Goal: Task Accomplishment & Management: Complete application form

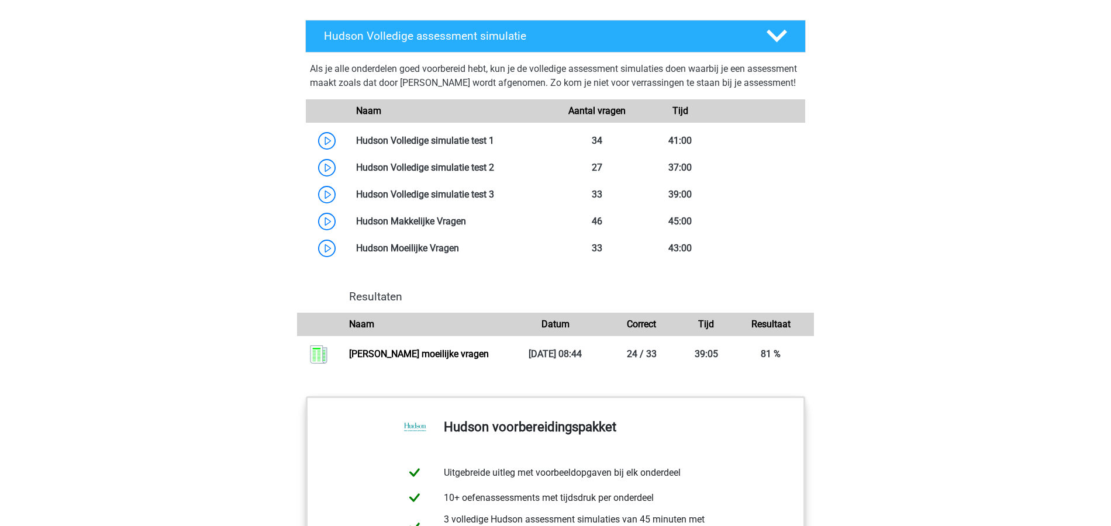
scroll to position [1403, 0]
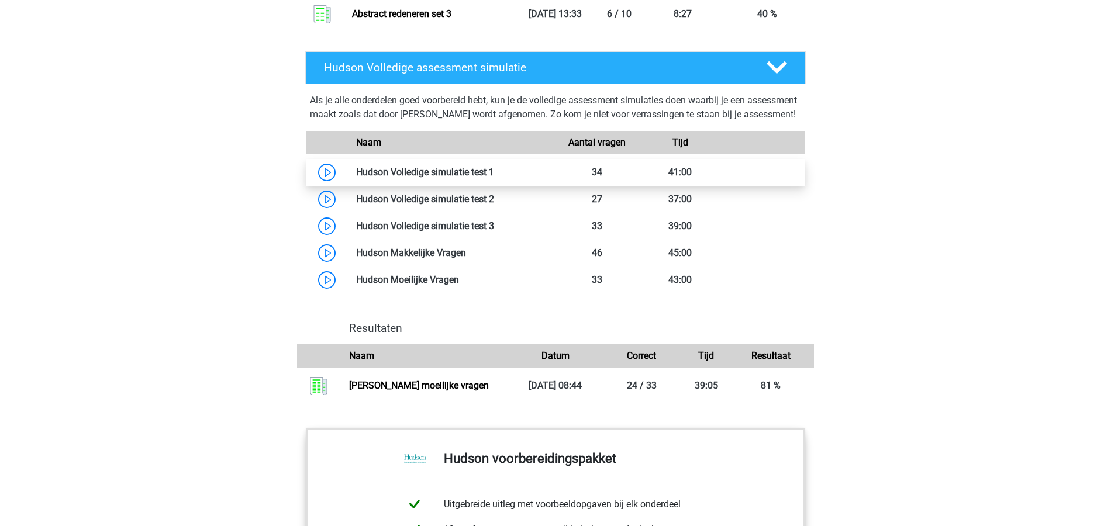
click at [494, 178] on link at bounding box center [494, 172] width 0 height 11
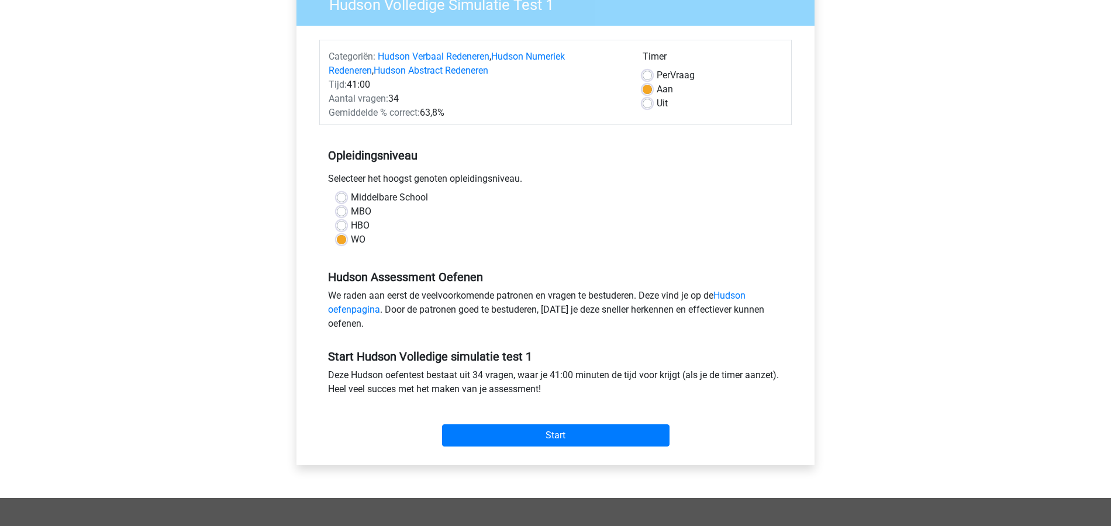
scroll to position [156, 0]
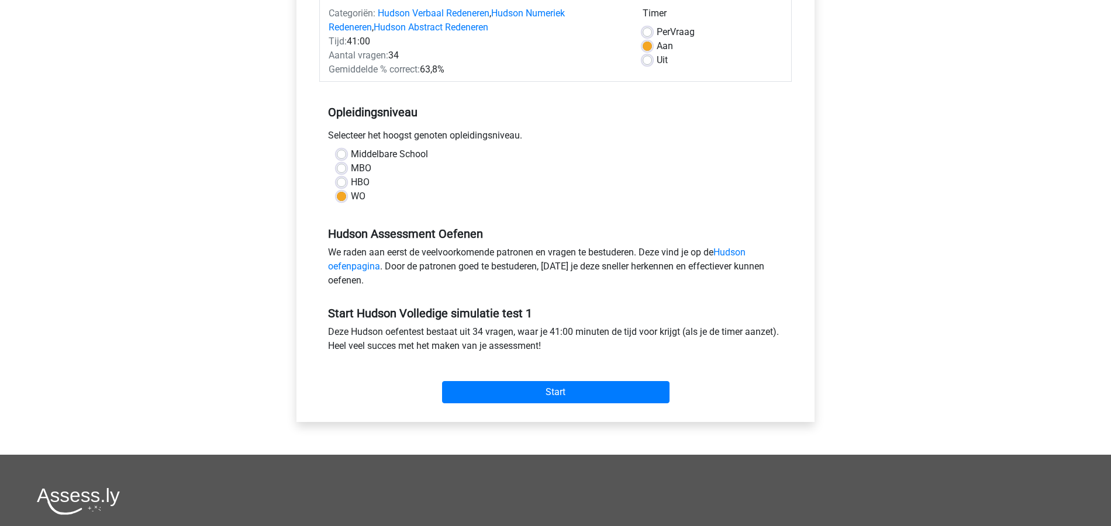
click at [573, 378] on div "Start" at bounding box center [555, 383] width 472 height 41
click at [575, 384] on input "Start" at bounding box center [555, 392] width 227 height 22
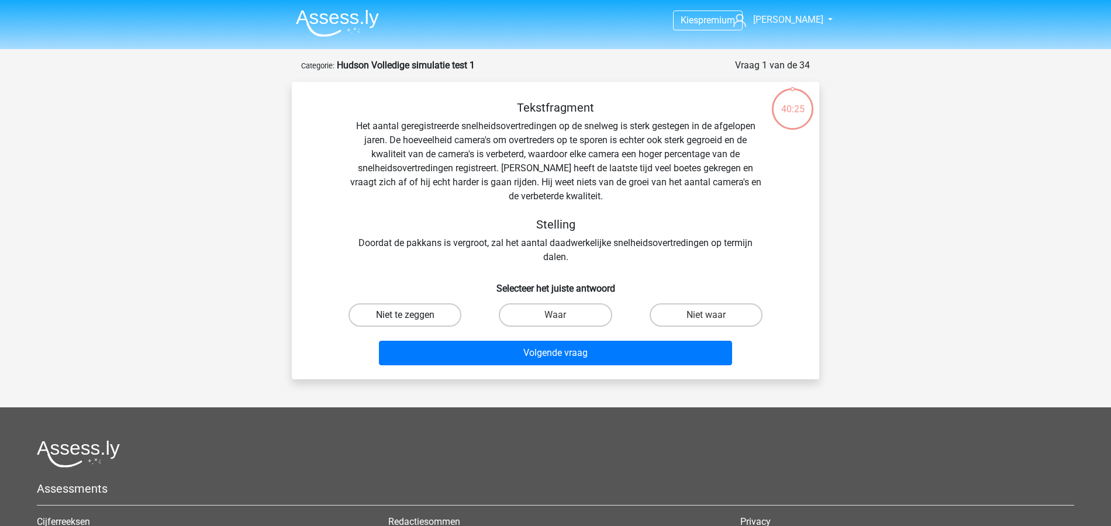
click at [395, 318] on label "Niet te zeggen" at bounding box center [404, 314] width 113 height 23
click at [405, 318] on input "Niet te zeggen" at bounding box center [409, 319] width 8 height 8
radio input "true"
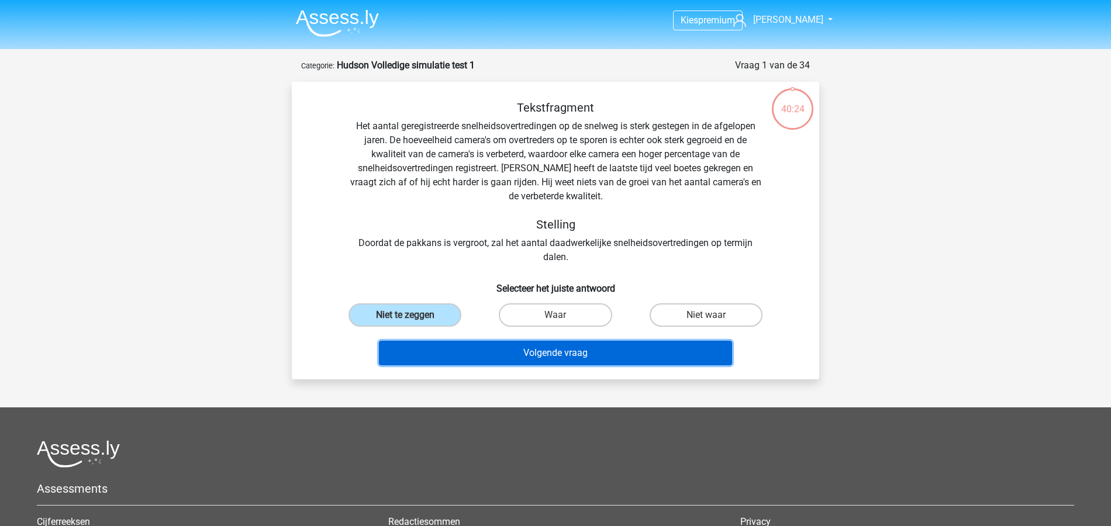
click at [575, 351] on button "Volgende vraag" at bounding box center [556, 353] width 354 height 25
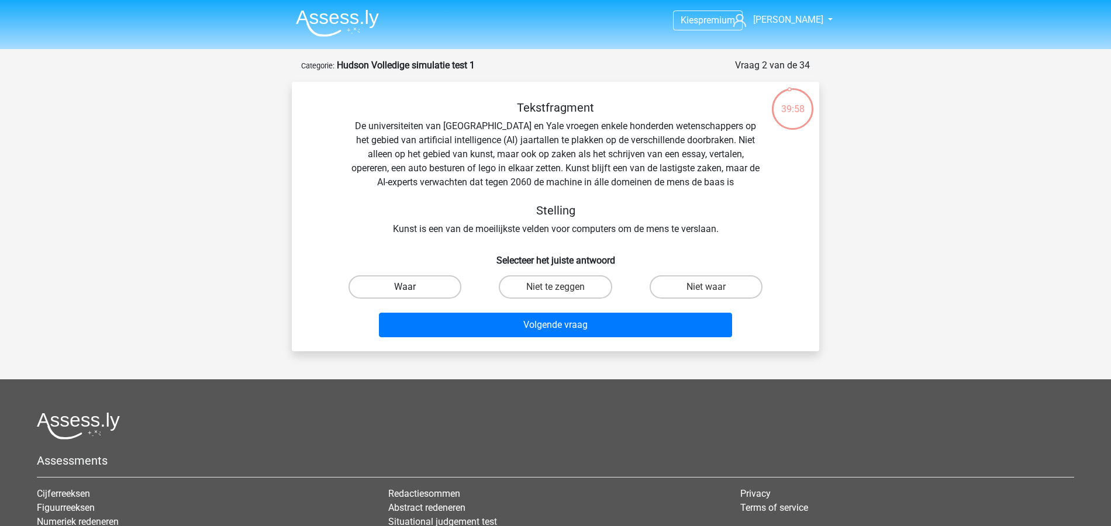
click at [444, 291] on label "Waar" at bounding box center [404, 286] width 113 height 23
click at [413, 291] on input "Waar" at bounding box center [409, 291] width 8 height 8
radio input "true"
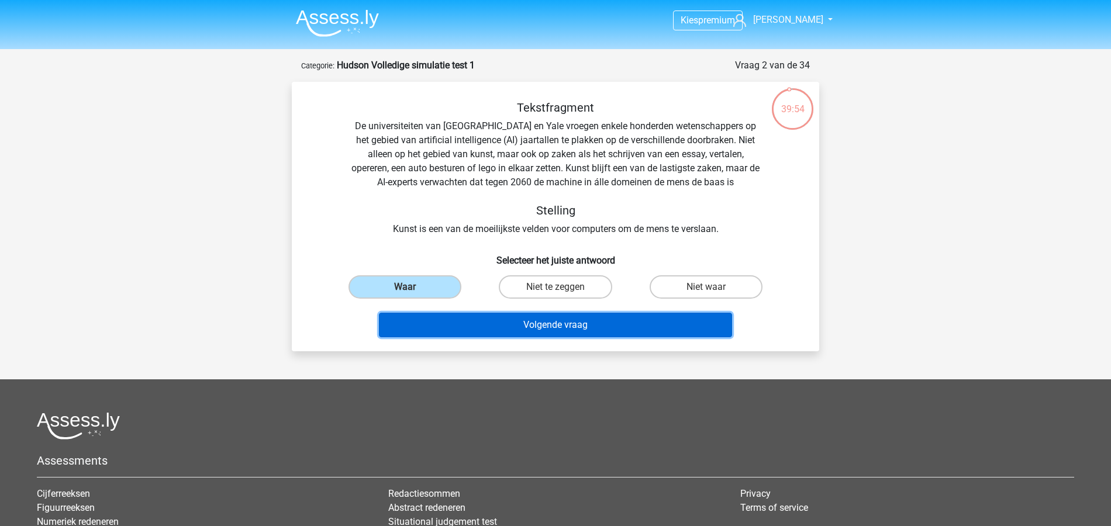
click at [629, 327] on button "Volgende vraag" at bounding box center [556, 325] width 354 height 25
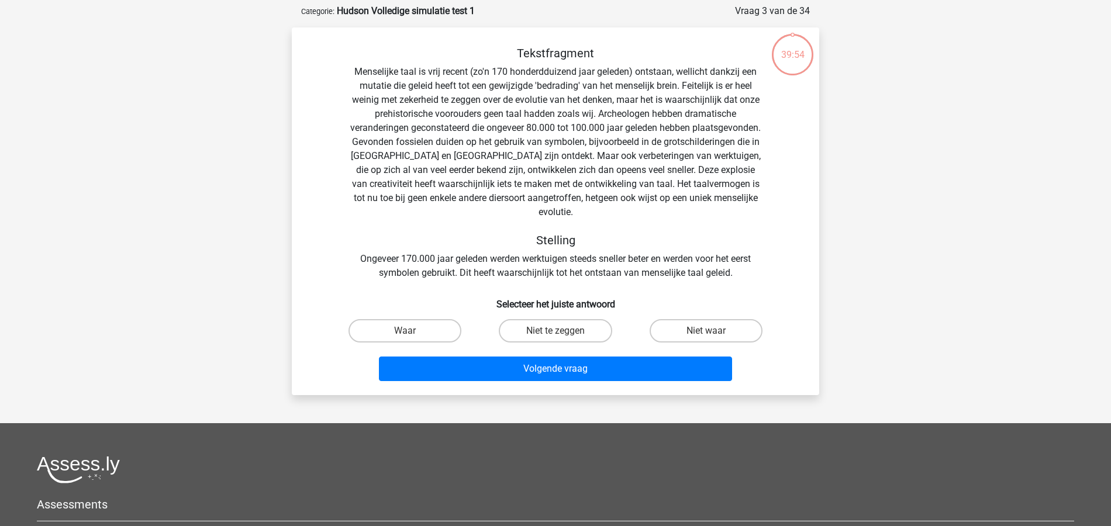
scroll to position [58, 0]
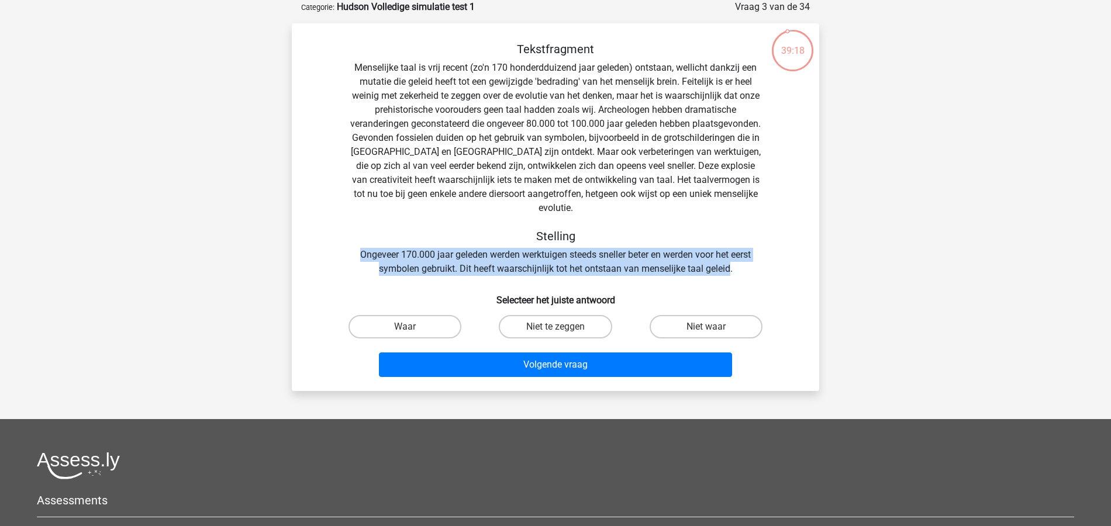
drag, startPoint x: 730, startPoint y: 258, endPoint x: 346, endPoint y: 241, distance: 385.1
click at [346, 241] on div "Tekstfragment Stelling Ongeveer 170.000 jaar geleden werden werktuigen steeds s…" at bounding box center [555, 159] width 490 height 234
click at [585, 315] on label "Niet te zeggen" at bounding box center [555, 326] width 113 height 23
click at [563, 327] on input "Niet te zeggen" at bounding box center [559, 331] width 8 height 8
radio input "true"
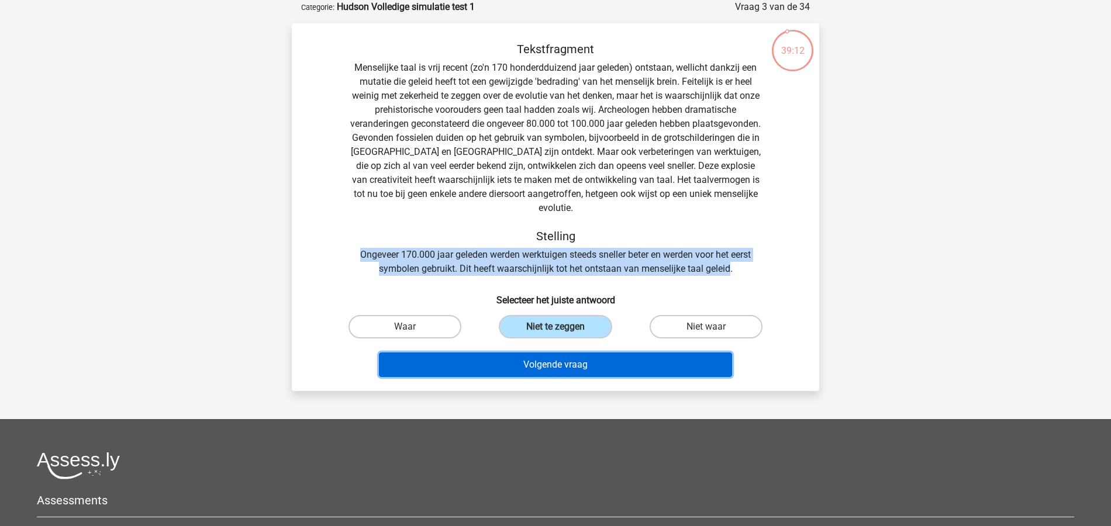
click at [595, 353] on button "Volgende vraag" at bounding box center [556, 365] width 354 height 25
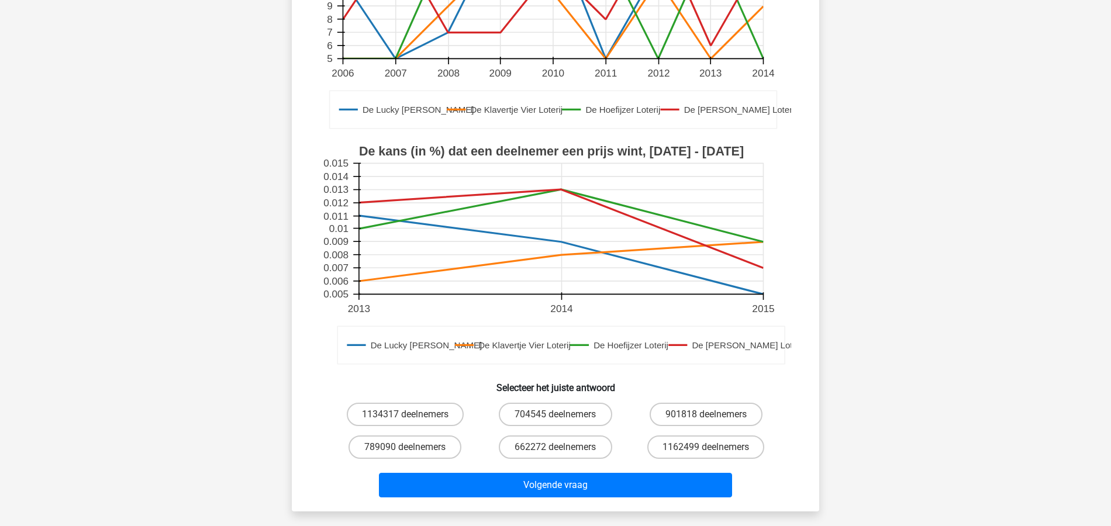
scroll to position [234, 0]
click at [973, 248] on div "Kies premium [PERSON_NAME] [PERSON_NAME][EMAIL_ADDRESS][DOMAIN_NAME]" at bounding box center [555, 307] width 1111 height 1082
click at [923, 380] on div "Kies premium [PERSON_NAME] [PERSON_NAME][EMAIL_ADDRESS][DOMAIN_NAME]" at bounding box center [555, 307] width 1111 height 1082
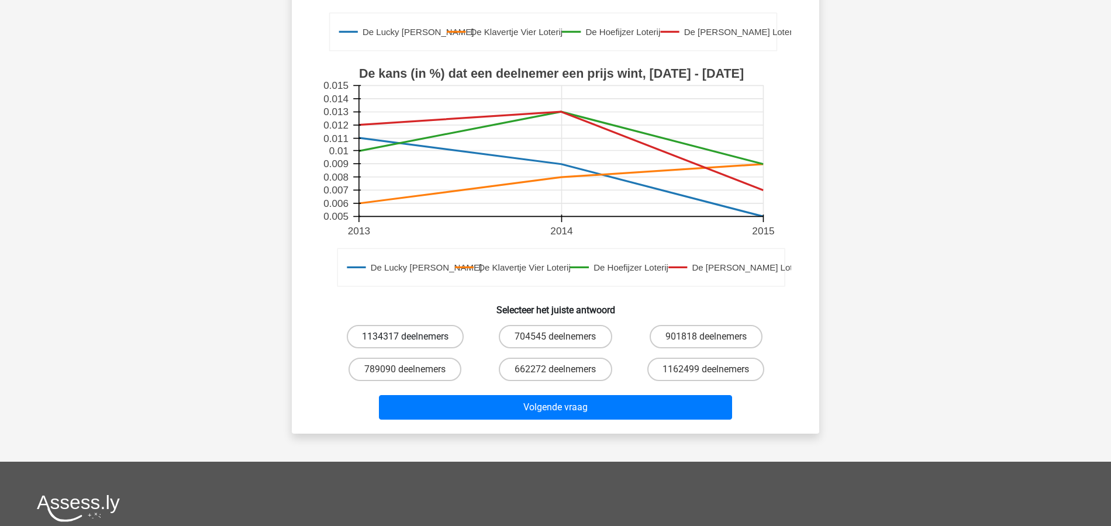
click at [433, 339] on label "1134317 deelnemers" at bounding box center [405, 336] width 117 height 23
click at [413, 339] on input "1134317 deelnemers" at bounding box center [409, 341] width 8 height 8
radio input "true"
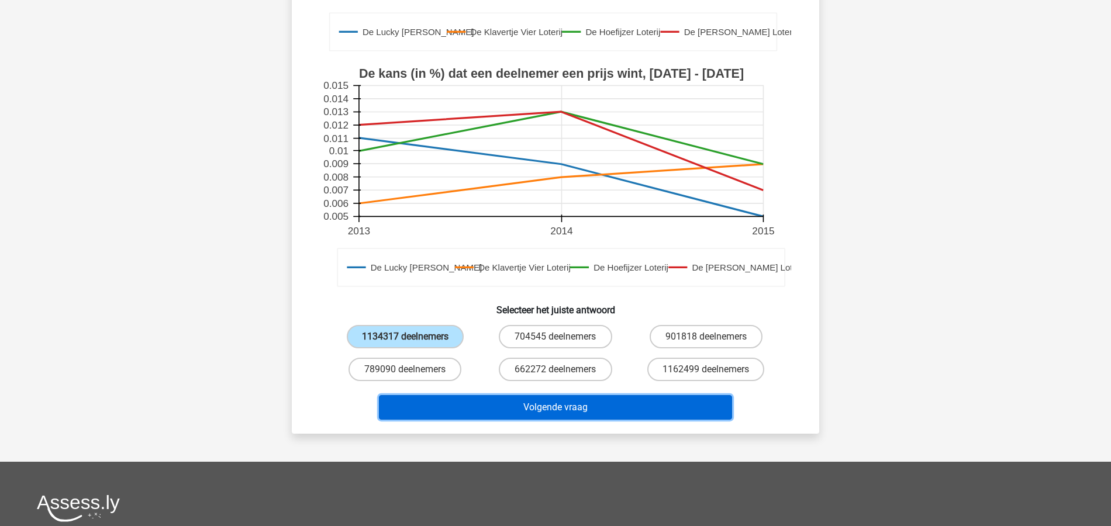
click at [540, 406] on button "Volgende vraag" at bounding box center [556, 407] width 354 height 25
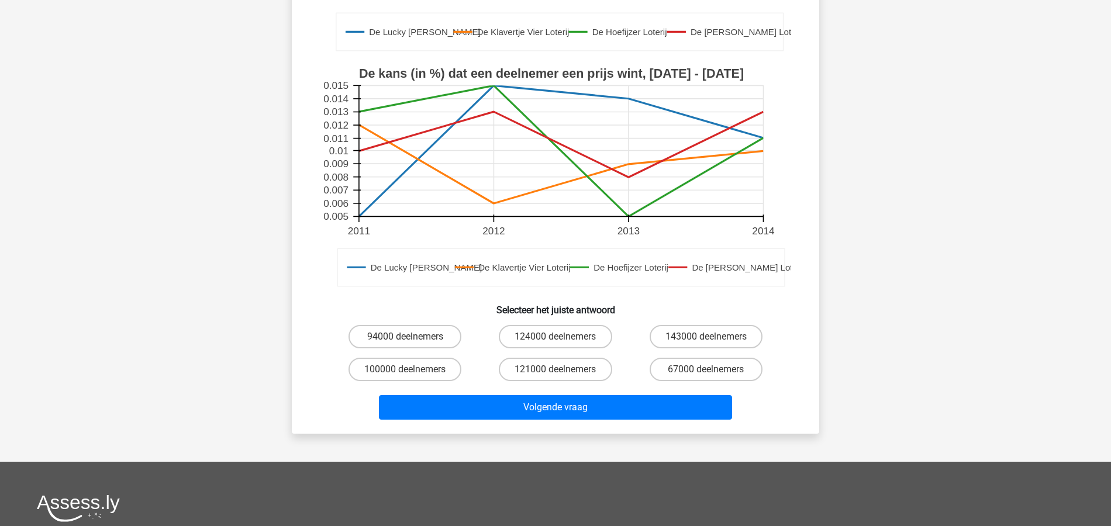
click at [707, 372] on input "67000 deelnemers" at bounding box center [710, 374] width 8 height 8
radio input "true"
click at [812, 304] on div "Wat is het verschil tussen het aantal deelnemers in De Lucky [PERSON_NAME] in […" at bounding box center [555, 102] width 518 height 645
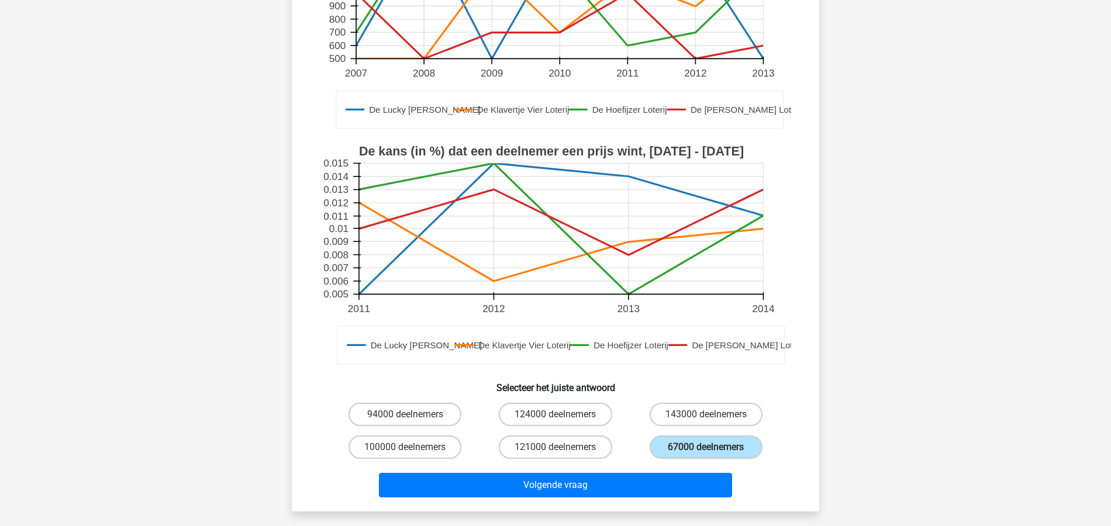
scroll to position [389, 0]
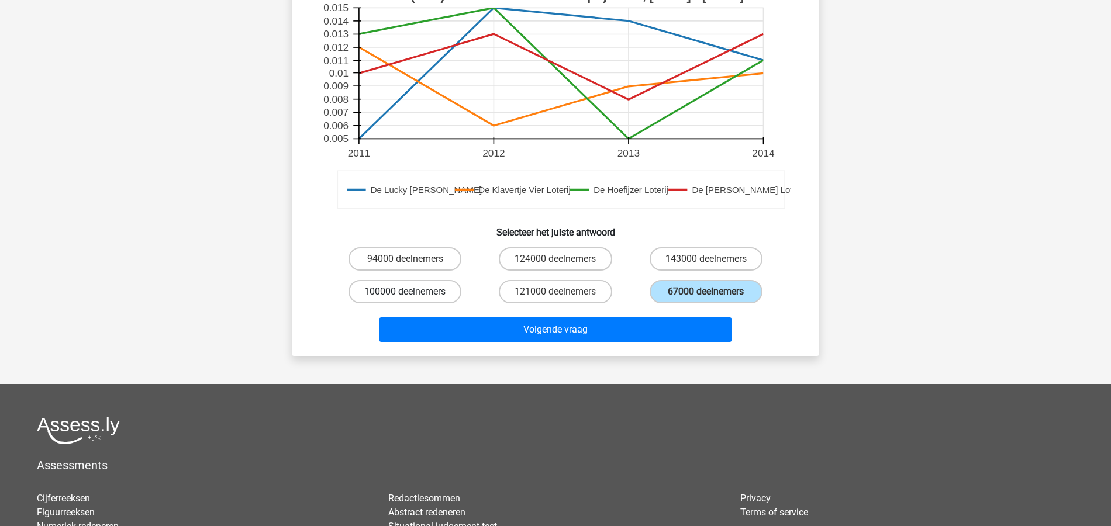
click at [437, 291] on label "100000 deelnemers" at bounding box center [404, 291] width 113 height 23
click at [413, 292] on input "100000 deelnemers" at bounding box center [409, 296] width 8 height 8
radio input "true"
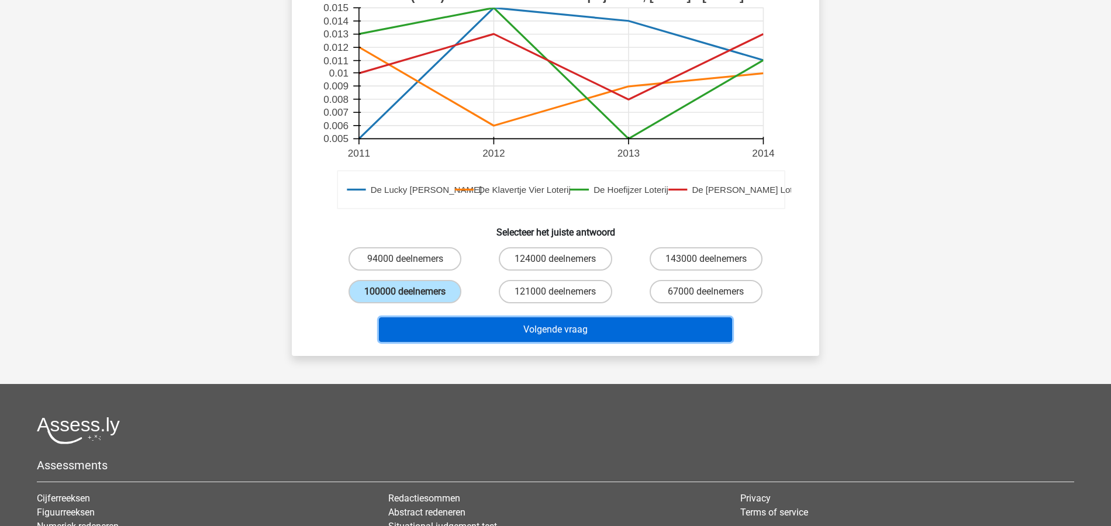
click at [659, 323] on button "Volgende vraag" at bounding box center [556, 329] width 354 height 25
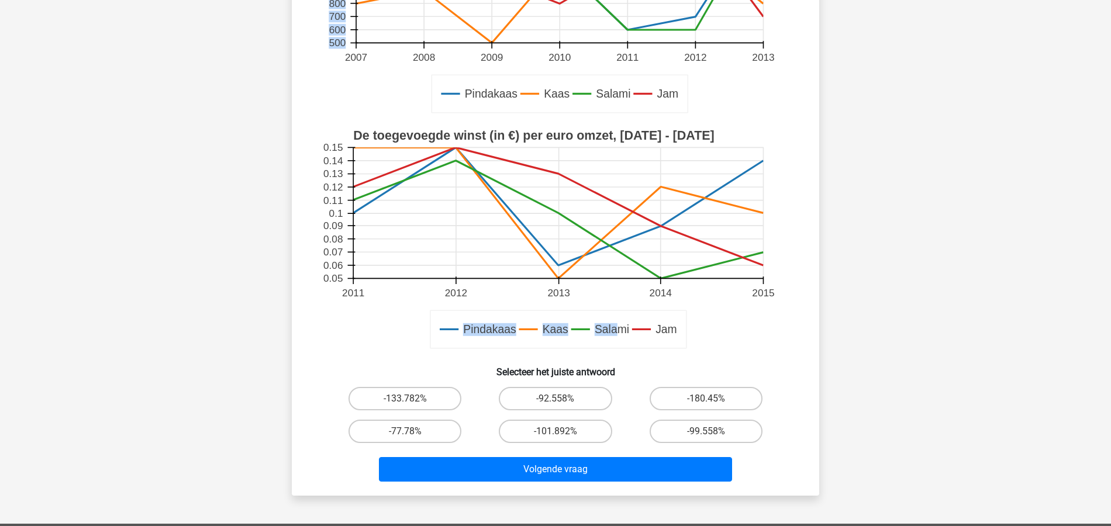
scroll to position [292, 0]
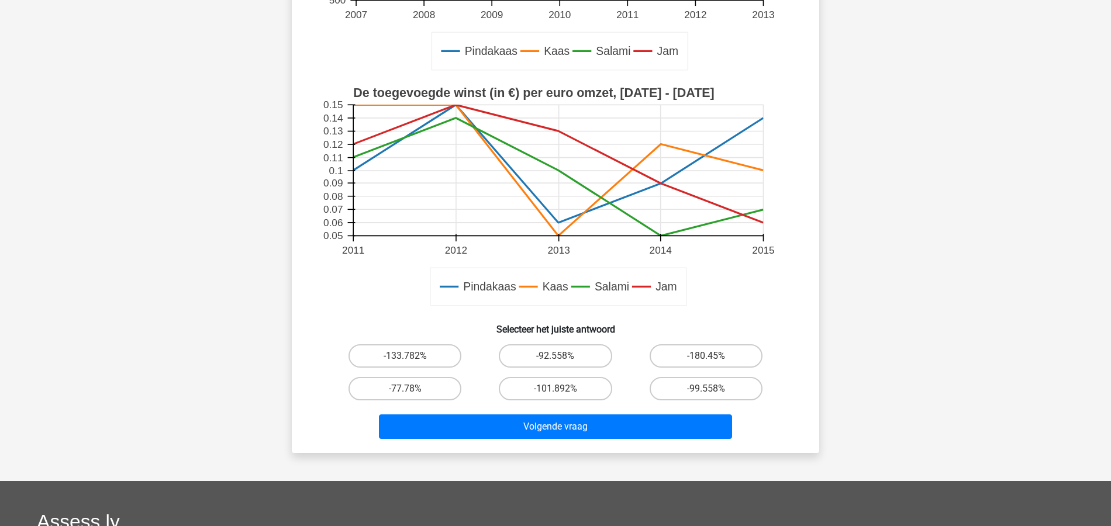
click at [969, 256] on div "Kies premium [PERSON_NAME] [PERSON_NAME][EMAIL_ADDRESS][DOMAIN_NAME]" at bounding box center [555, 249] width 1111 height 1082
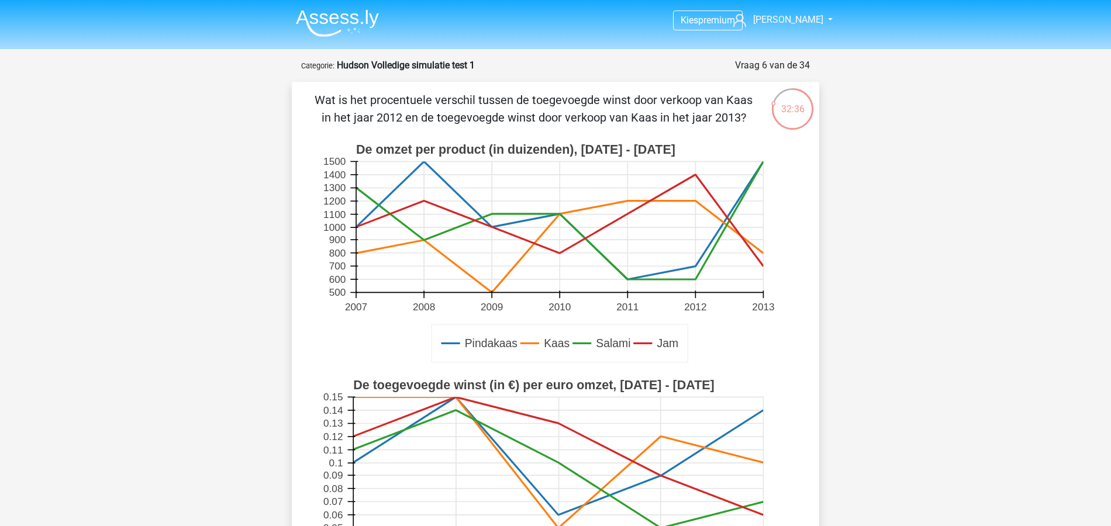
scroll to position [312, 0]
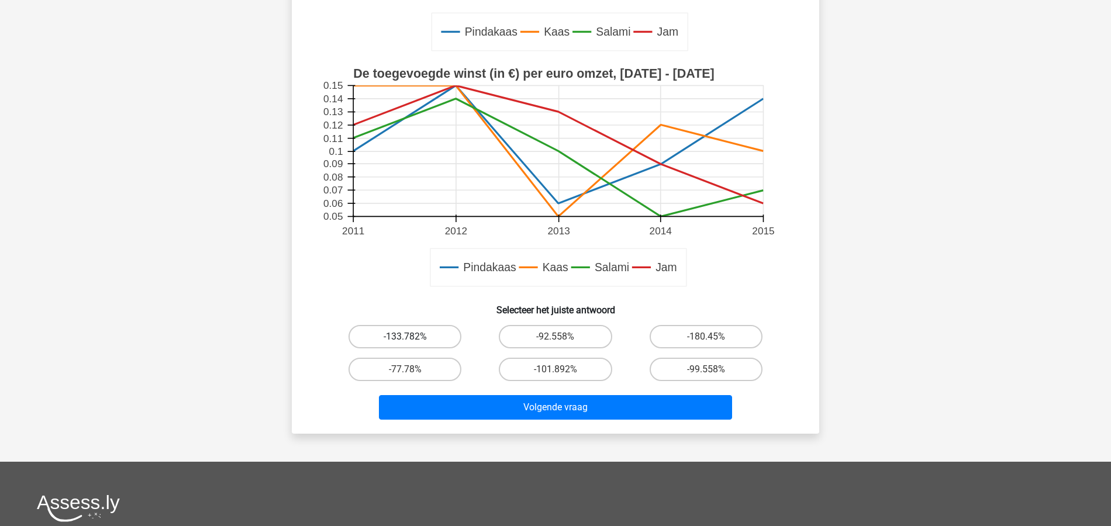
click at [409, 332] on label "-133.782%" at bounding box center [404, 336] width 113 height 23
click at [409, 337] on input "-133.782%" at bounding box center [409, 341] width 8 height 8
radio input "true"
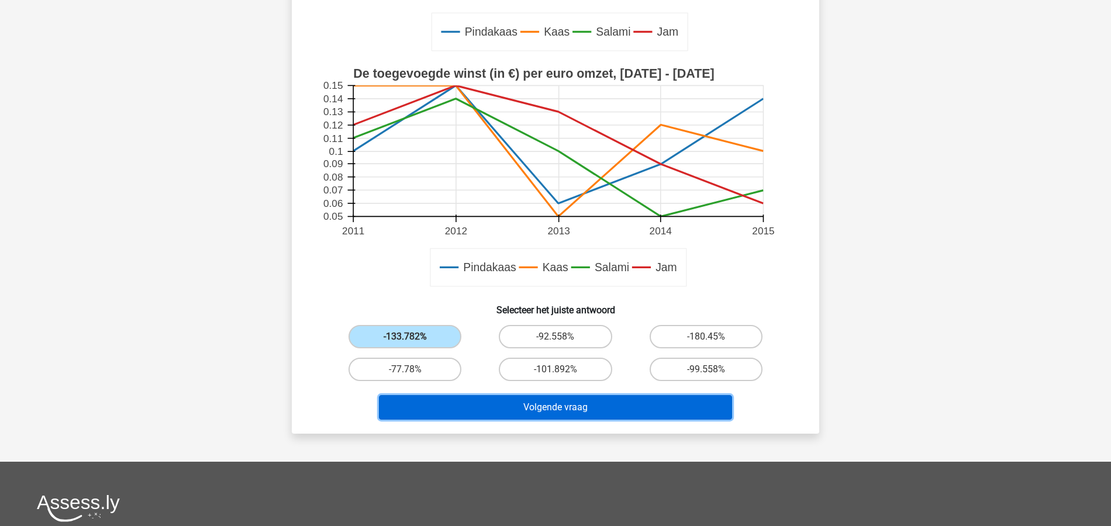
click at [520, 404] on button "Volgende vraag" at bounding box center [556, 407] width 354 height 25
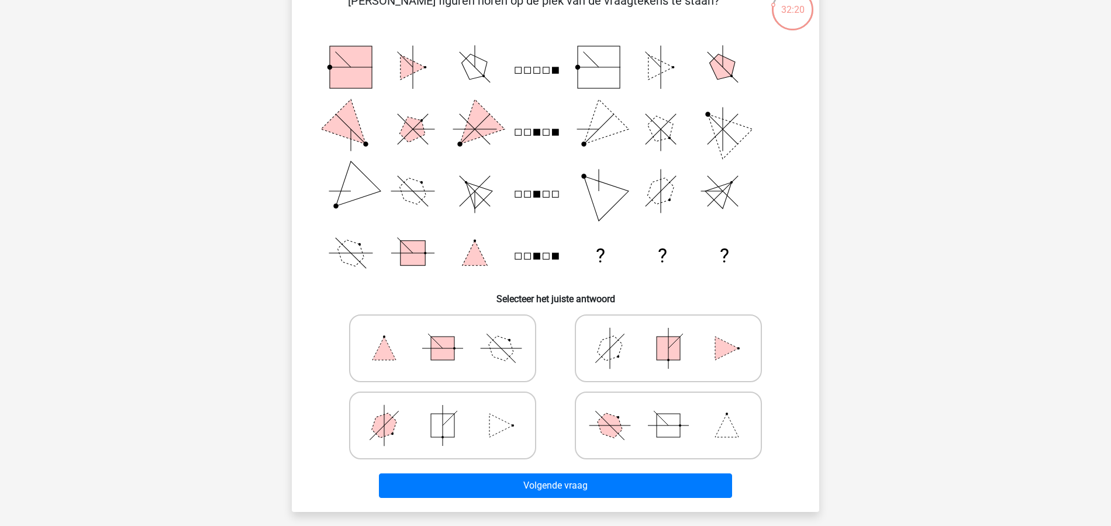
scroll to position [111, 0]
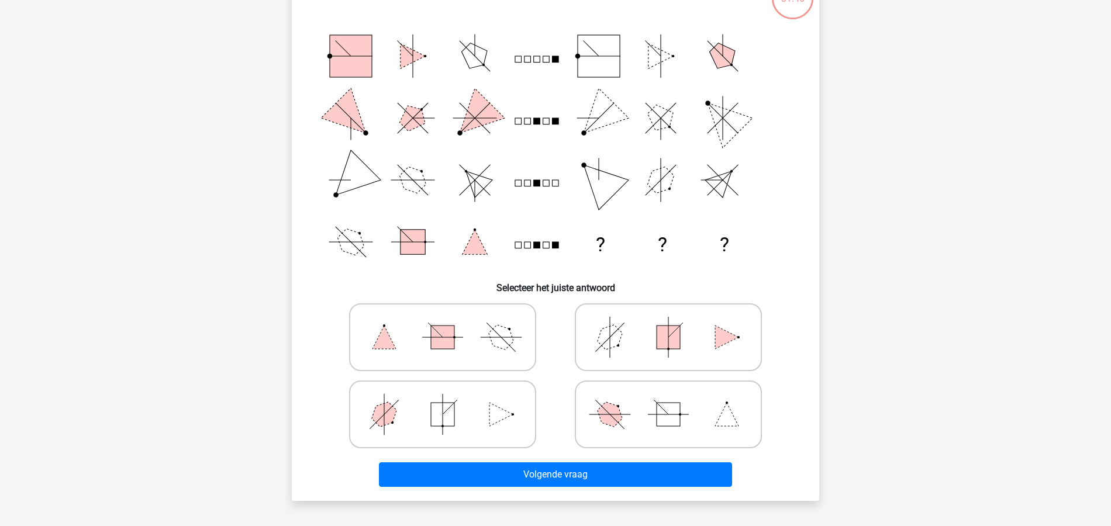
click at [394, 427] on icon at bounding box center [442, 414] width 175 height 58
click at [443, 400] on input "radio" at bounding box center [447, 396] width 8 height 8
radio input "true"
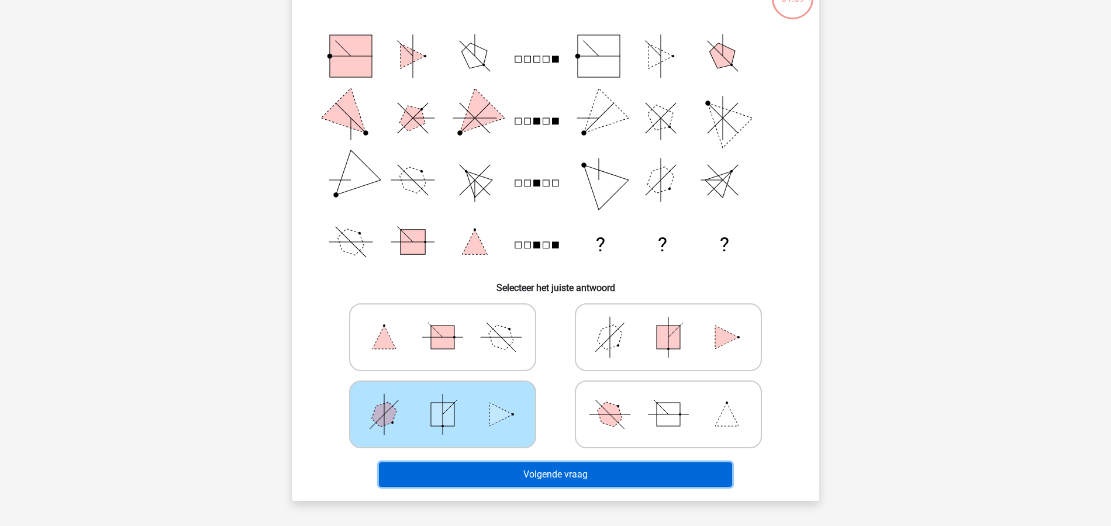
click at [588, 473] on button "Volgende vraag" at bounding box center [556, 474] width 354 height 25
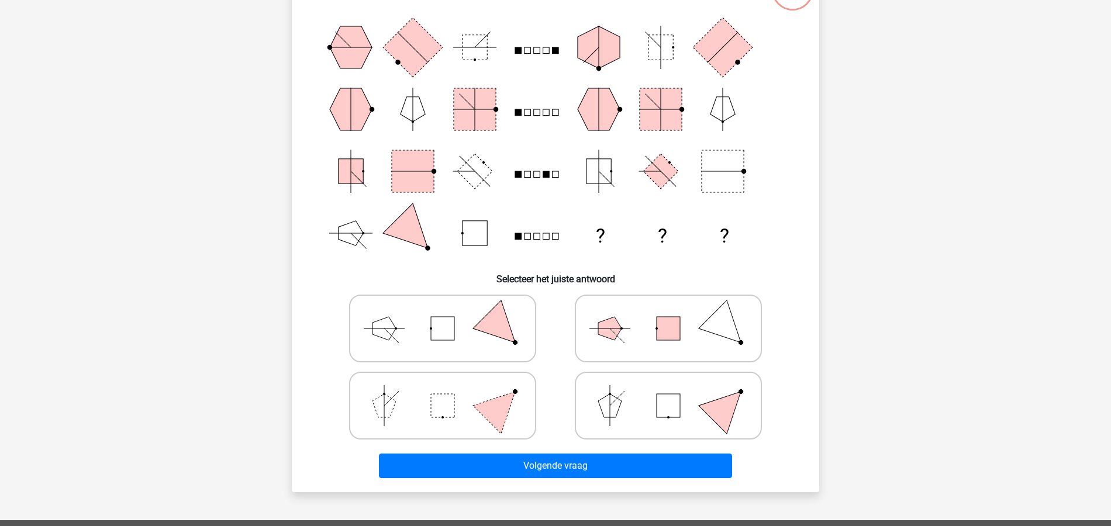
scroll to position [150, 0]
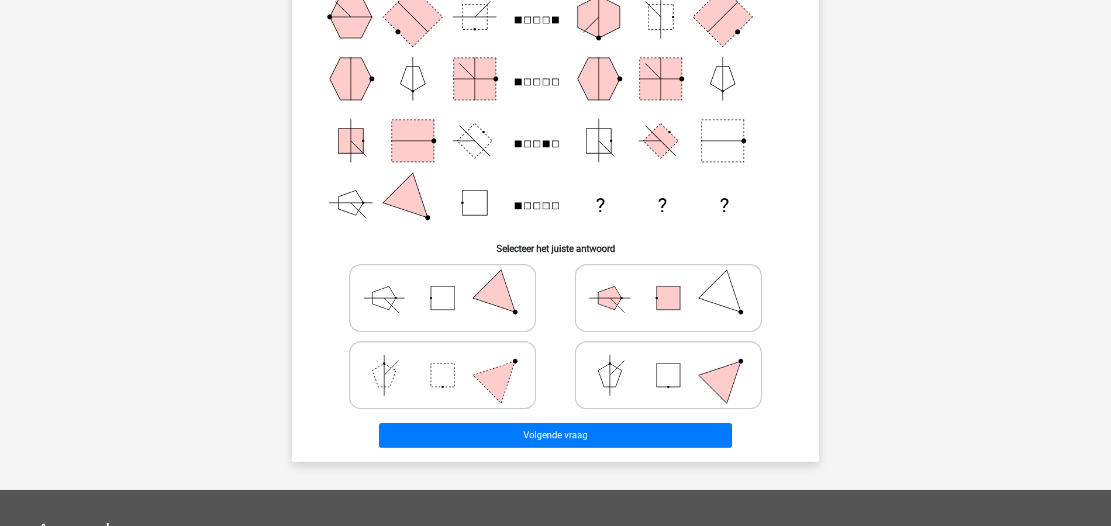
click at [426, 296] on icon at bounding box center [442, 298] width 175 height 58
click at [443, 284] on input "radio" at bounding box center [447, 280] width 8 height 8
radio input "true"
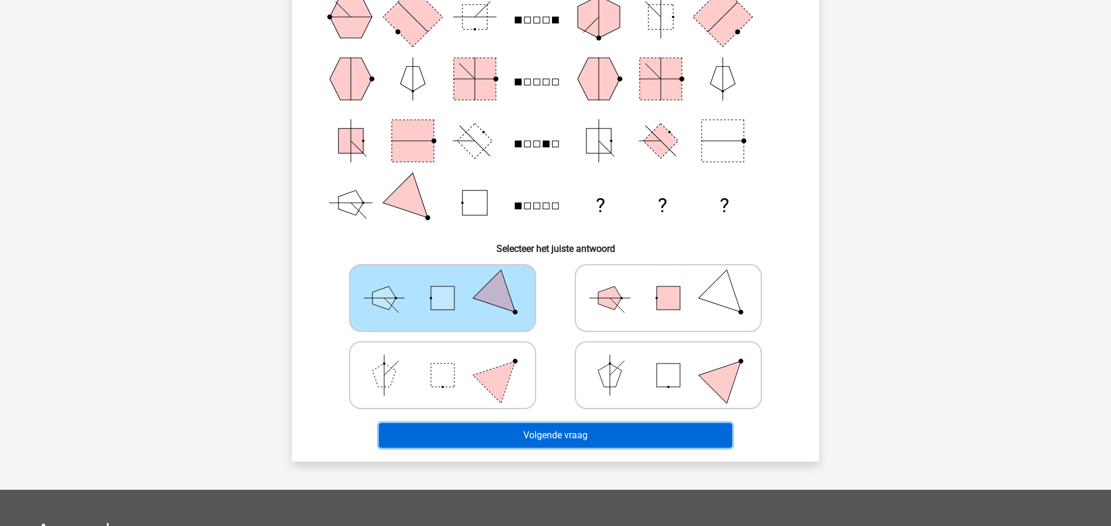
click at [577, 438] on button "Volgende vraag" at bounding box center [556, 435] width 354 height 25
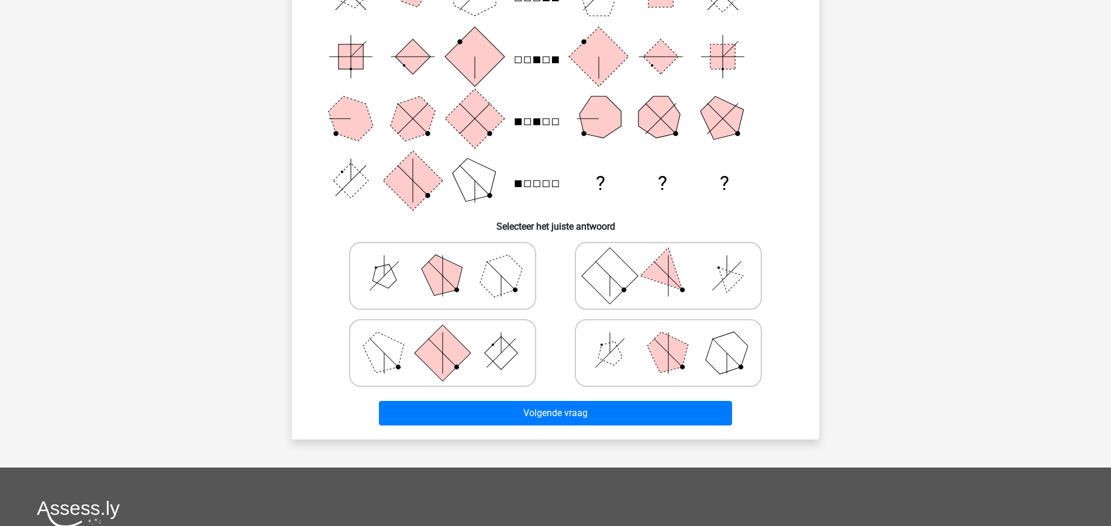
scroll to position [214, 0]
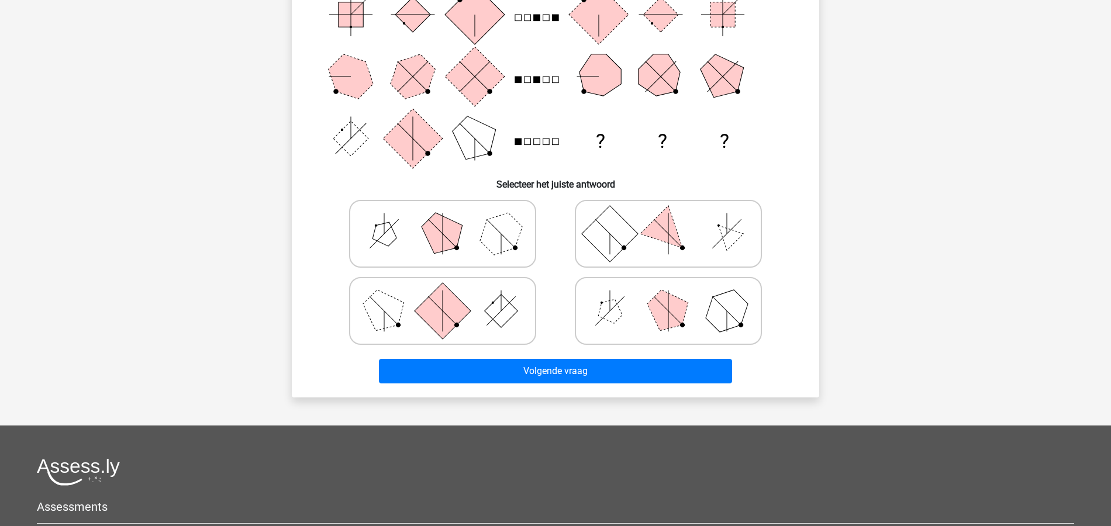
click at [641, 323] on icon at bounding box center [668, 311] width 175 height 58
click at [668, 296] on input "radio" at bounding box center [672, 293] width 8 height 8
radio input "true"
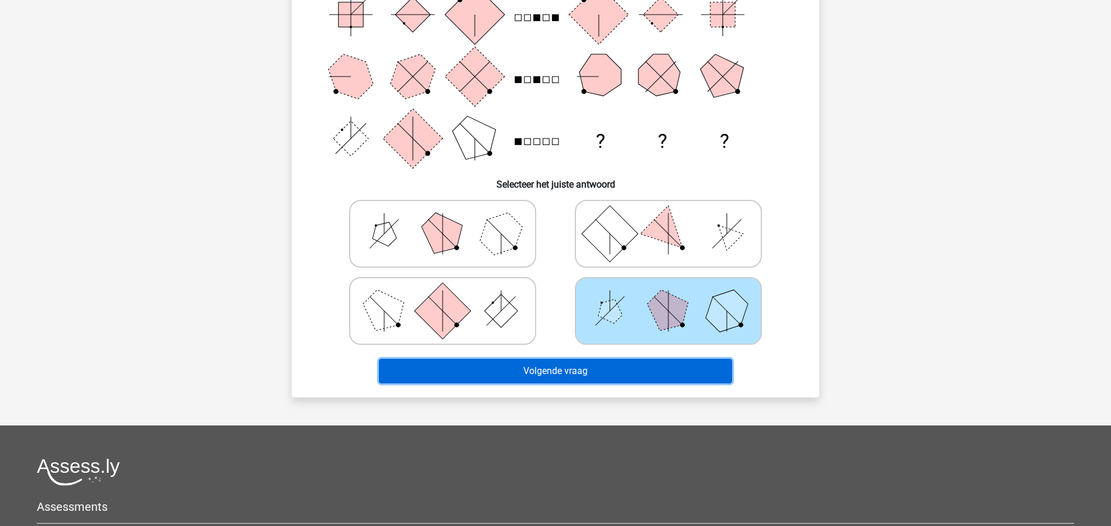
click at [551, 367] on button "Volgende vraag" at bounding box center [556, 371] width 354 height 25
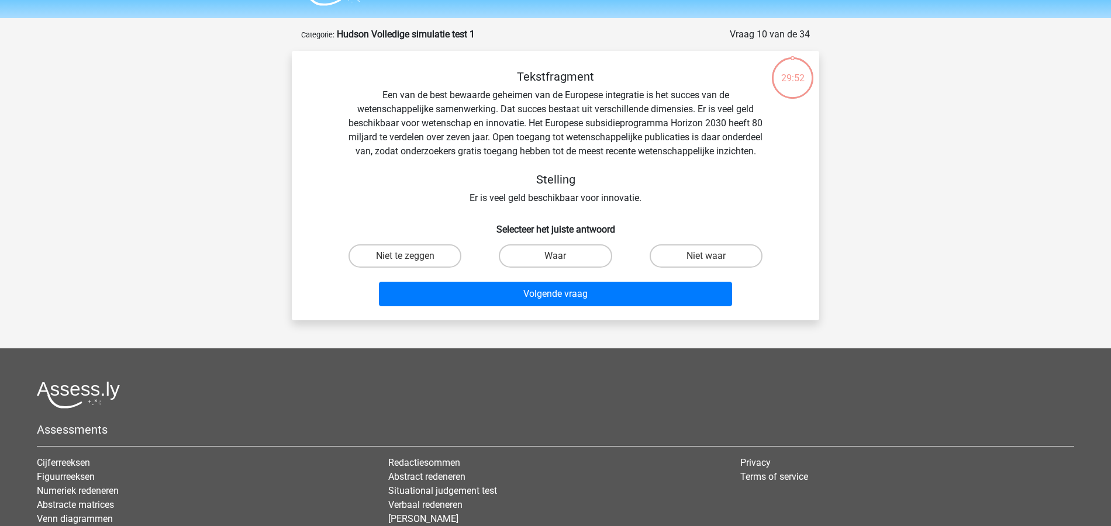
scroll to position [0, 0]
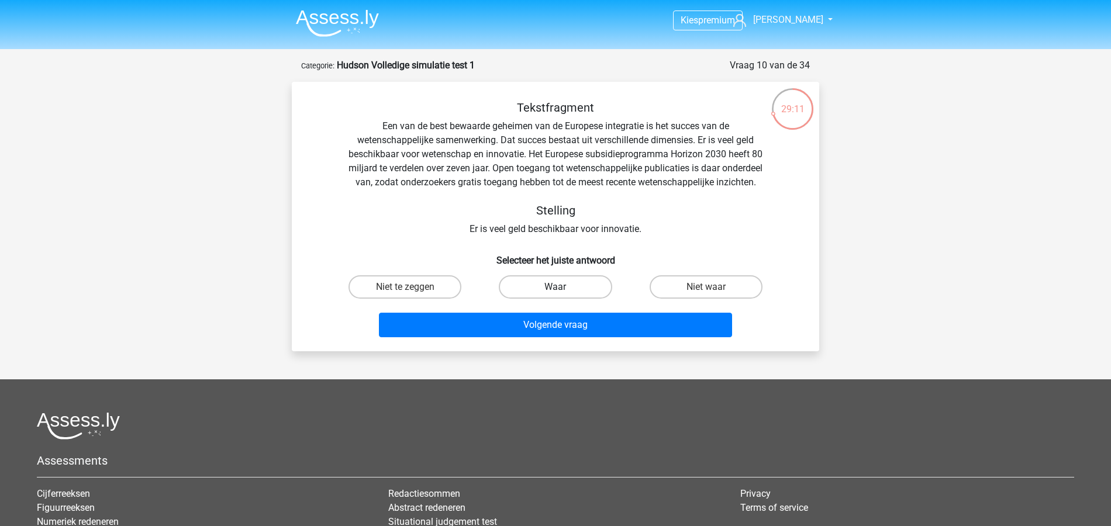
click at [548, 299] on label "Waar" at bounding box center [555, 286] width 113 height 23
click at [555, 295] on input "Waar" at bounding box center [559, 291] width 8 height 8
radio input "true"
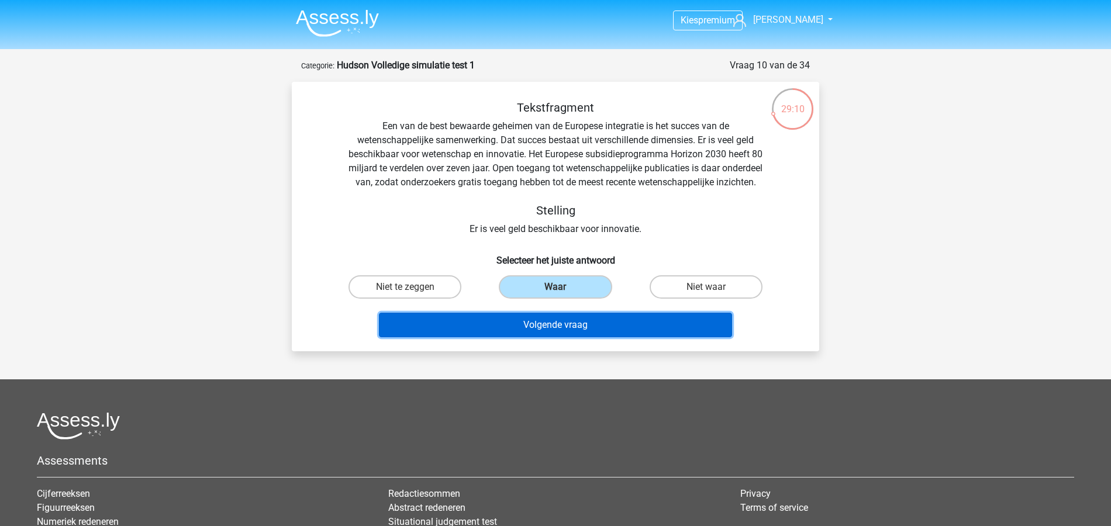
click at [593, 333] on button "Volgende vraag" at bounding box center [556, 325] width 354 height 25
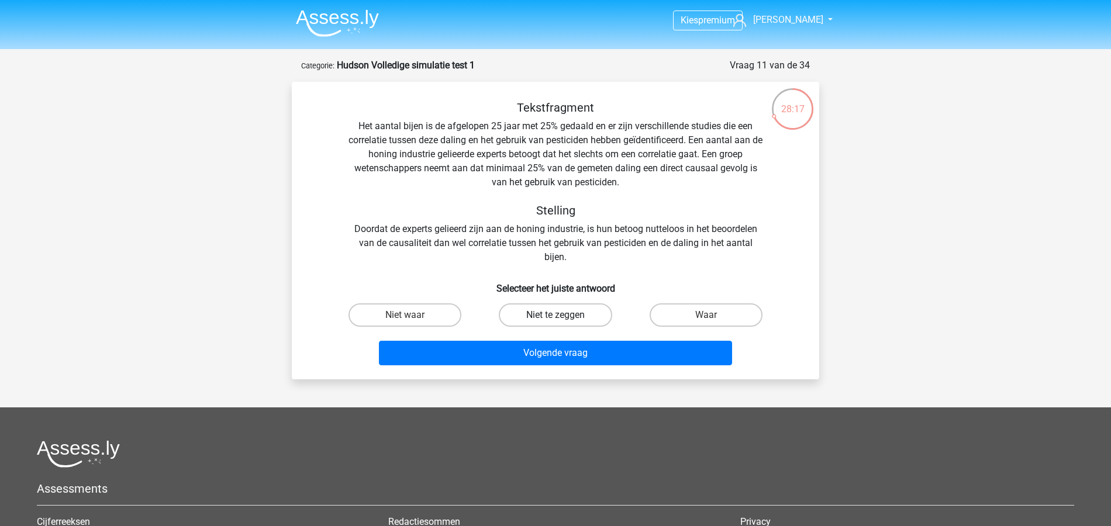
click at [572, 314] on label "Niet te zeggen" at bounding box center [555, 314] width 113 height 23
click at [563, 315] on input "Niet te zeggen" at bounding box center [559, 319] width 8 height 8
radio input "true"
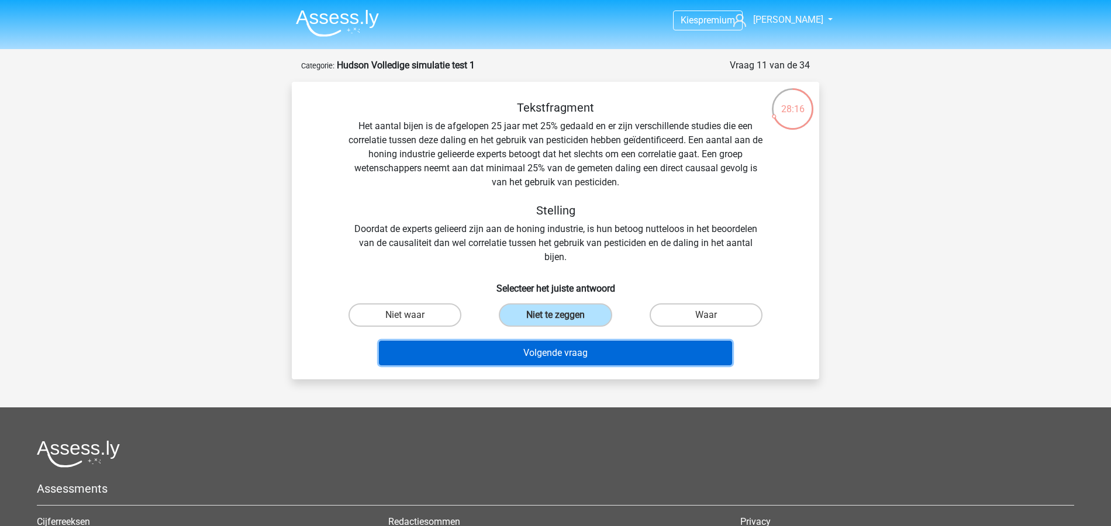
click at [582, 354] on button "Volgende vraag" at bounding box center [556, 353] width 354 height 25
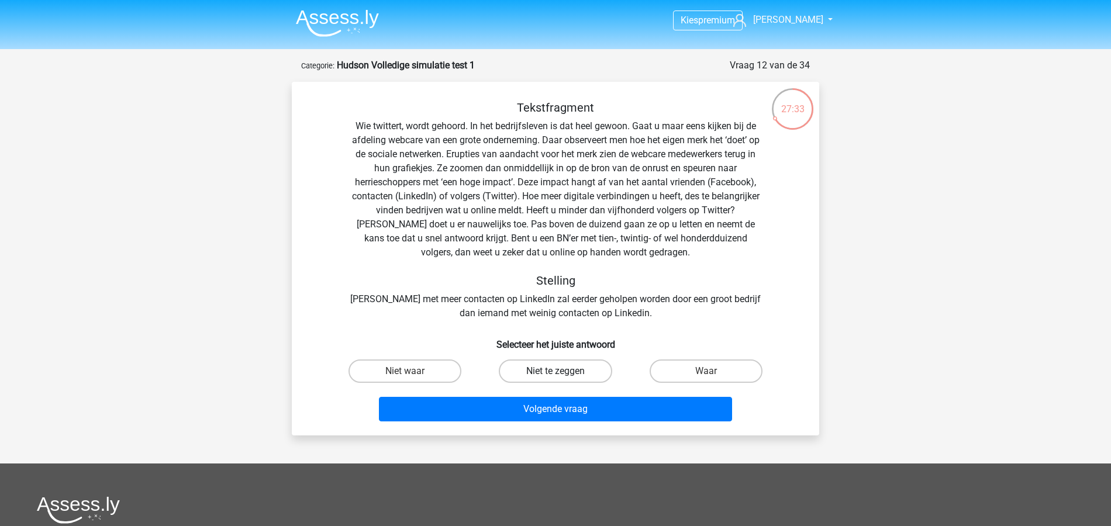
click at [593, 372] on label "Niet te zeggen" at bounding box center [555, 371] width 113 height 23
click at [563, 372] on input "Niet te zeggen" at bounding box center [559, 375] width 8 height 8
radio input "true"
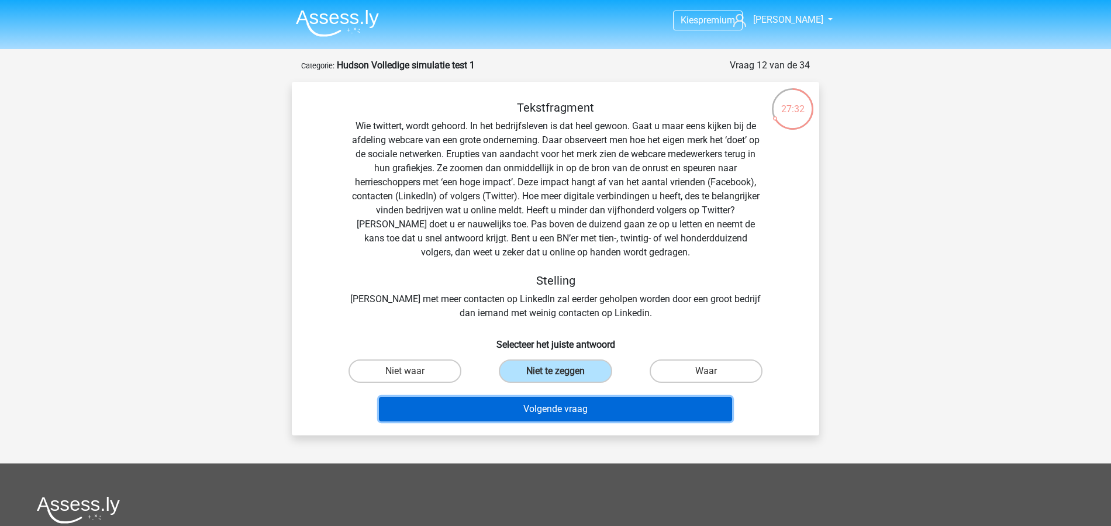
click at [606, 399] on button "Volgende vraag" at bounding box center [556, 409] width 354 height 25
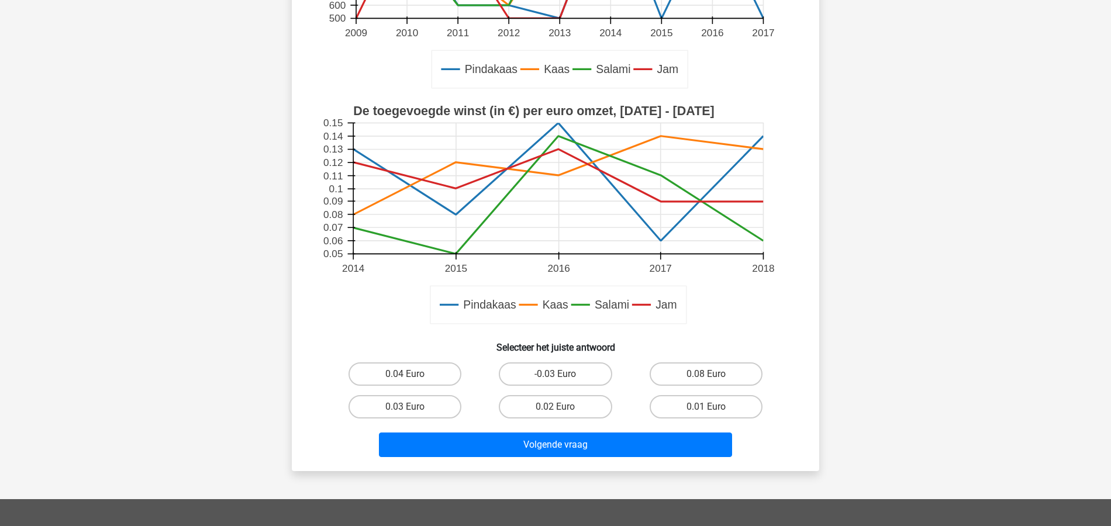
scroll to position [292, 0]
click at [458, 375] on label "0.04 Euro" at bounding box center [404, 373] width 113 height 23
click at [413, 375] on input "0.04 Euro" at bounding box center [409, 378] width 8 height 8
radio input "true"
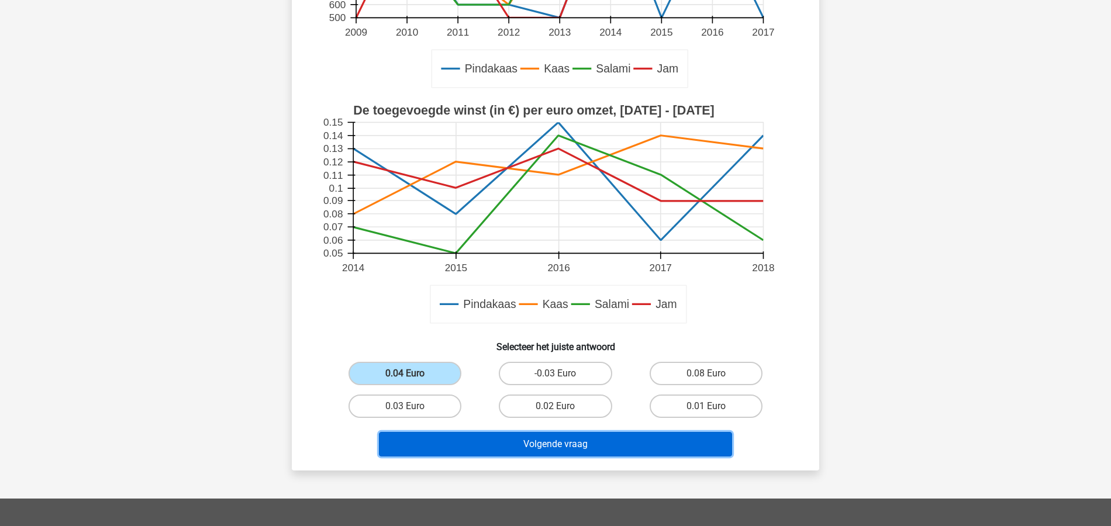
click at [601, 444] on button "Volgende vraag" at bounding box center [556, 444] width 354 height 25
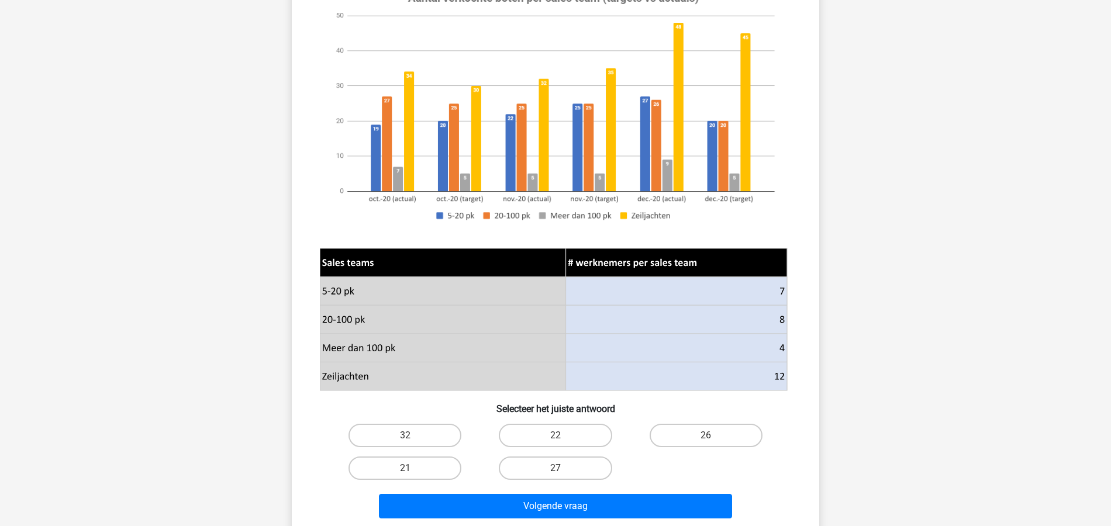
scroll to position [156, 0]
click at [565, 461] on label "27" at bounding box center [555, 468] width 113 height 23
click at [563, 468] on input "27" at bounding box center [559, 472] width 8 height 8
radio input "true"
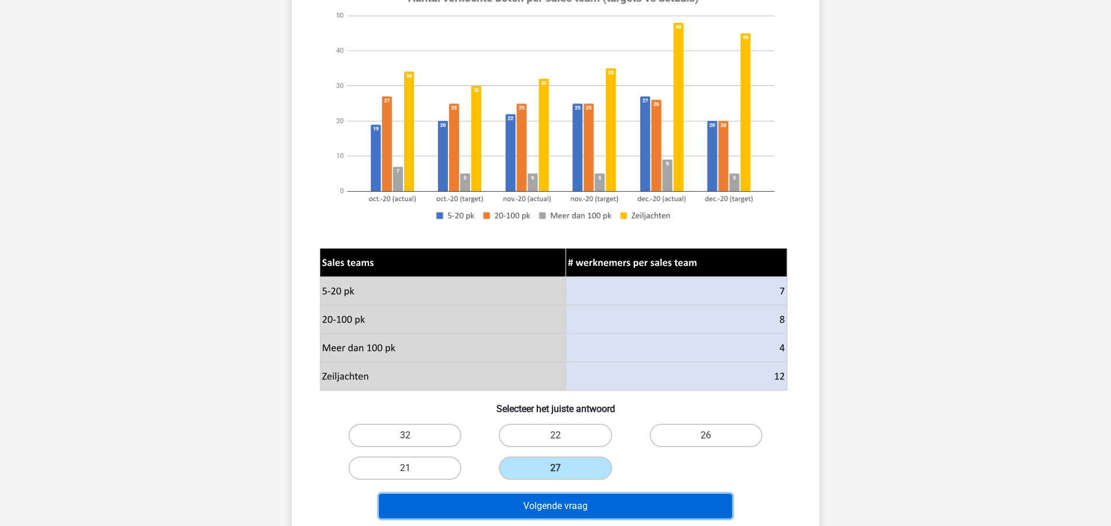
click at [595, 505] on button "Volgende vraag" at bounding box center [556, 506] width 354 height 25
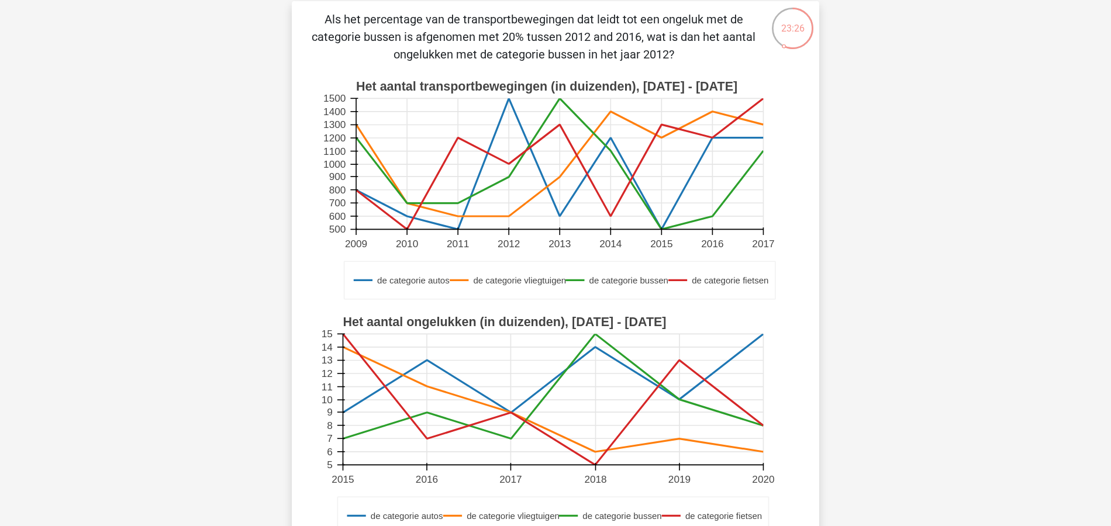
scroll to position [78, 0]
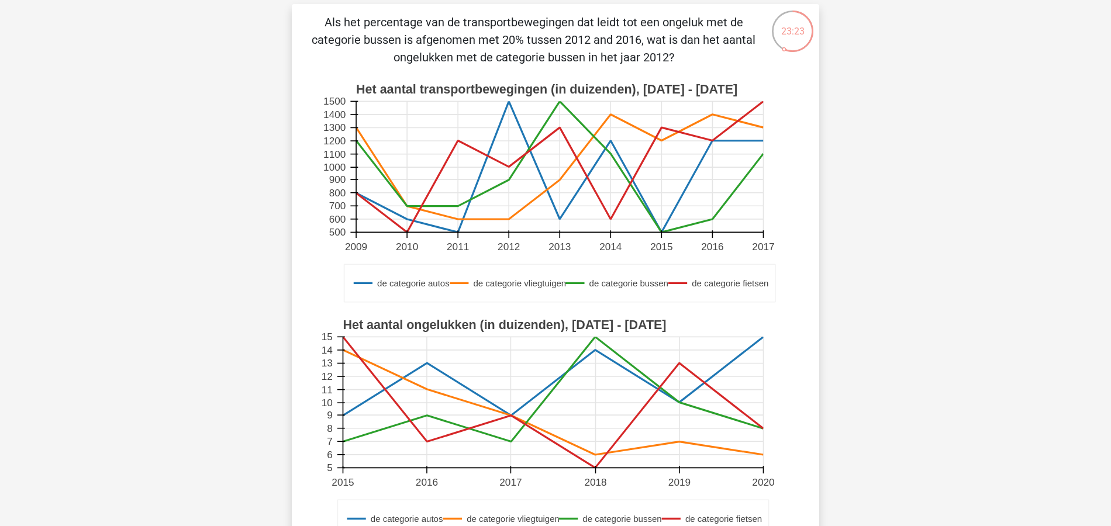
click at [429, 414] on rect at bounding box center [553, 402] width 420 height 131
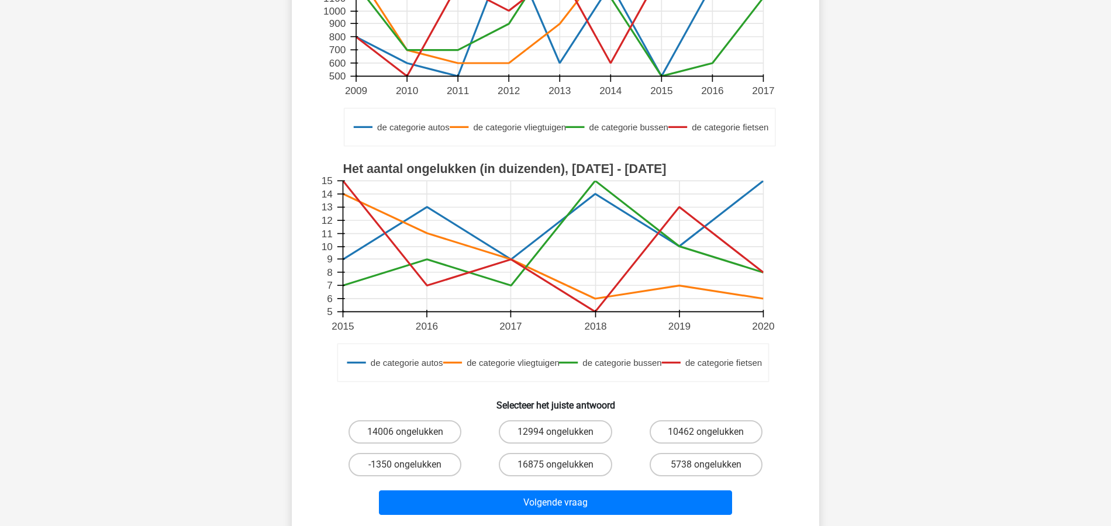
scroll to position [234, 0]
click at [744, 448] on div "14006 ongelukken 12994 ongelukken 10462 ongelukken -1350 ongelukken 16875 ongel…" at bounding box center [555, 448] width 451 height 65
click at [722, 476] on label "5738 ongelukken" at bounding box center [706, 464] width 113 height 23
click at [713, 472] on input "5738 ongelukken" at bounding box center [710, 469] width 8 height 8
radio input "true"
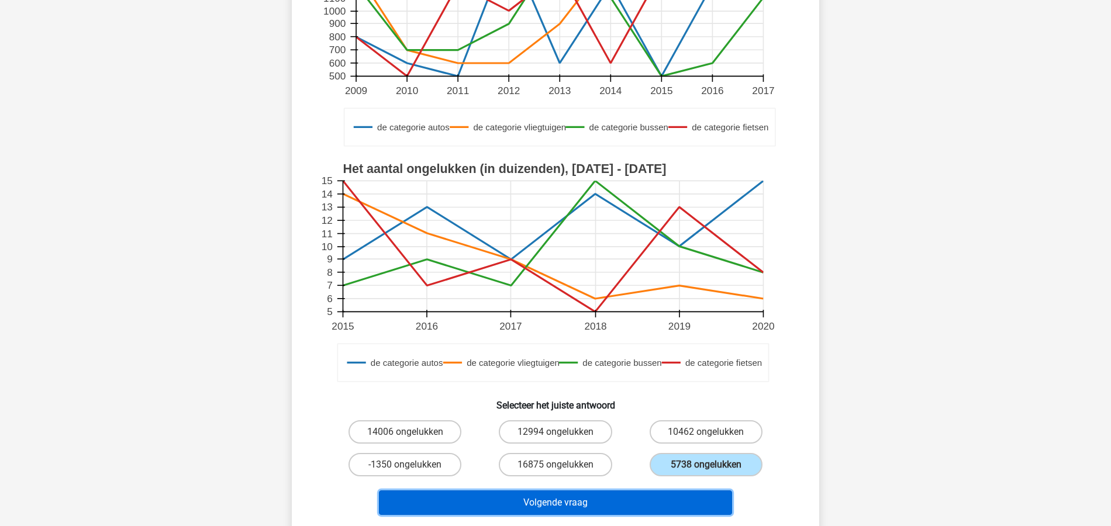
click at [625, 500] on button "Volgende vraag" at bounding box center [556, 503] width 354 height 25
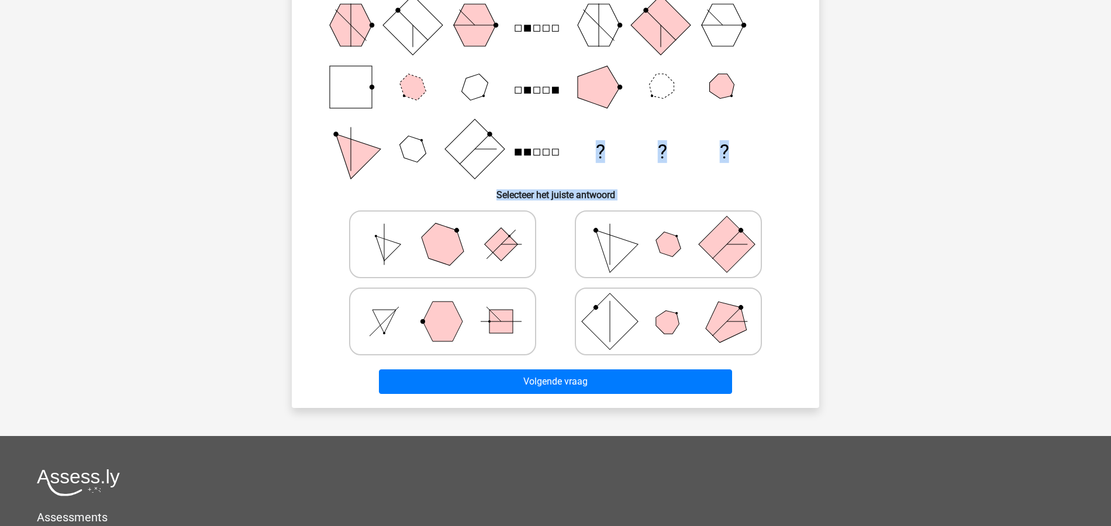
scroll to position [78, 0]
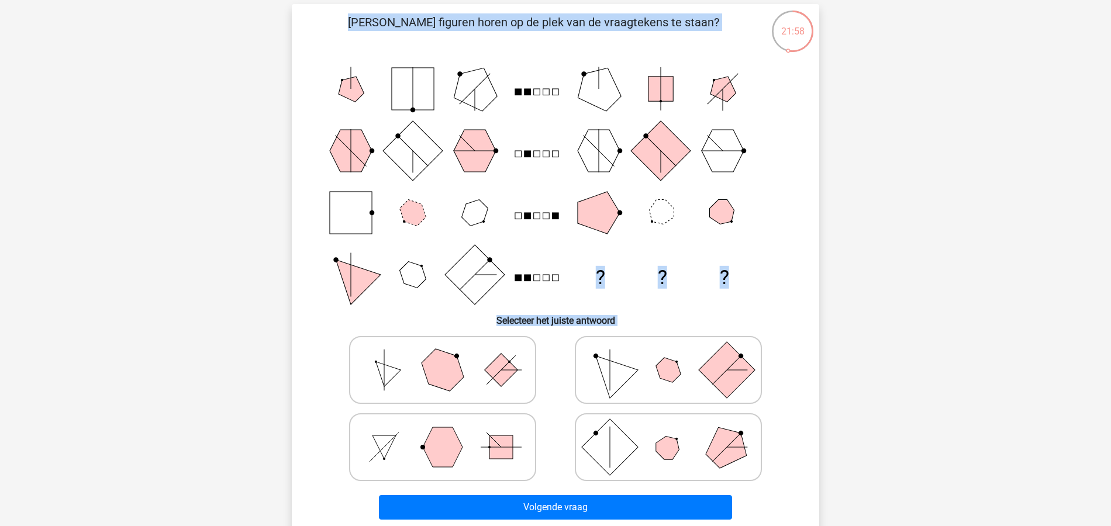
click at [458, 385] on icon at bounding box center [442, 370] width 175 height 58
click at [450, 355] on input "radio" at bounding box center [447, 352] width 8 height 8
radio input "true"
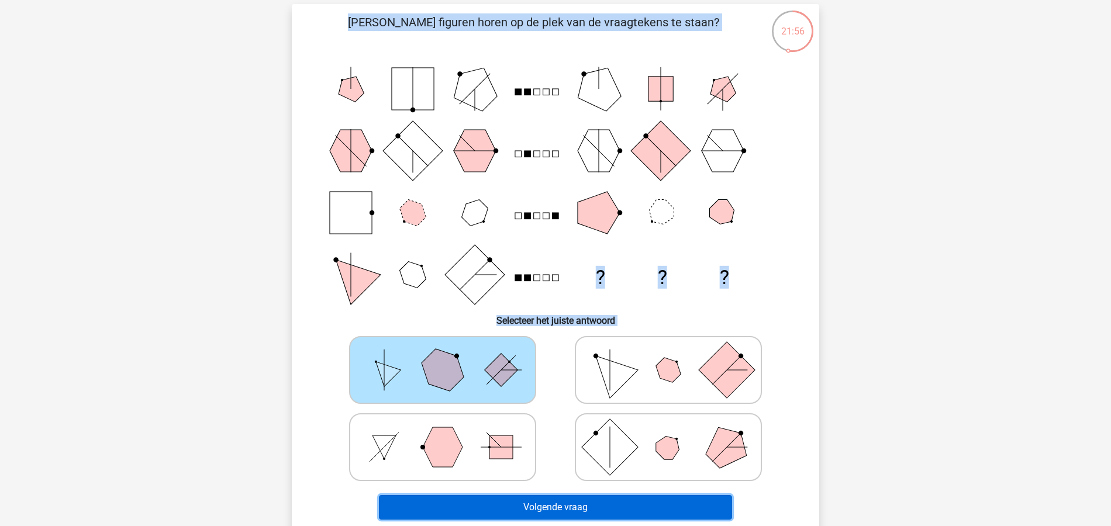
click at [551, 503] on button "Volgende vraag" at bounding box center [556, 507] width 354 height 25
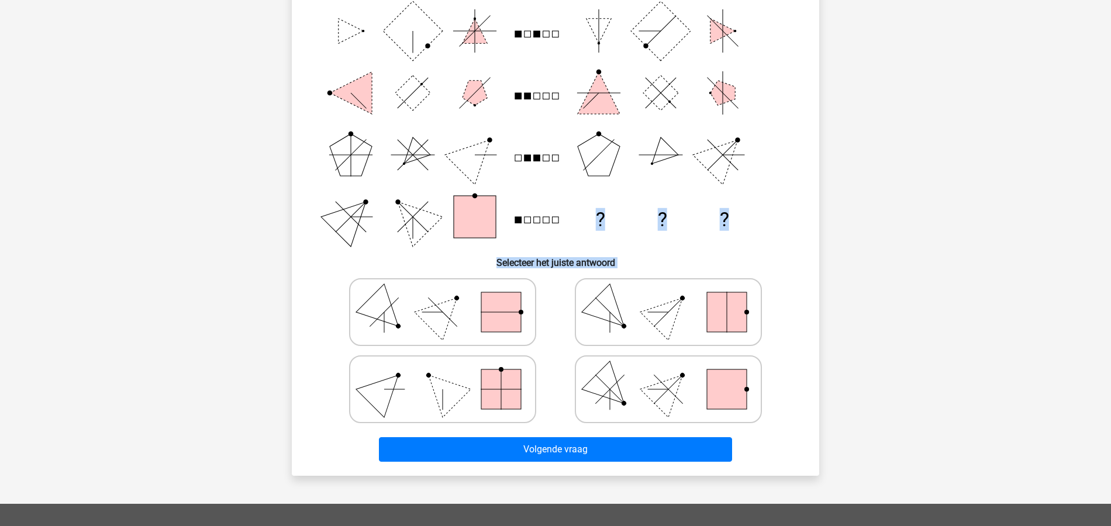
scroll to position [136, 0]
click at [657, 398] on polygon at bounding box center [668, 388] width 56 height 56
click at [668, 374] on input "radio" at bounding box center [672, 371] width 8 height 8
radio input "true"
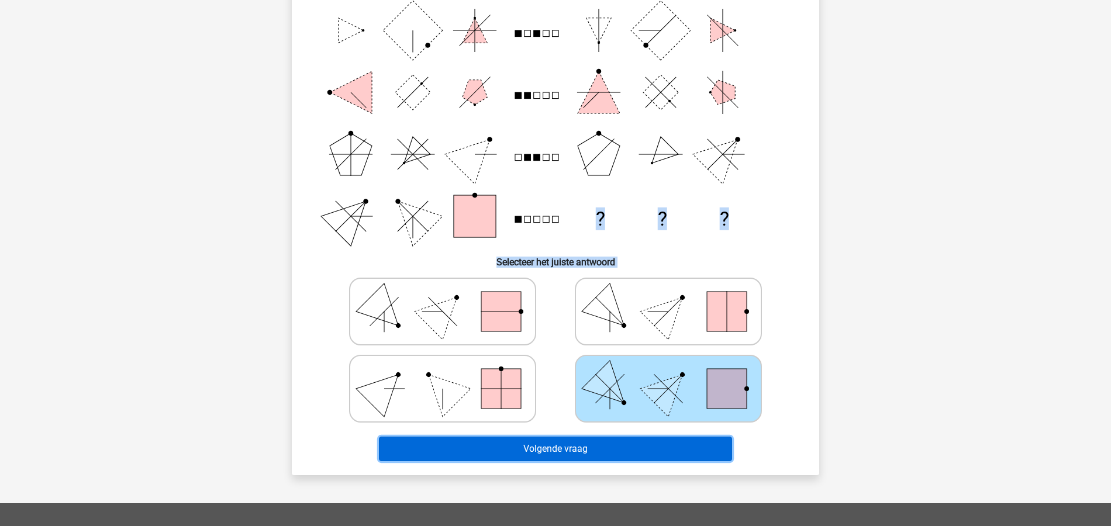
click at [598, 444] on button "Volgende vraag" at bounding box center [556, 449] width 354 height 25
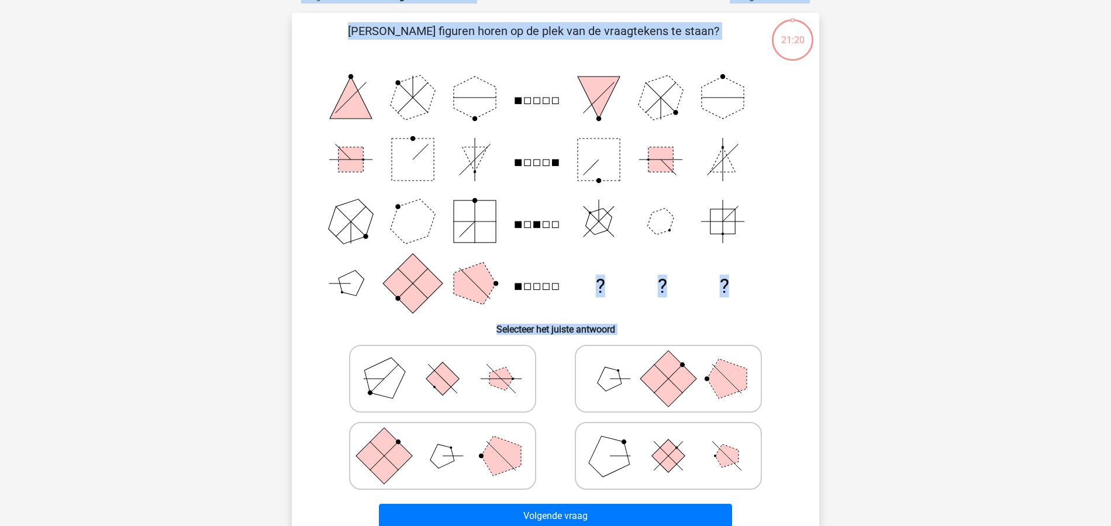
scroll to position [58, 0]
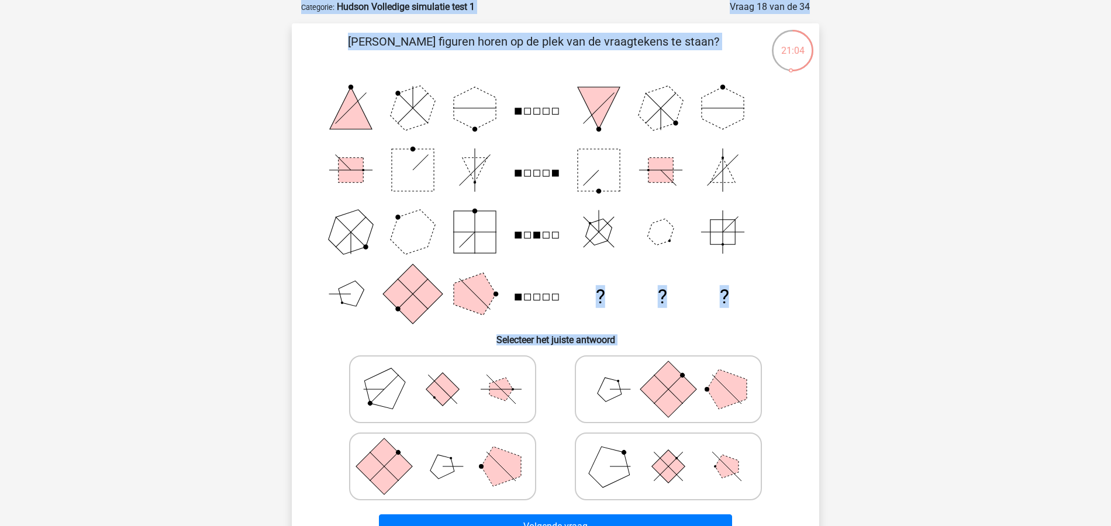
click at [627, 385] on icon at bounding box center [668, 389] width 175 height 58
click at [668, 375] on input "radio" at bounding box center [672, 371] width 8 height 8
radio input "true"
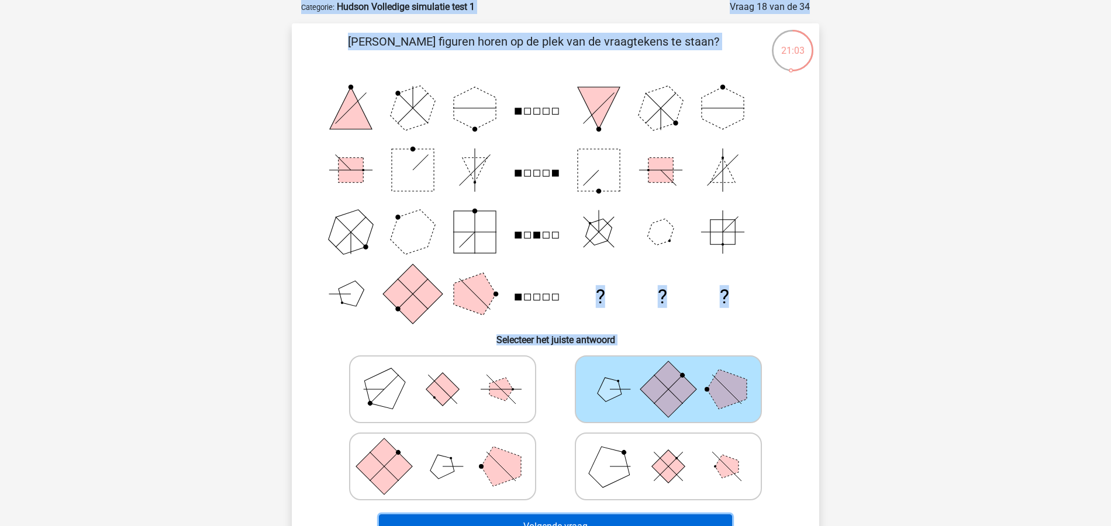
click at [603, 520] on button "Volgende vraag" at bounding box center [556, 527] width 354 height 25
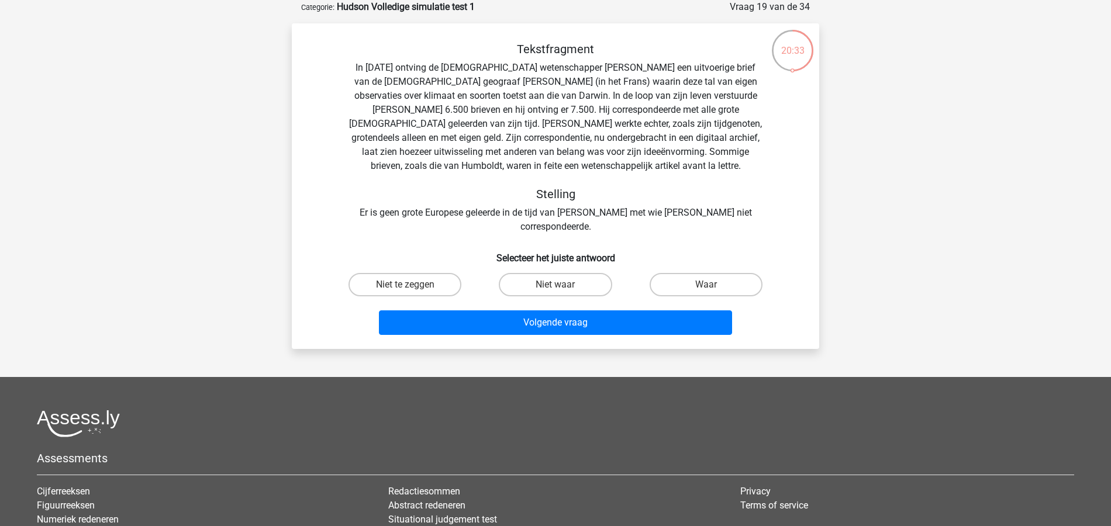
click at [758, 106] on div "Tekstfragment In [DATE] ontving de [DEMOGRAPHIC_DATA] wetenschapper [PERSON_NAM…" at bounding box center [555, 138] width 490 height 192
drag, startPoint x: 768, startPoint y: 99, endPoint x: 550, endPoint y: 113, distance: 219.2
click at [550, 113] on div "Tekstfragment In [DATE] ontving de [DEMOGRAPHIC_DATA] wetenschapper [PERSON_NAM…" at bounding box center [555, 138] width 490 height 192
click at [503, 109] on div "Tekstfragment In [DATE] ontving de [DEMOGRAPHIC_DATA] wetenschapper [PERSON_NAM…" at bounding box center [555, 138] width 490 height 192
drag, startPoint x: 503, startPoint y: 109, endPoint x: 778, endPoint y: 105, distance: 274.8
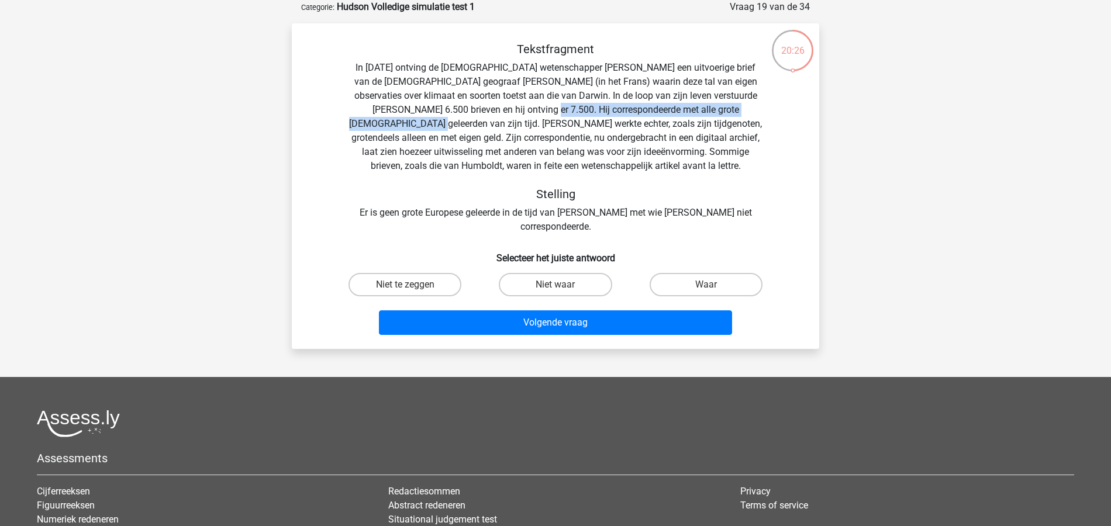
click at [778, 105] on div "Tekstfragment In [DATE] ontving de [DEMOGRAPHIC_DATA] wetenschapper [PERSON_NAM…" at bounding box center [555, 138] width 490 height 192
click at [673, 273] on label "Waar" at bounding box center [706, 284] width 113 height 23
click at [706, 285] on input "Waar" at bounding box center [710, 289] width 8 height 8
radio input "true"
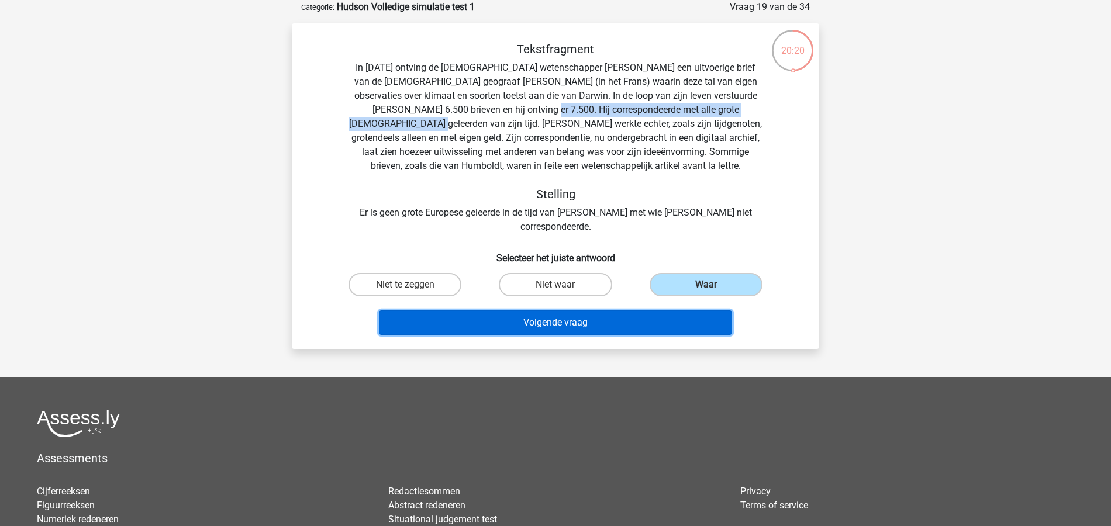
click at [604, 310] on button "Volgende vraag" at bounding box center [556, 322] width 354 height 25
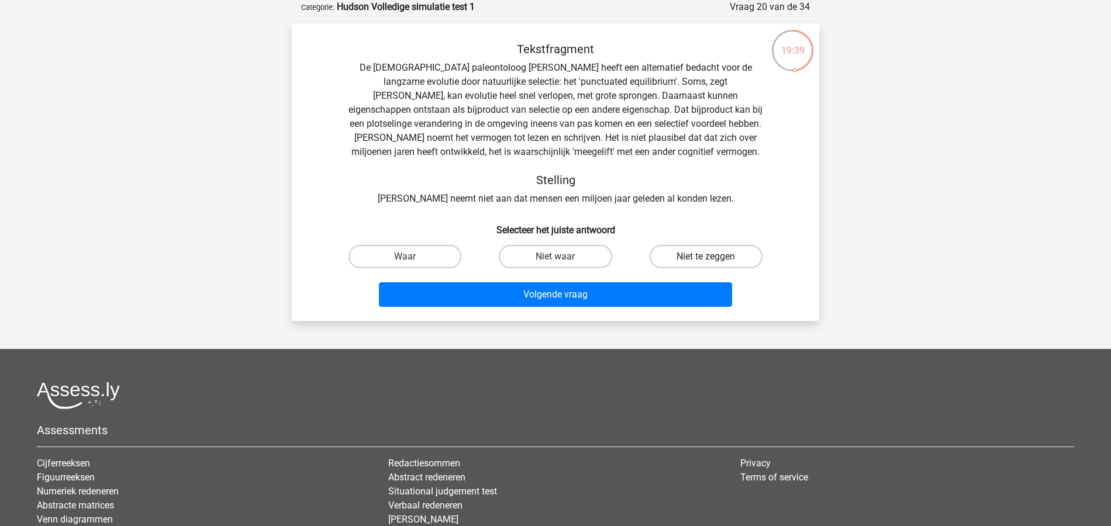
click at [702, 253] on label "Niet te zeggen" at bounding box center [706, 256] width 113 height 23
click at [706, 257] on input "Niet te zeggen" at bounding box center [710, 261] width 8 height 8
radio input "true"
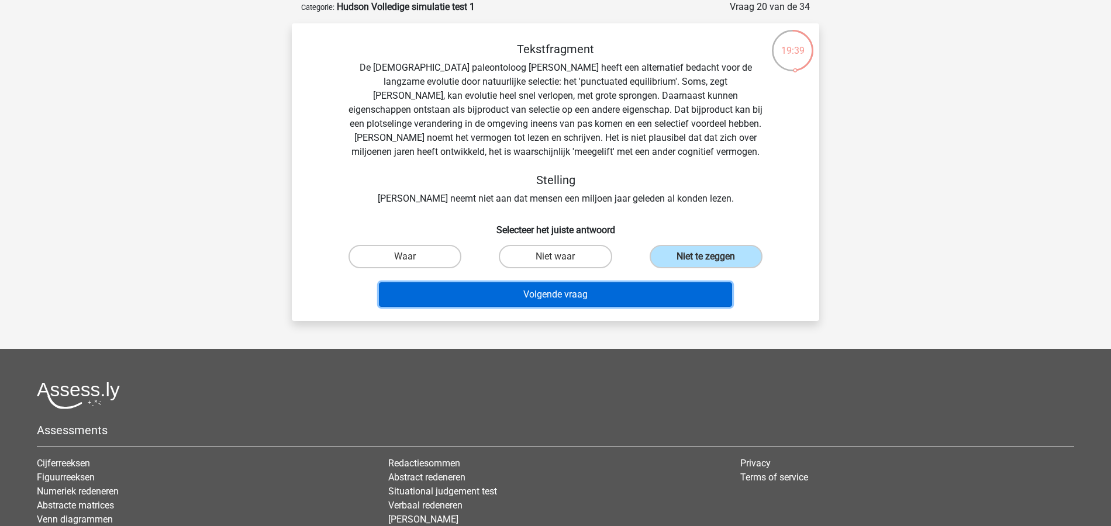
click at [631, 294] on button "Volgende vraag" at bounding box center [556, 294] width 354 height 25
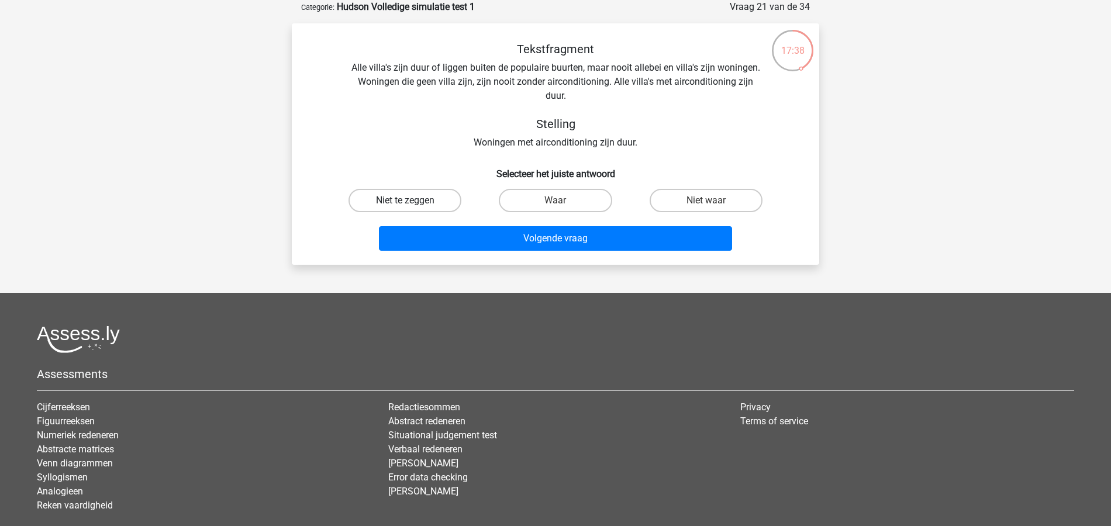
click at [388, 201] on label "Niet te zeggen" at bounding box center [404, 200] width 113 height 23
click at [405, 201] on input "Niet te zeggen" at bounding box center [409, 205] width 8 height 8
radio input "true"
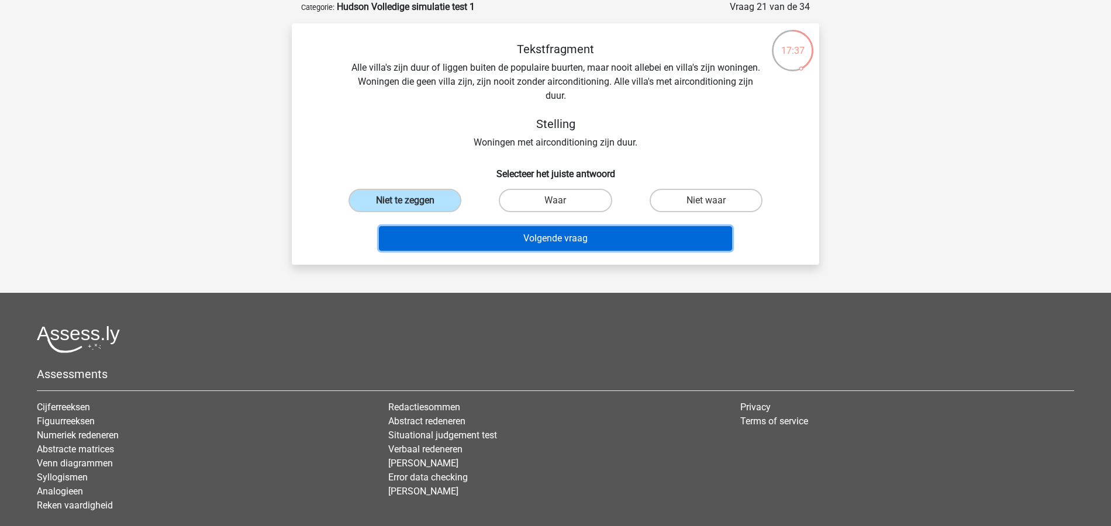
click at [596, 246] on button "Volgende vraag" at bounding box center [556, 238] width 354 height 25
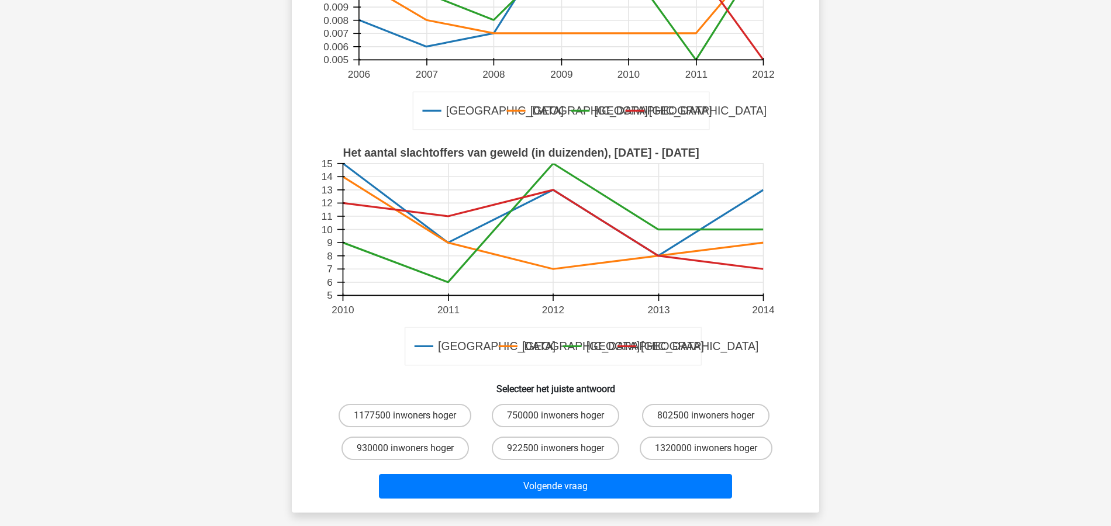
scroll to position [311, 0]
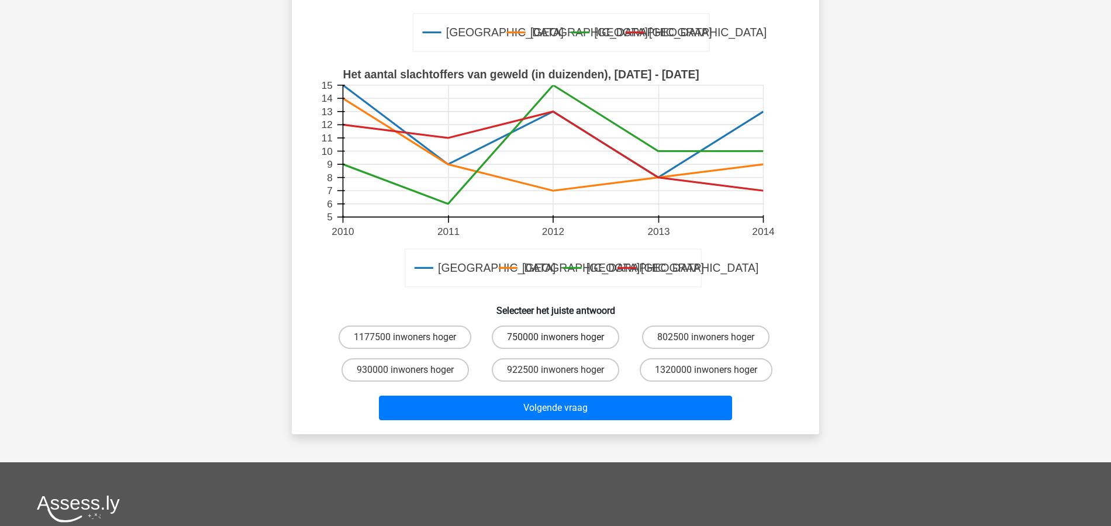
click at [571, 337] on label "750000 inwoners hoger" at bounding box center [555, 337] width 127 height 23
click at [563, 337] on input "750000 inwoners hoger" at bounding box center [559, 341] width 8 height 8
radio input "true"
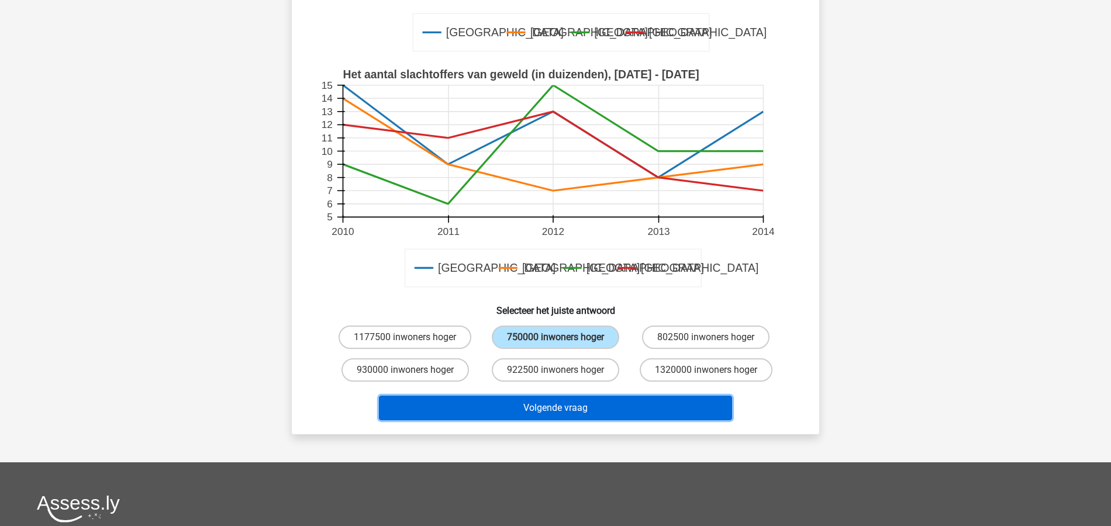
click at [574, 402] on button "Volgende vraag" at bounding box center [556, 408] width 354 height 25
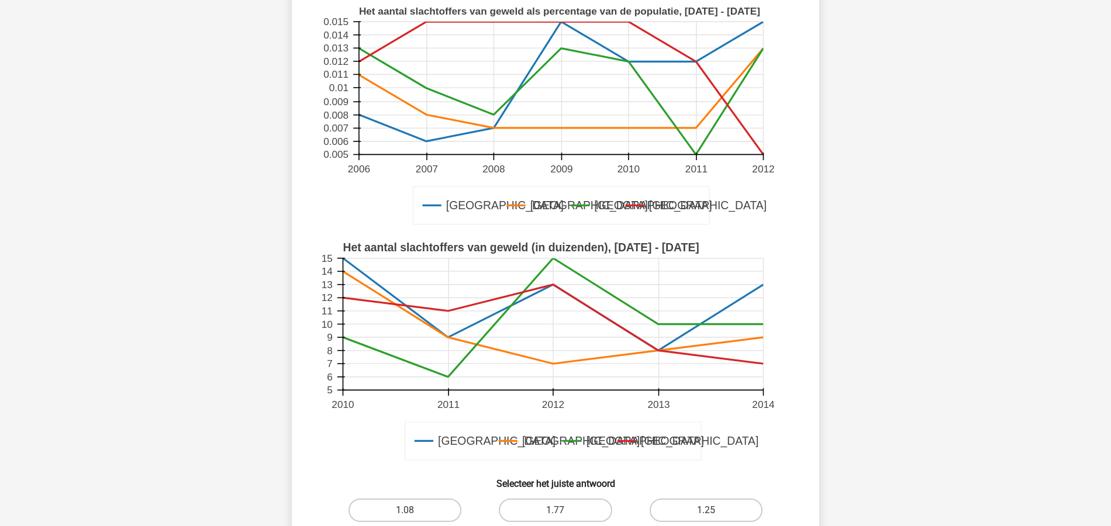
scroll to position [156, 0]
click at [436, 499] on label "1.08" at bounding box center [404, 510] width 113 height 23
click at [413, 510] on input "1.08" at bounding box center [409, 514] width 8 height 8
radio input "true"
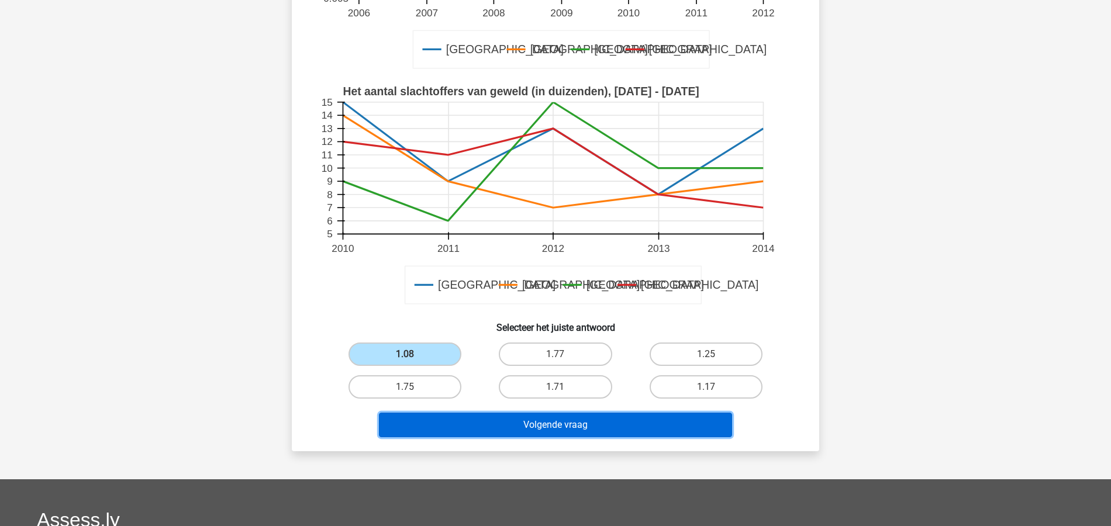
click at [592, 413] on button "Volgende vraag" at bounding box center [556, 425] width 354 height 25
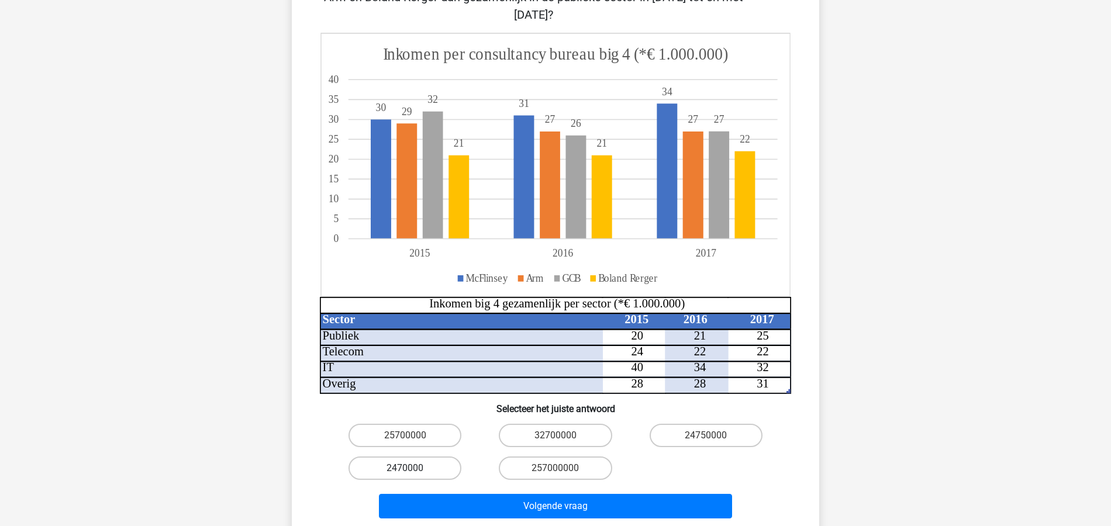
click at [436, 457] on label "2470000" at bounding box center [404, 468] width 113 height 23
click at [413, 468] on input "2470000" at bounding box center [409, 472] width 8 height 8
radio input "true"
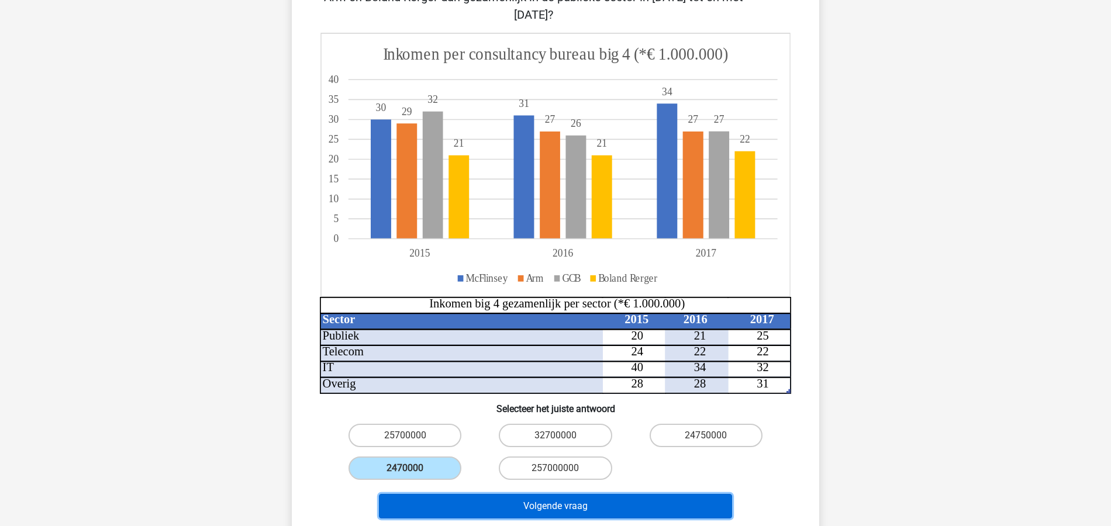
click at [569, 494] on button "Volgende vraag" at bounding box center [556, 506] width 354 height 25
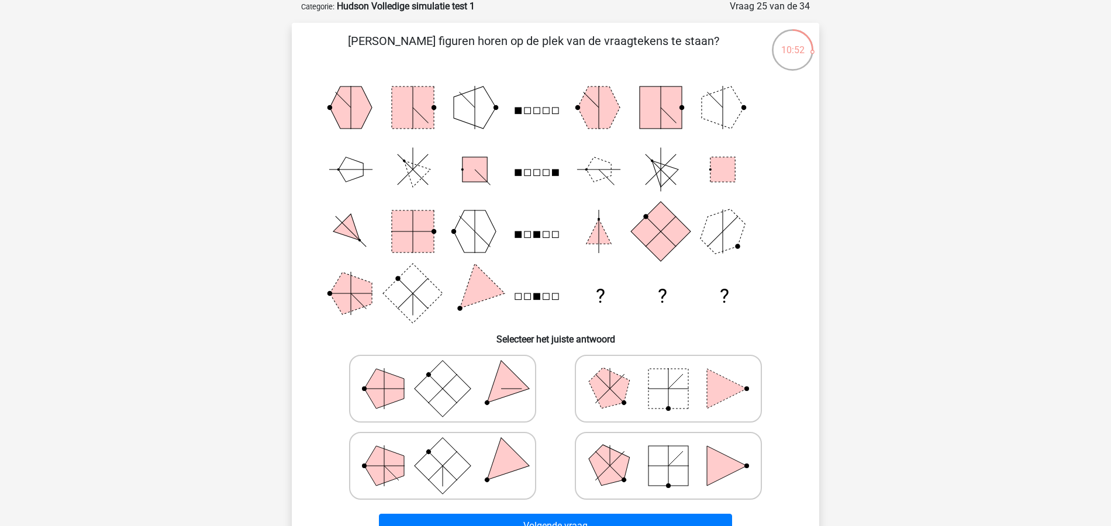
scroll to position [58, 0]
click at [716, 403] on polygon at bounding box center [727, 390] width 40 height 40
click at [676, 375] on input "radio" at bounding box center [672, 371] width 8 height 8
radio input "true"
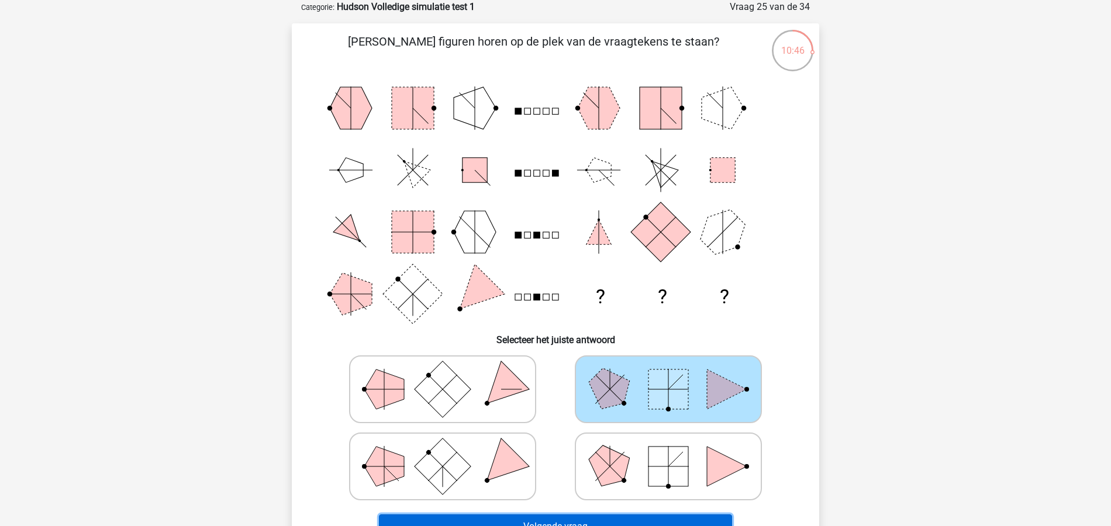
click at [584, 522] on button "Volgende vraag" at bounding box center [556, 527] width 354 height 25
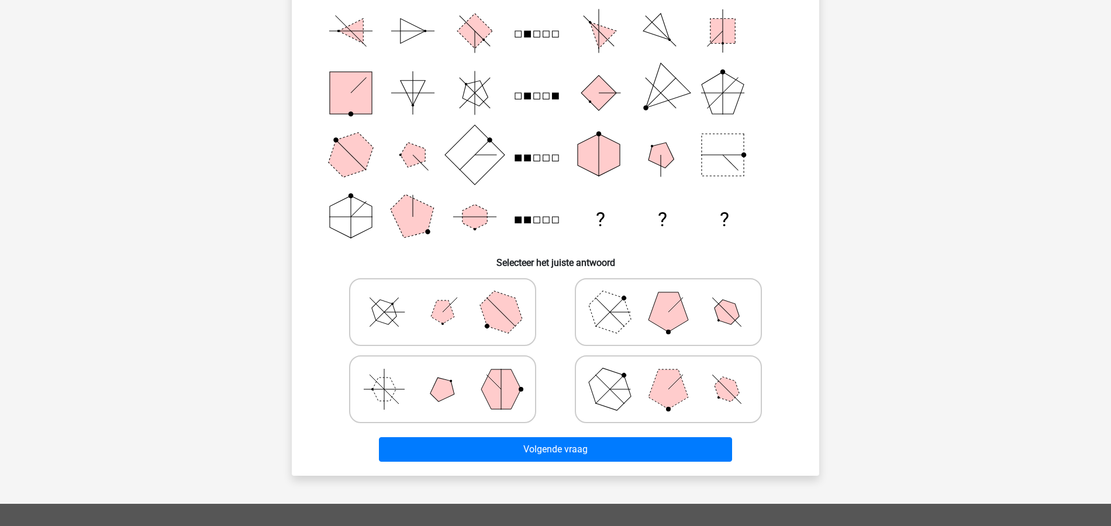
scroll to position [136, 0]
click at [619, 323] on polygon at bounding box center [610, 311] width 56 height 56
click at [668, 297] on input "radio" at bounding box center [672, 293] width 8 height 8
radio input "true"
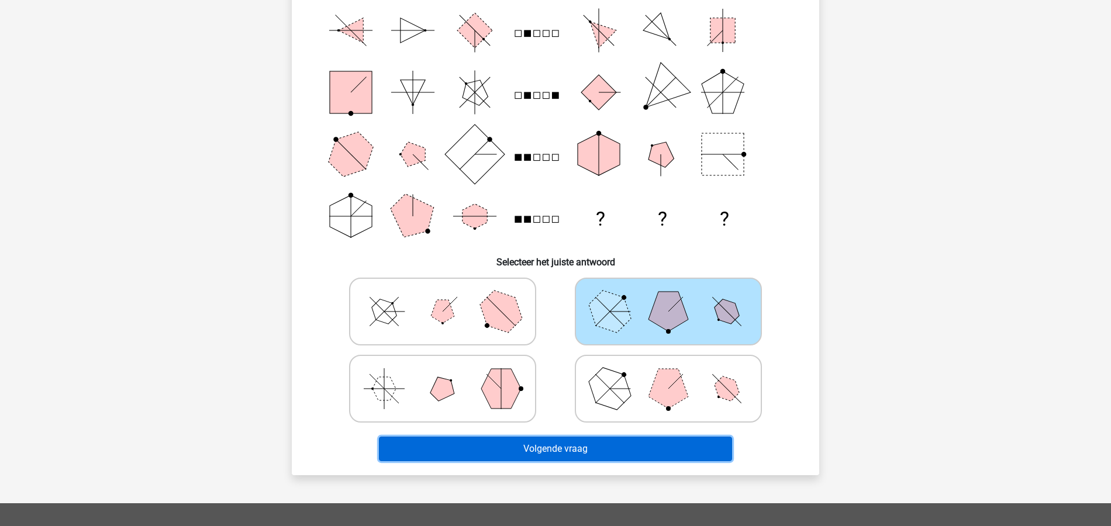
click at [598, 442] on button "Volgende vraag" at bounding box center [556, 449] width 354 height 25
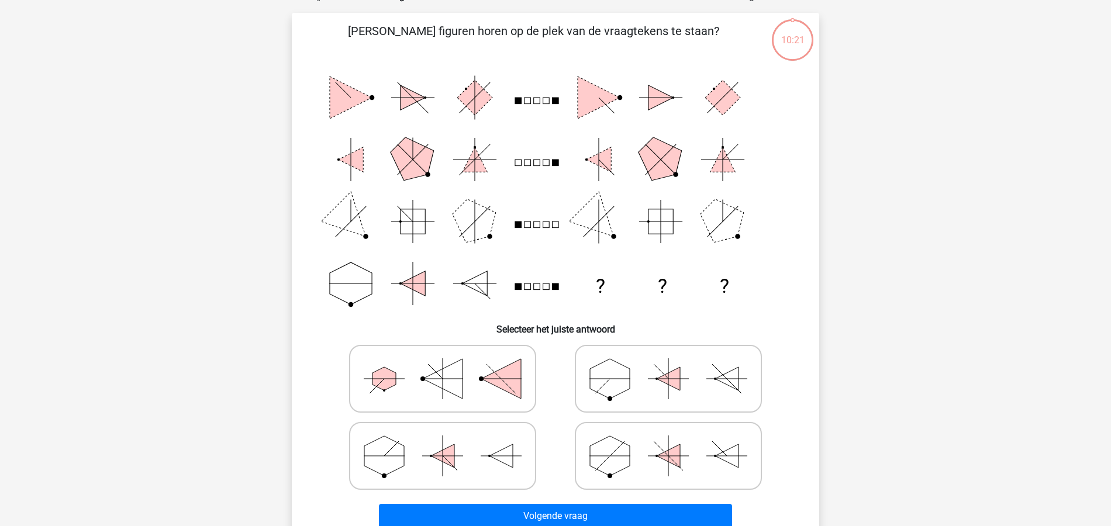
scroll to position [58, 0]
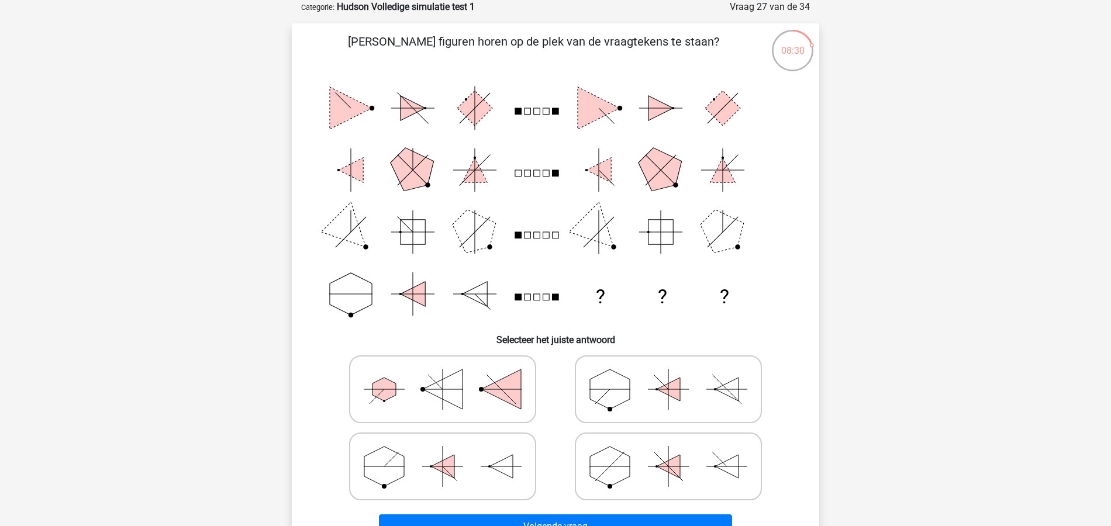
click at [698, 485] on icon at bounding box center [668, 466] width 175 height 58
click at [676, 452] on input "radio" at bounding box center [672, 448] width 8 height 8
radio input "true"
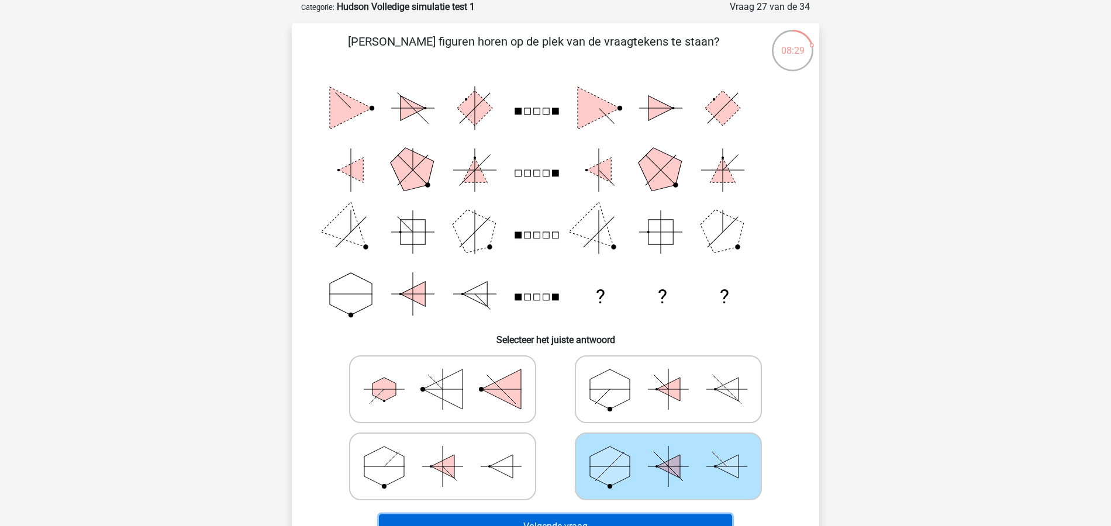
click at [656, 518] on button "Volgende vraag" at bounding box center [556, 527] width 354 height 25
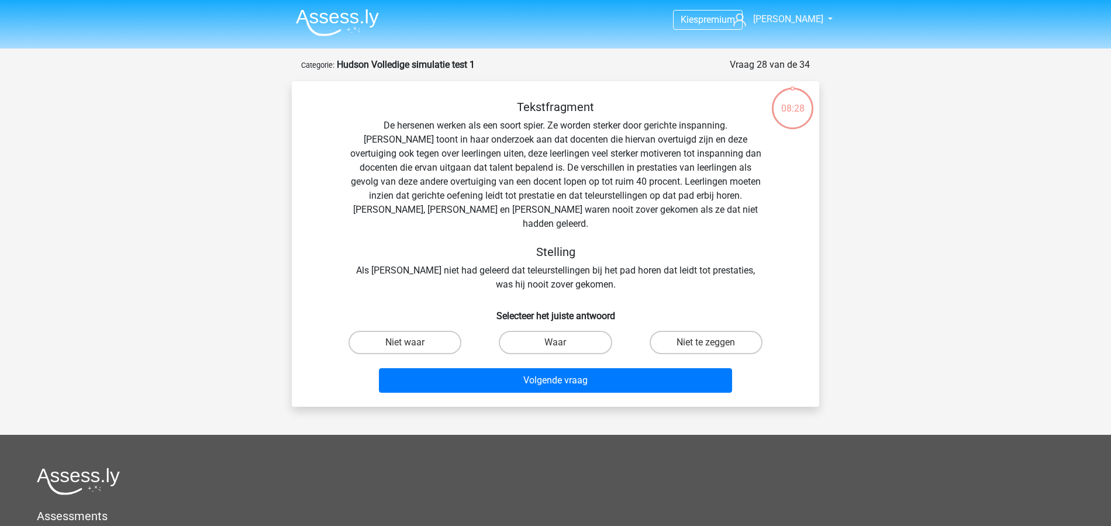
scroll to position [0, 0]
click at [571, 332] on label "Waar" at bounding box center [555, 343] width 113 height 23
click at [563, 343] on input "Waar" at bounding box center [559, 347] width 8 height 8
radio input "true"
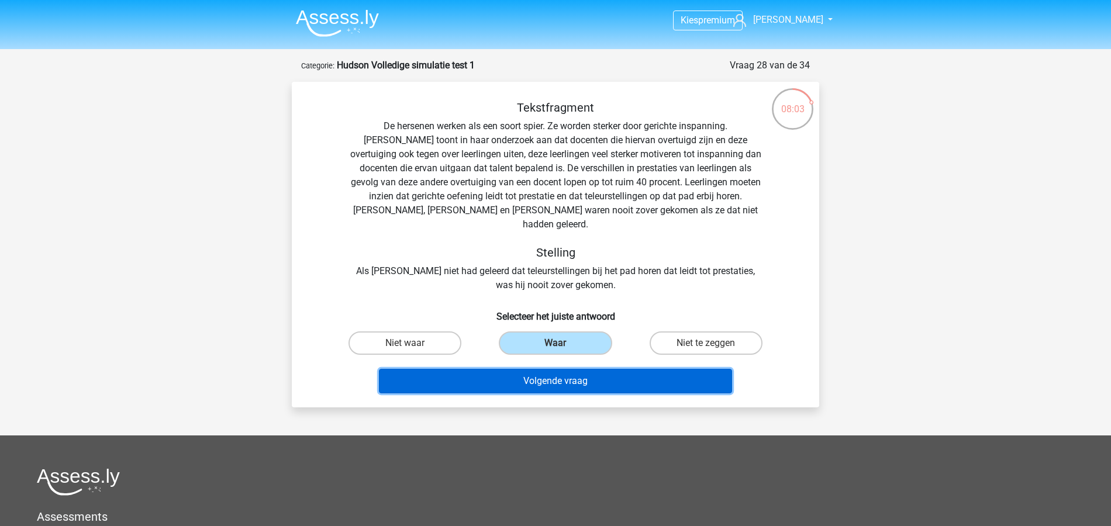
click at [589, 369] on button "Volgende vraag" at bounding box center [556, 381] width 354 height 25
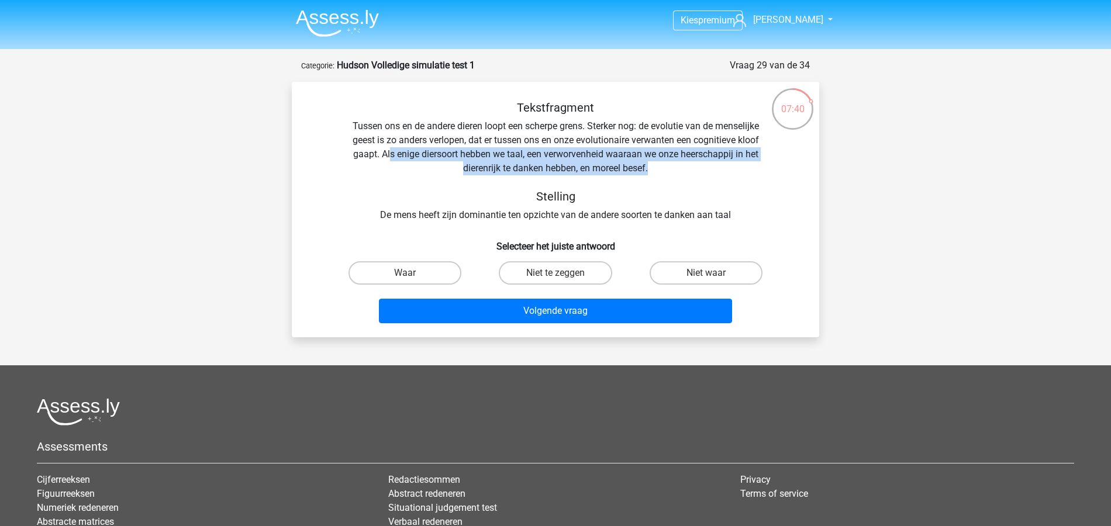
drag, startPoint x: 389, startPoint y: 151, endPoint x: 687, endPoint y: 172, distance: 298.3
click at [687, 172] on div "Tekstfragment Tussen ons en de andere dieren loopt een scherpe grens. Sterker n…" at bounding box center [555, 162] width 490 height 122
click at [434, 272] on label "Waar" at bounding box center [404, 272] width 113 height 23
click at [413, 273] on input "Waar" at bounding box center [409, 277] width 8 height 8
radio input "true"
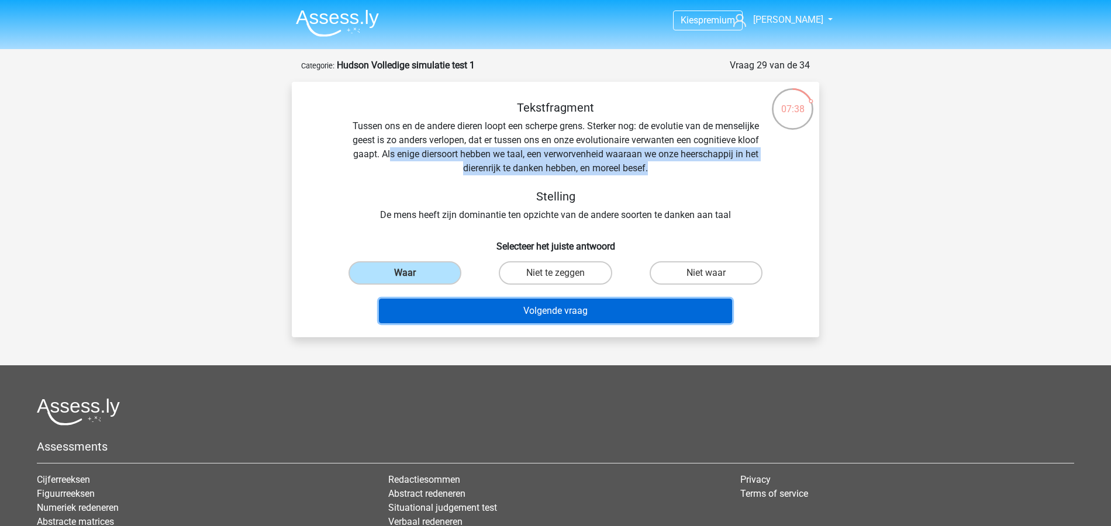
click at [546, 304] on button "Volgende vraag" at bounding box center [556, 311] width 354 height 25
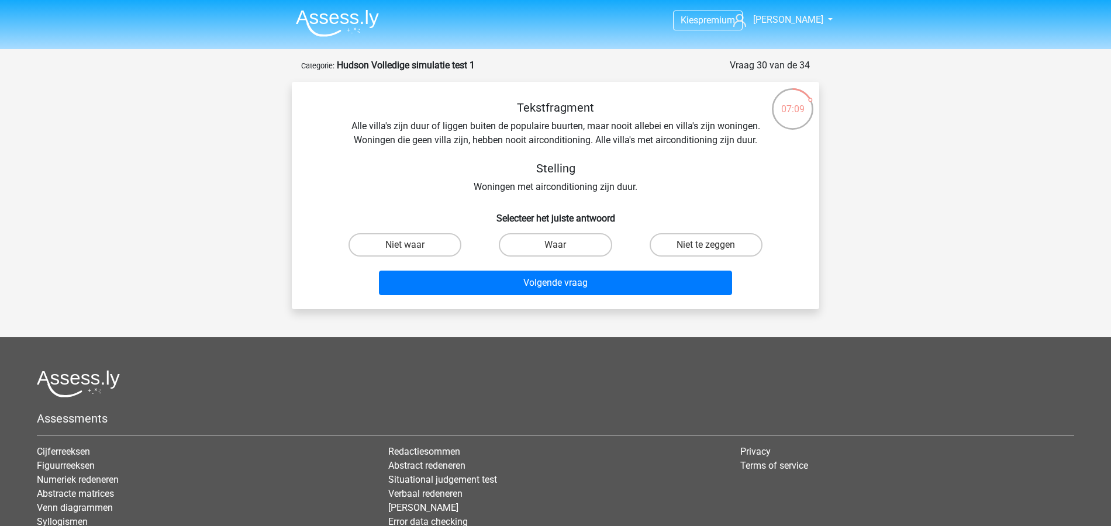
drag, startPoint x: 738, startPoint y: 239, endPoint x: 710, endPoint y: 257, distance: 33.2
click at [738, 239] on label "Niet te zeggen" at bounding box center [706, 244] width 113 height 23
click at [713, 245] on input "Niet te zeggen" at bounding box center [710, 249] width 8 height 8
radio input "true"
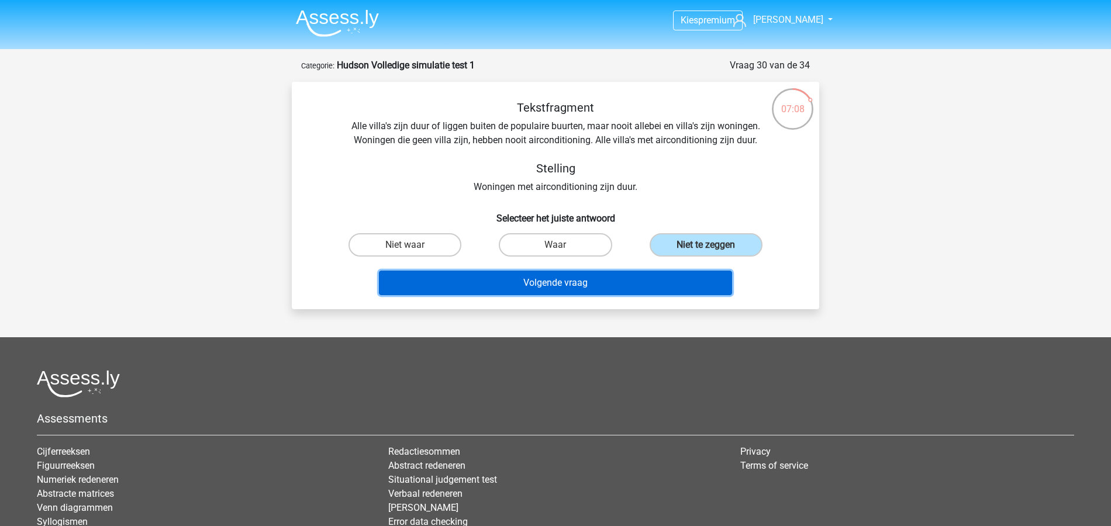
click at [610, 282] on button "Volgende vraag" at bounding box center [556, 283] width 354 height 25
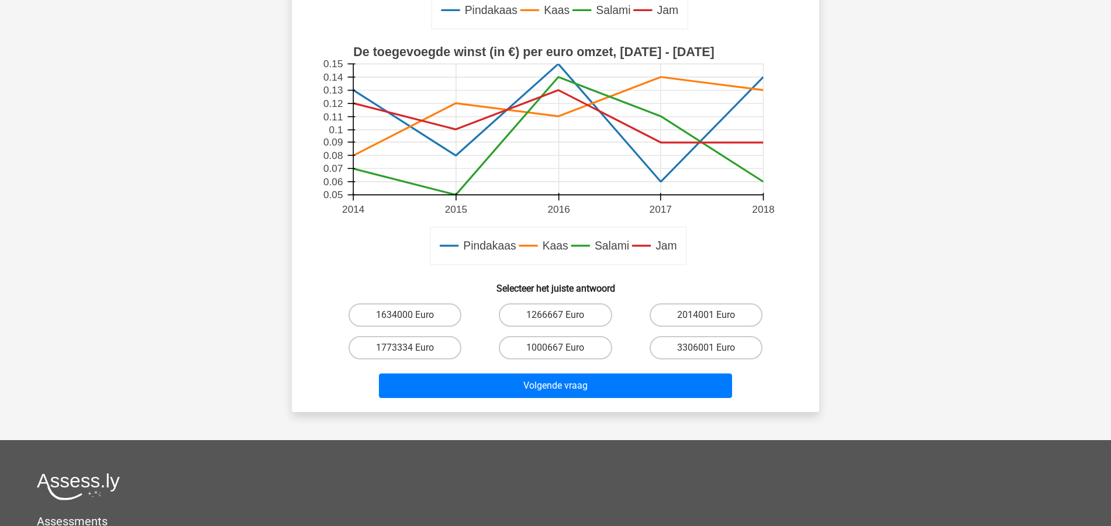
scroll to position [370, 0]
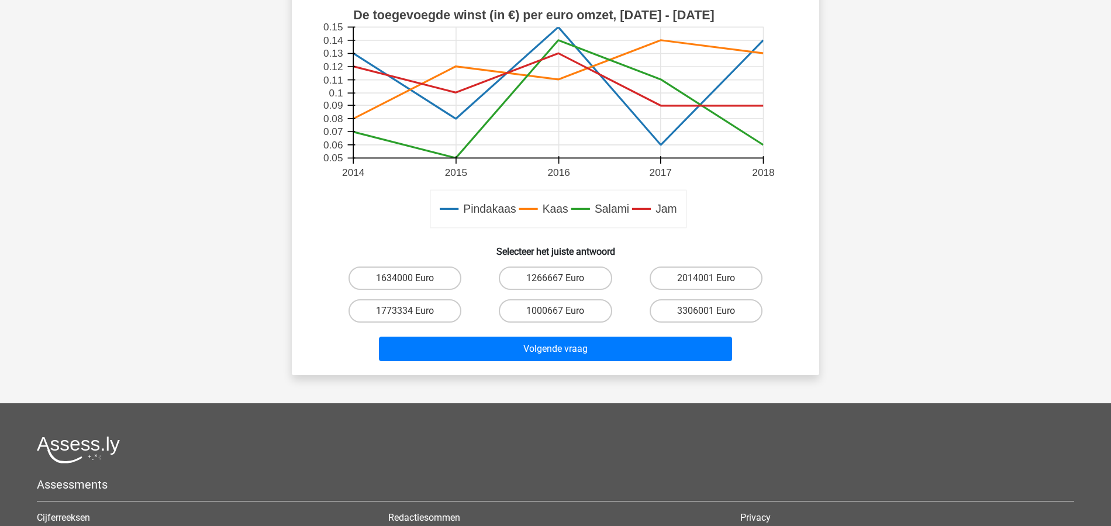
click at [559, 279] on input "1266667 Euro" at bounding box center [559, 282] width 8 height 8
radio input "true"
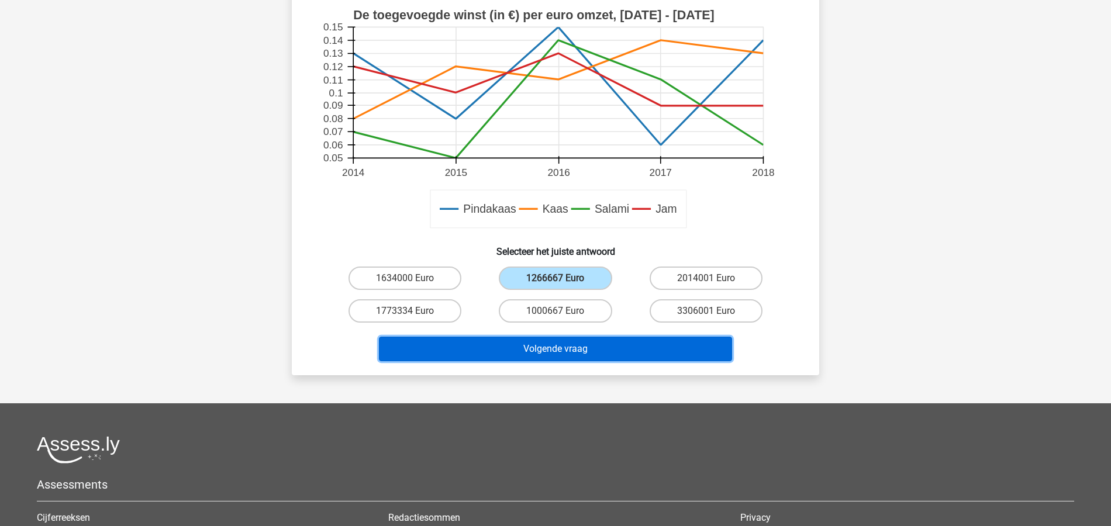
click at [595, 355] on button "Volgende vraag" at bounding box center [556, 349] width 354 height 25
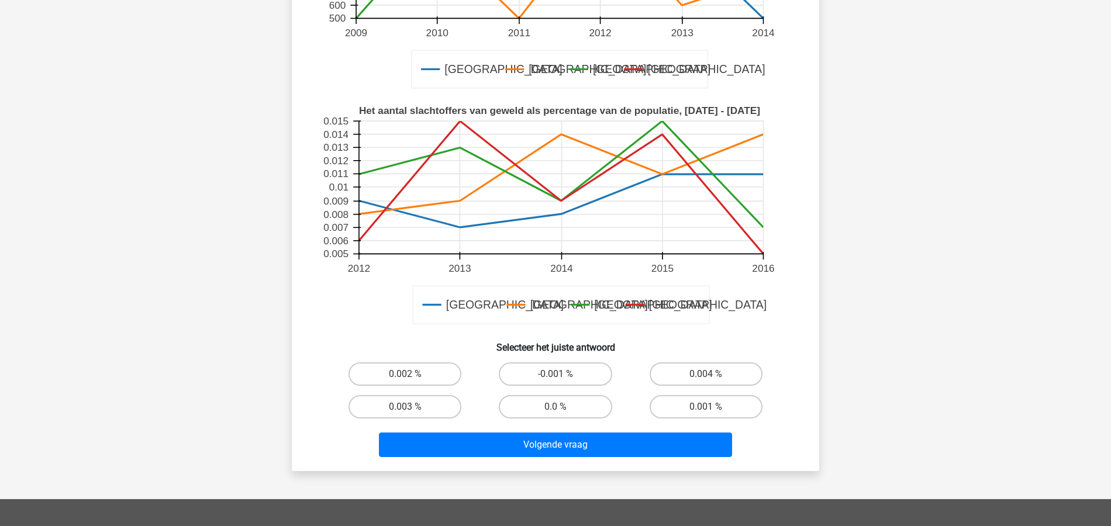
scroll to position [292, 0]
click at [411, 405] on label "0.003 %" at bounding box center [404, 406] width 113 height 23
click at [411, 406] on input "0.003 %" at bounding box center [409, 410] width 8 height 8
radio input "true"
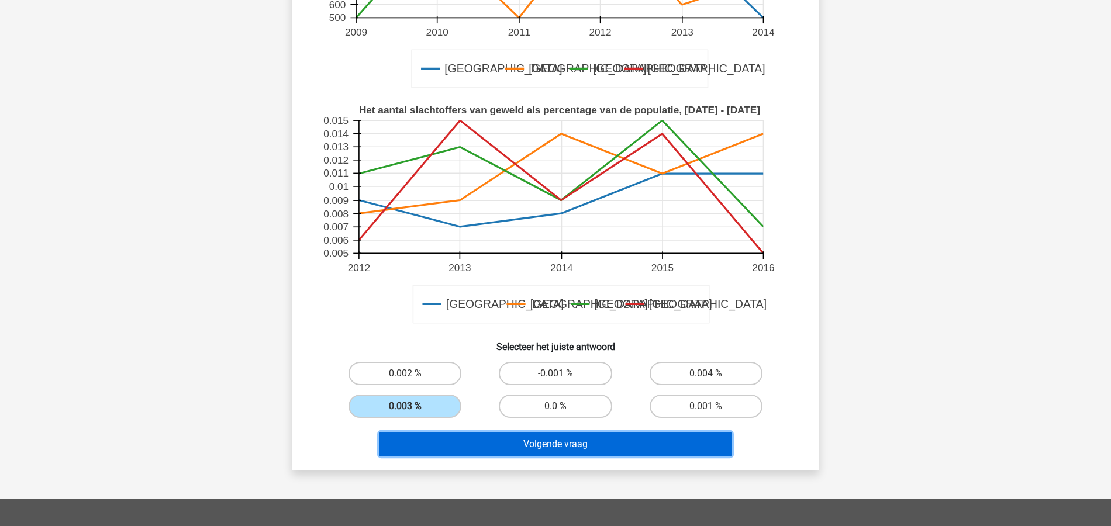
click at [543, 447] on button "Volgende vraag" at bounding box center [556, 444] width 354 height 25
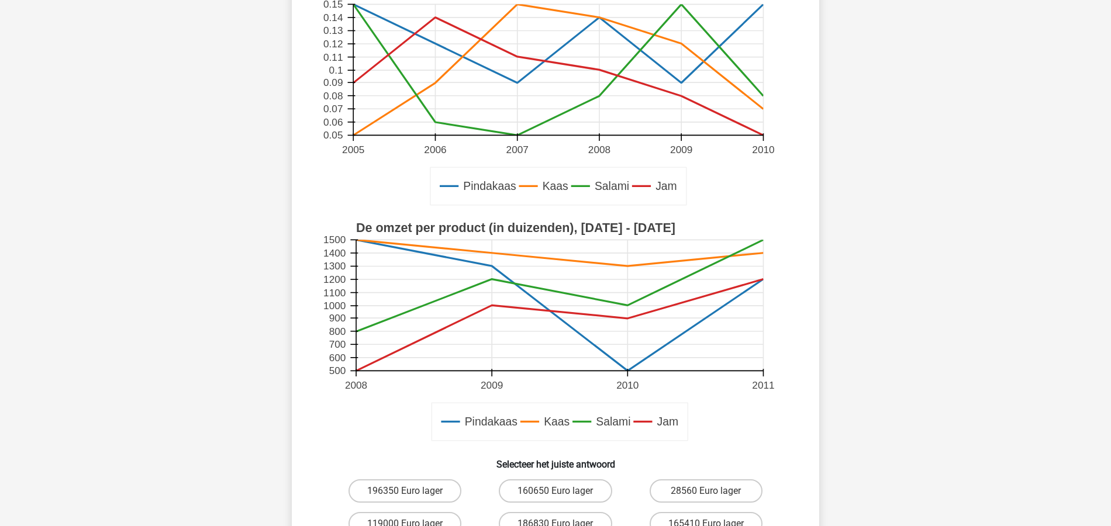
scroll to position [312, 0]
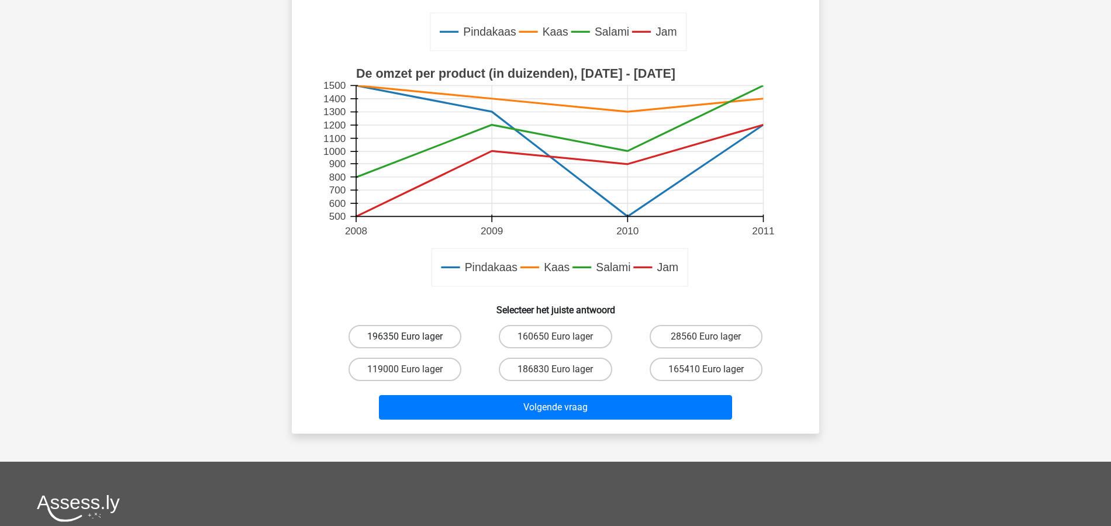
click at [396, 344] on label "196350 Euro lager" at bounding box center [404, 336] width 113 height 23
click at [405, 344] on input "196350 Euro lager" at bounding box center [409, 341] width 8 height 8
radio input "true"
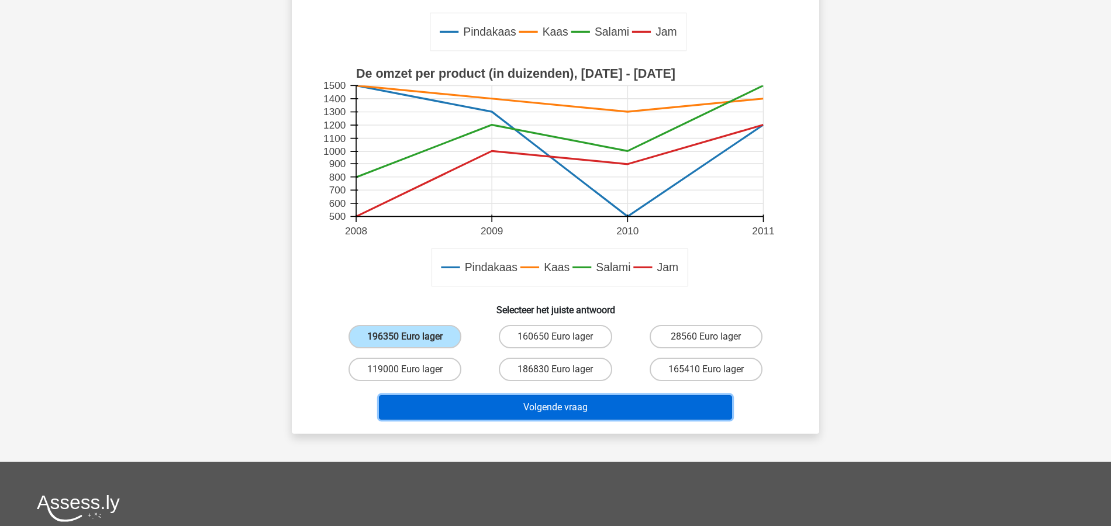
click at [589, 396] on button "Volgende vraag" at bounding box center [556, 407] width 354 height 25
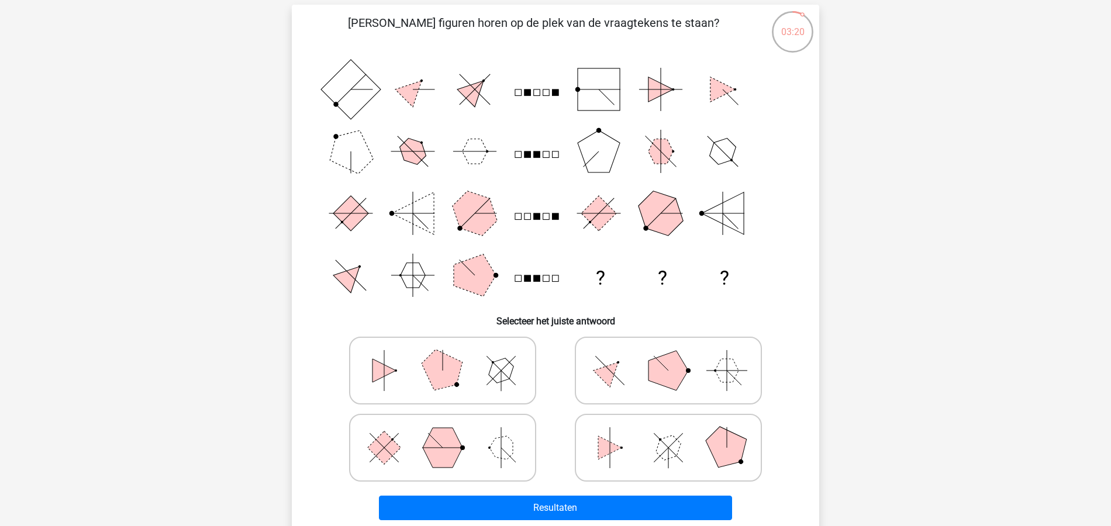
scroll to position [78, 0]
click at [626, 450] on icon at bounding box center [668, 447] width 175 height 58
click at [668, 433] on input "radio" at bounding box center [672, 429] width 8 height 8
radio input "true"
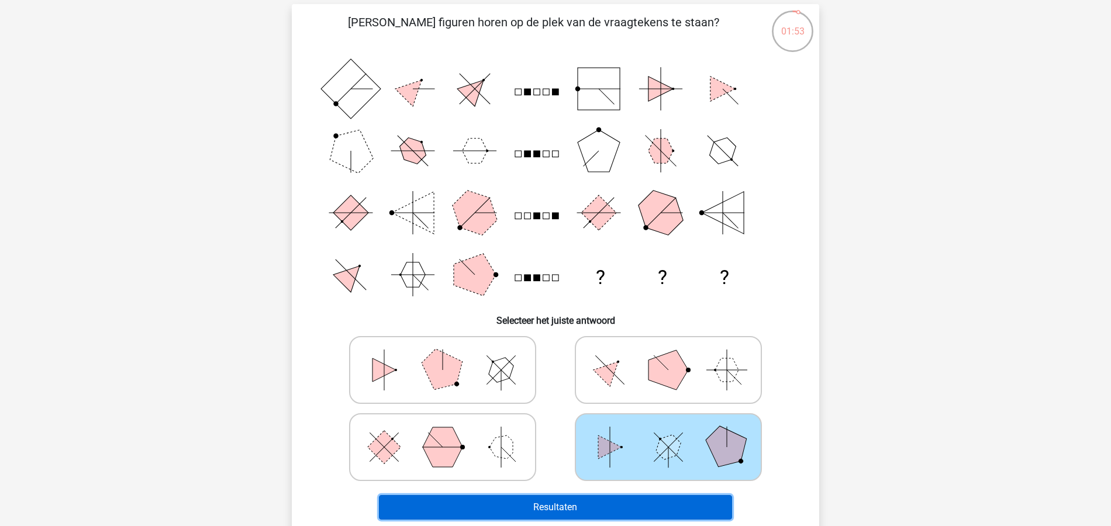
click at [609, 503] on button "Resultaten" at bounding box center [556, 507] width 354 height 25
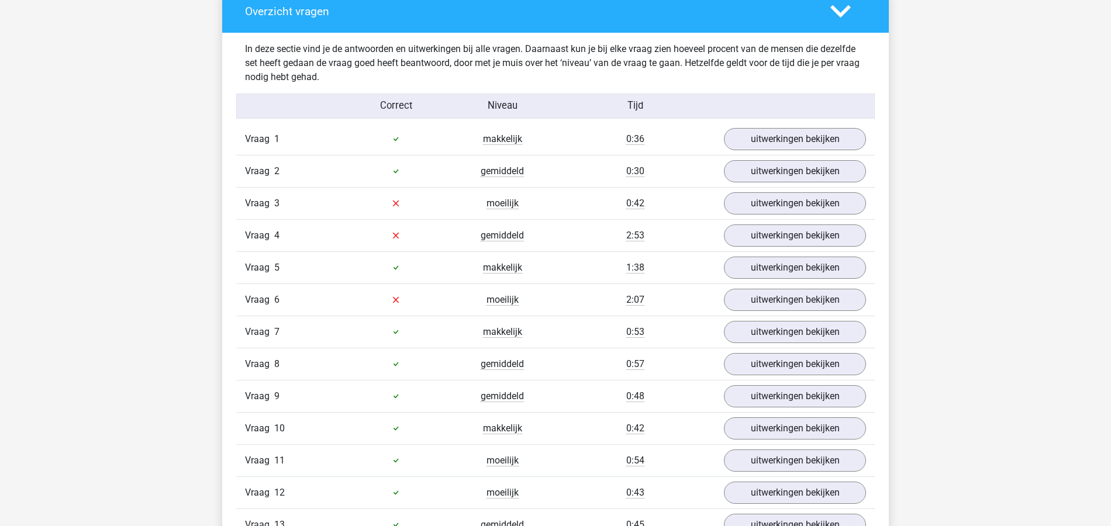
scroll to position [1247, 0]
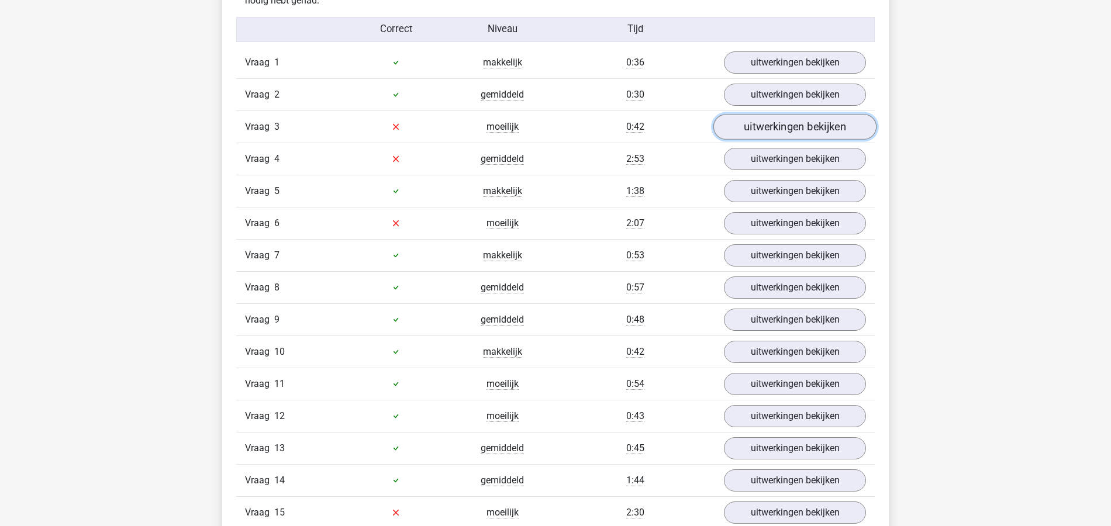
click at [803, 115] on link "uitwerkingen bekijken" at bounding box center [794, 127] width 163 height 26
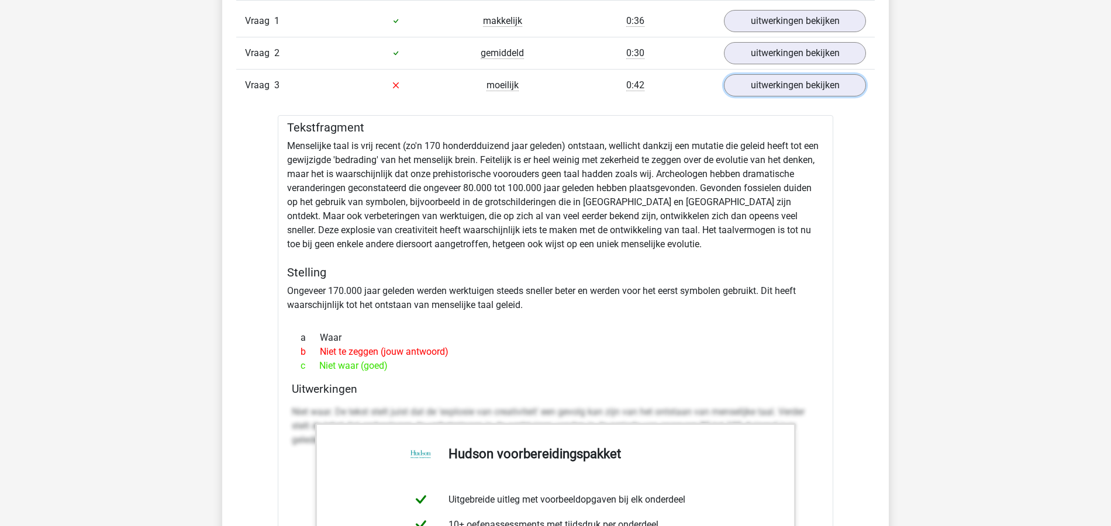
scroll to position [1325, 0]
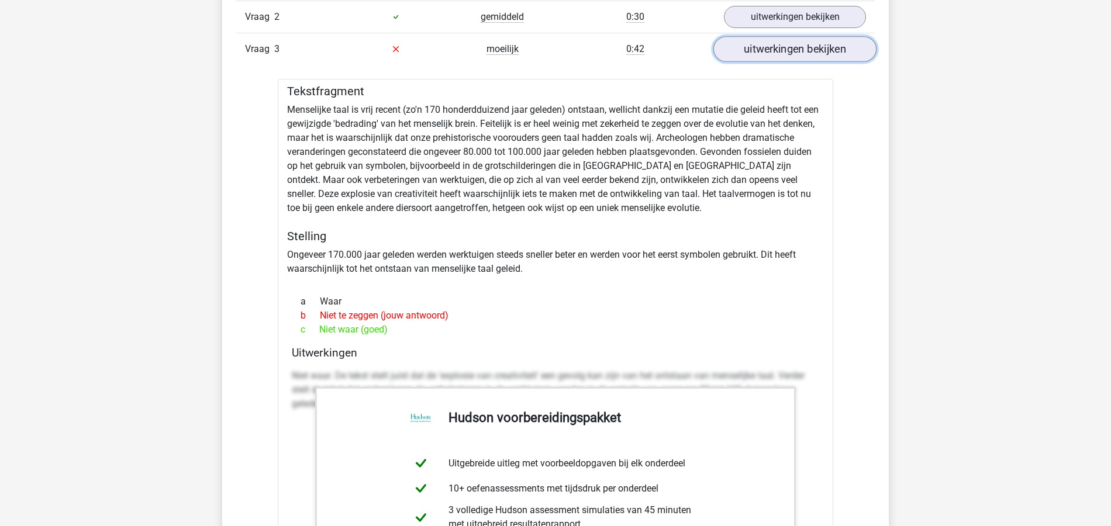
click at [821, 49] on link "uitwerkingen bekijken" at bounding box center [794, 49] width 163 height 26
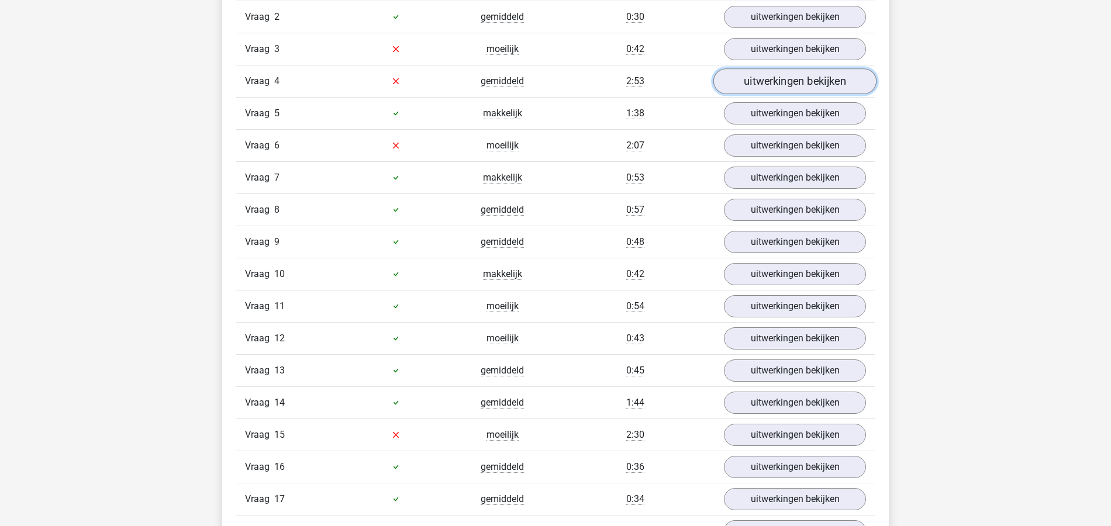
click at [797, 76] on link "uitwerkingen bekijken" at bounding box center [794, 81] width 163 height 26
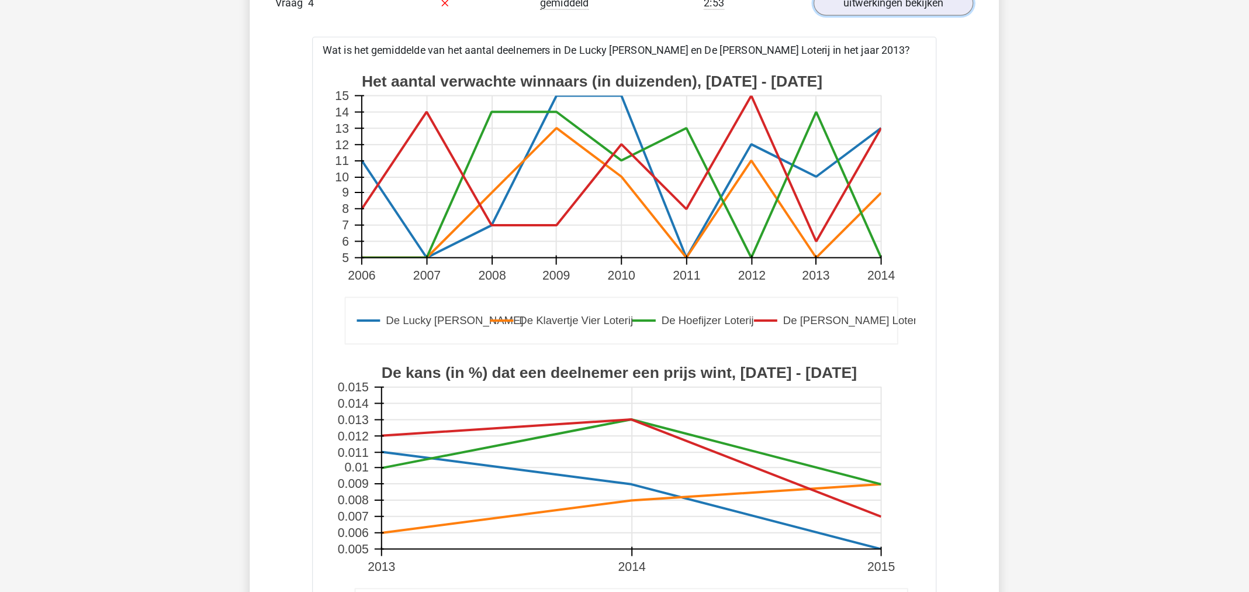
scroll to position [1403, 0]
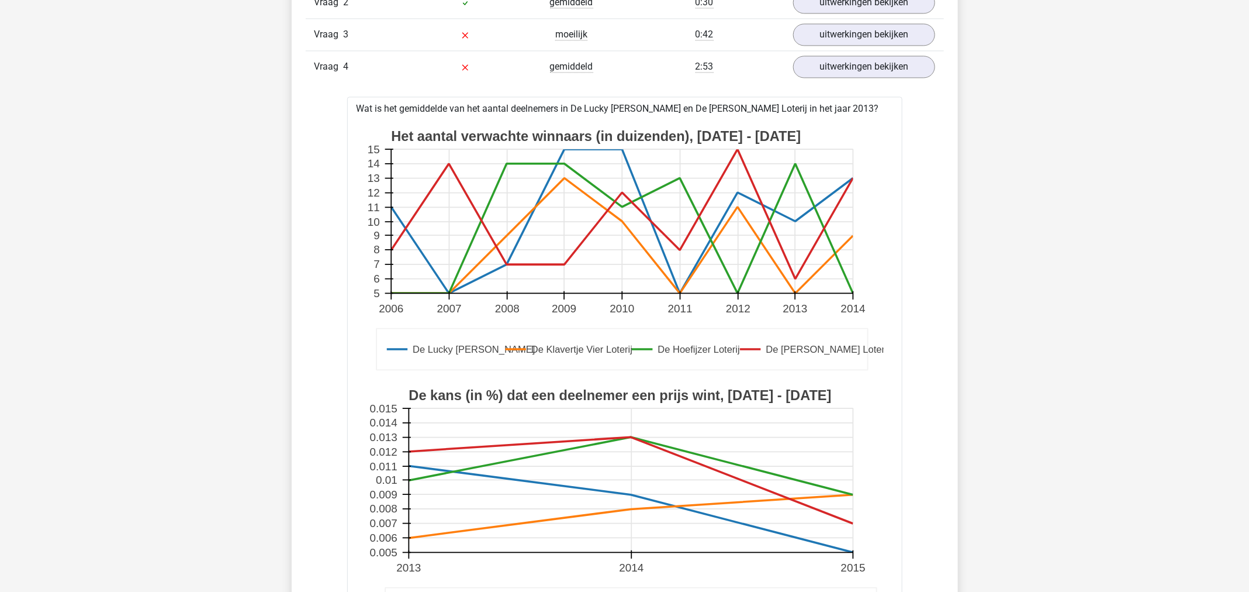
scroll to position [1265, 0]
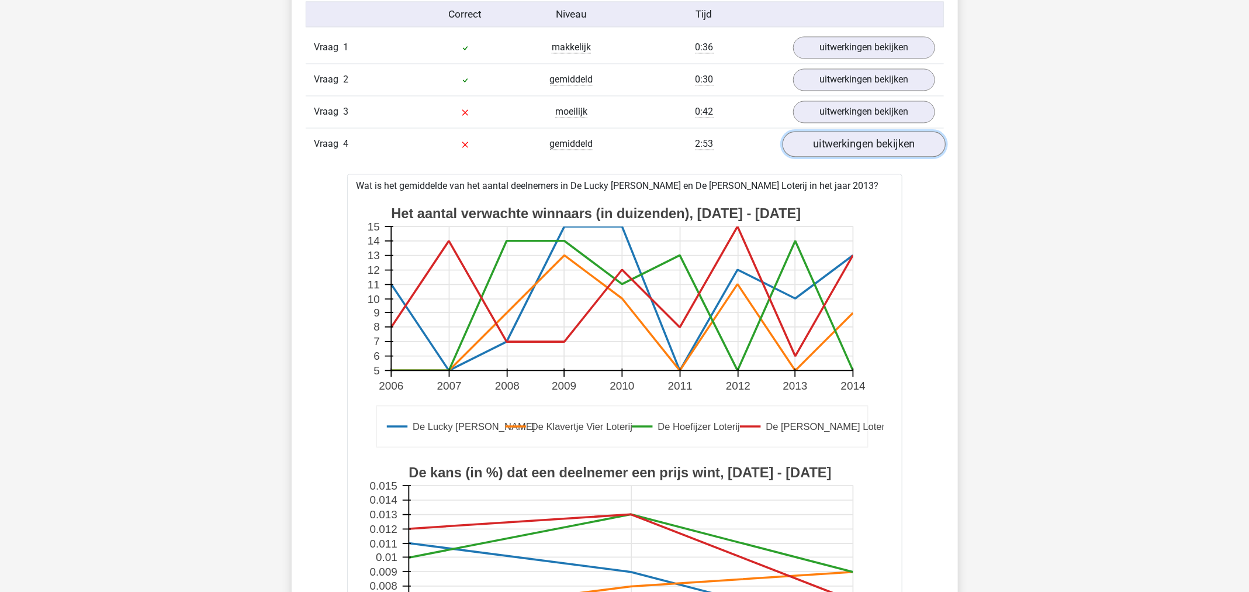
click at [864, 144] on link "uitwerkingen bekijken" at bounding box center [863, 144] width 163 height 26
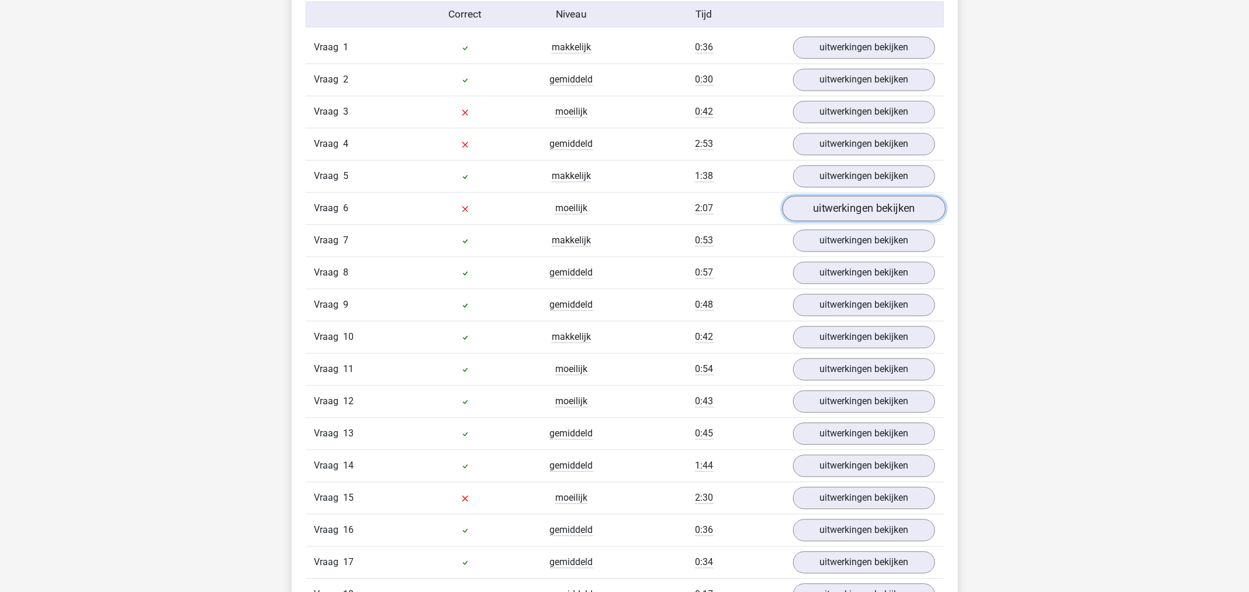
click at [854, 198] on link "uitwerkingen bekijken" at bounding box center [863, 208] width 163 height 26
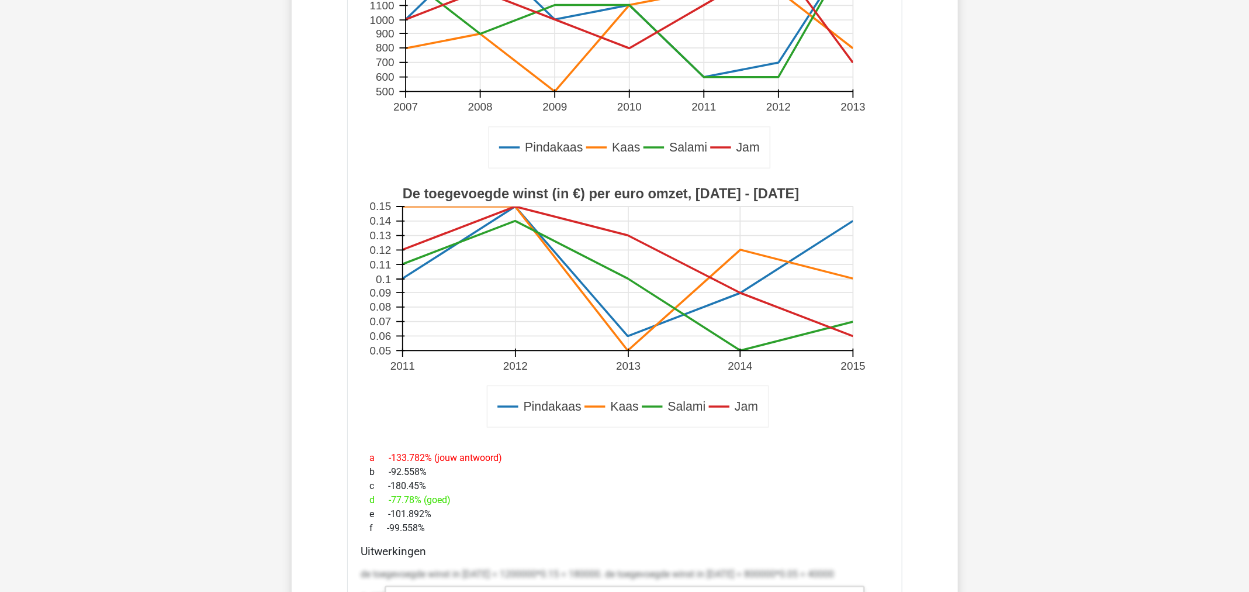
scroll to position [1632, 0]
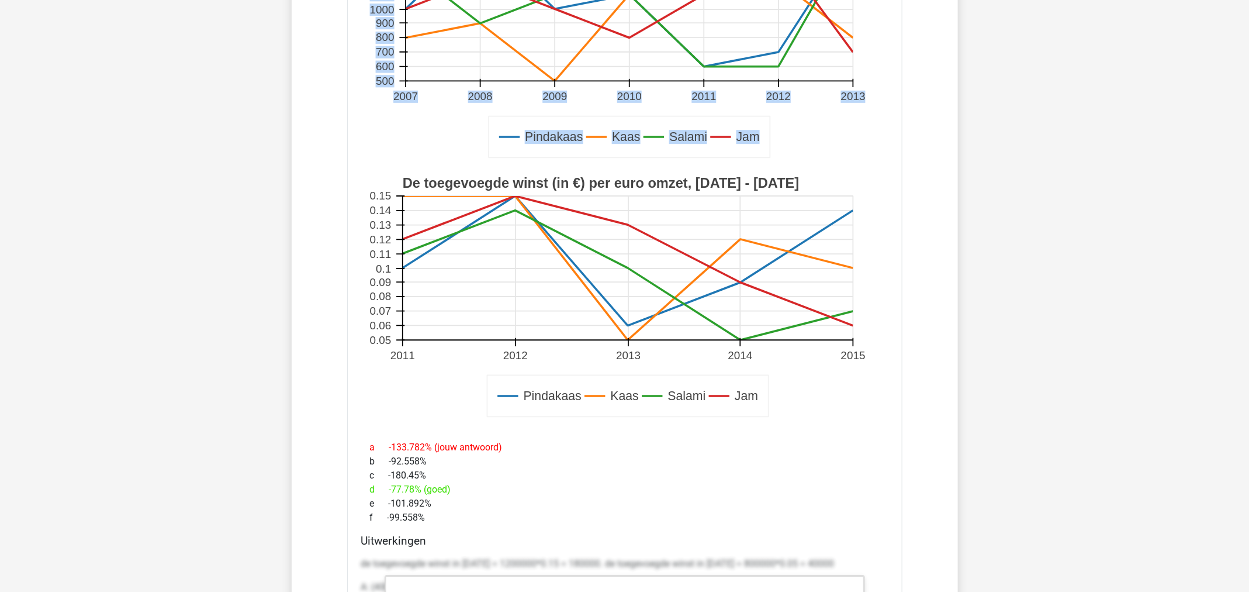
drag, startPoint x: 373, startPoint y: 164, endPoint x: 759, endPoint y: 393, distance: 448.8
click at [759, 393] on div "Wat is het procentuele verschil tussen de toegevoegde winst door verkoop van Ka…" at bounding box center [624, 413] width 555 height 1086
copy div "Wat is het procentuele verschil tussen de toegevoegde winst door verkoop van Ka…"
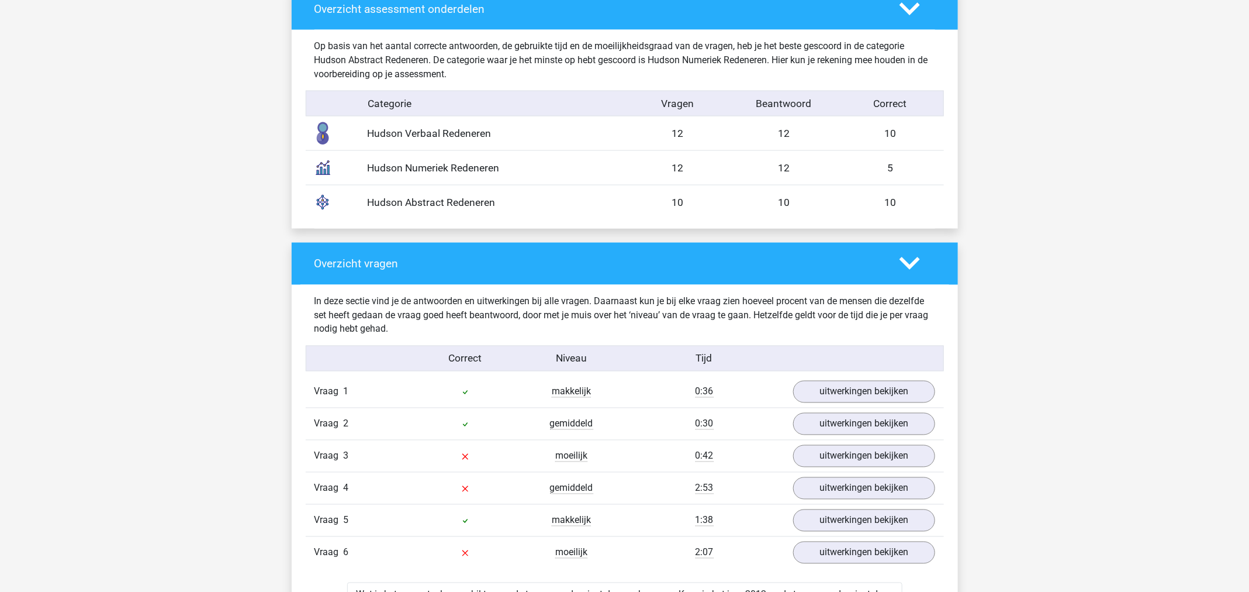
scroll to position [1195, 0]
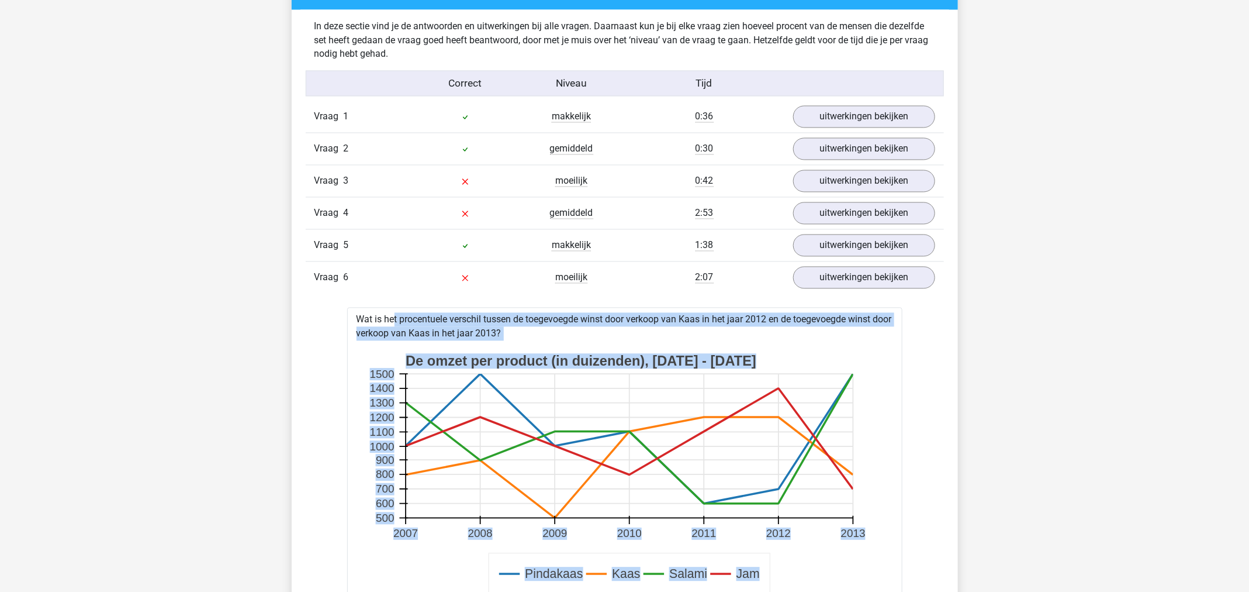
drag, startPoint x: 758, startPoint y: 392, endPoint x: 356, endPoint y: 305, distance: 411.0
copy div "Wat is het procentuele verschil tussen de toegevoegde winst door verkoop van Ka…"
click at [758, 420] on rect at bounding box center [630, 446] width 448 height 144
click at [761, 421] on rect at bounding box center [630, 446] width 448 height 144
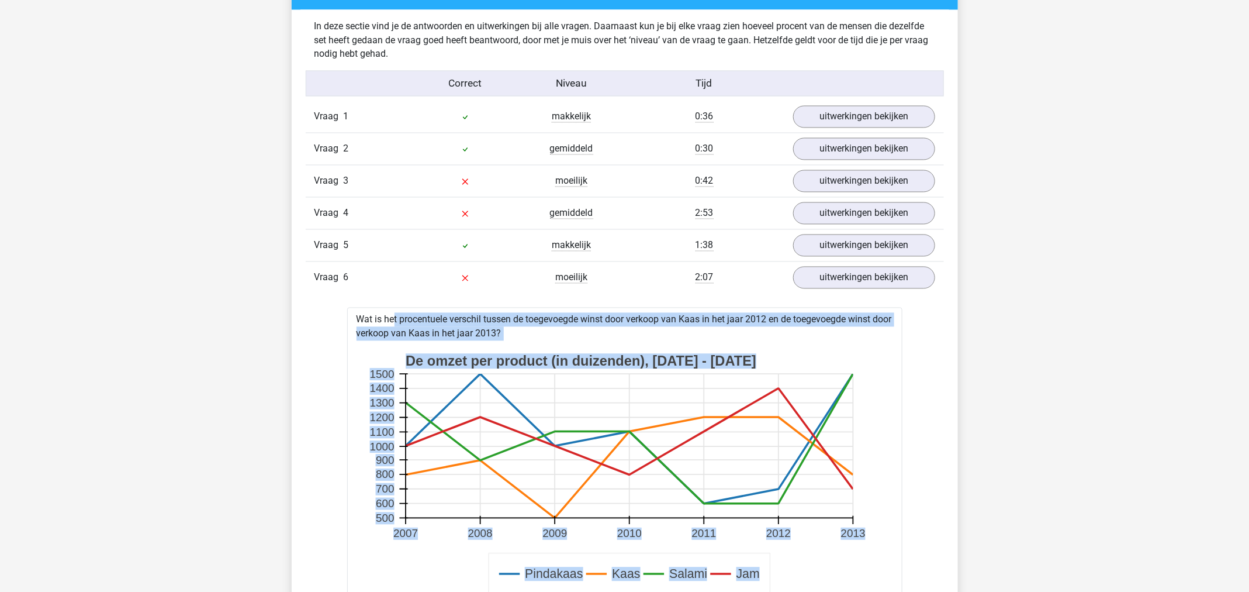
click at [761, 421] on rect at bounding box center [630, 446] width 448 height 144
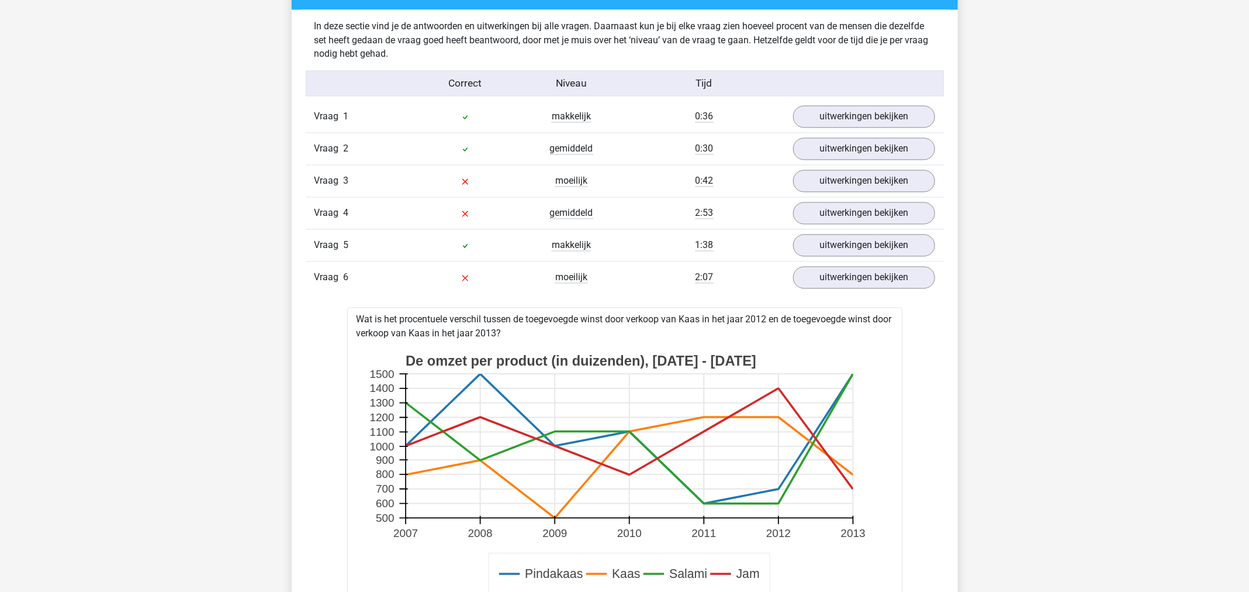
click at [761, 410] on rect at bounding box center [630, 446] width 448 height 144
click at [761, 409] on rect at bounding box center [630, 446] width 448 height 144
drag, startPoint x: 409, startPoint y: 353, endPoint x: 793, endPoint y: 473, distance: 402.4
click at [793, 473] on g "Pindakaas Kaas Salami Jam De omzet per product (in duizenden), 2007 - 2013 2007…" at bounding box center [625, 475] width 518 height 259
click at [821, 453] on rect at bounding box center [630, 446] width 448 height 144
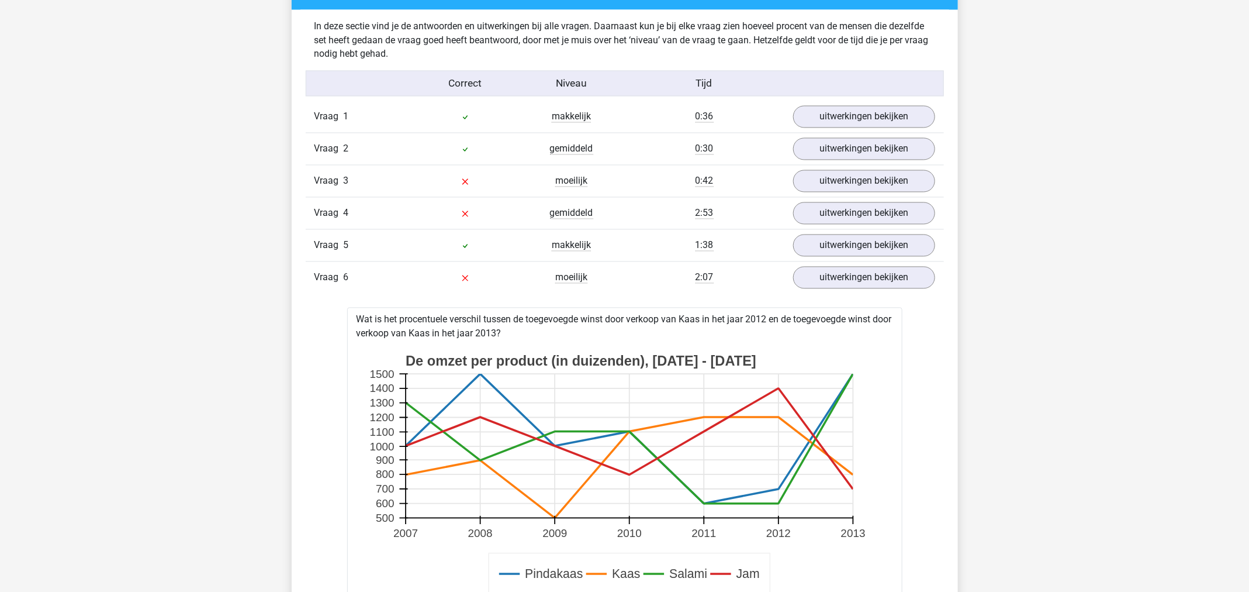
click at [506, 428] on rect at bounding box center [630, 446] width 448 height 144
click at [512, 432] on icon at bounding box center [630, 432] width 448 height 0
click at [826, 389] on rect at bounding box center [630, 446] width 448 height 144
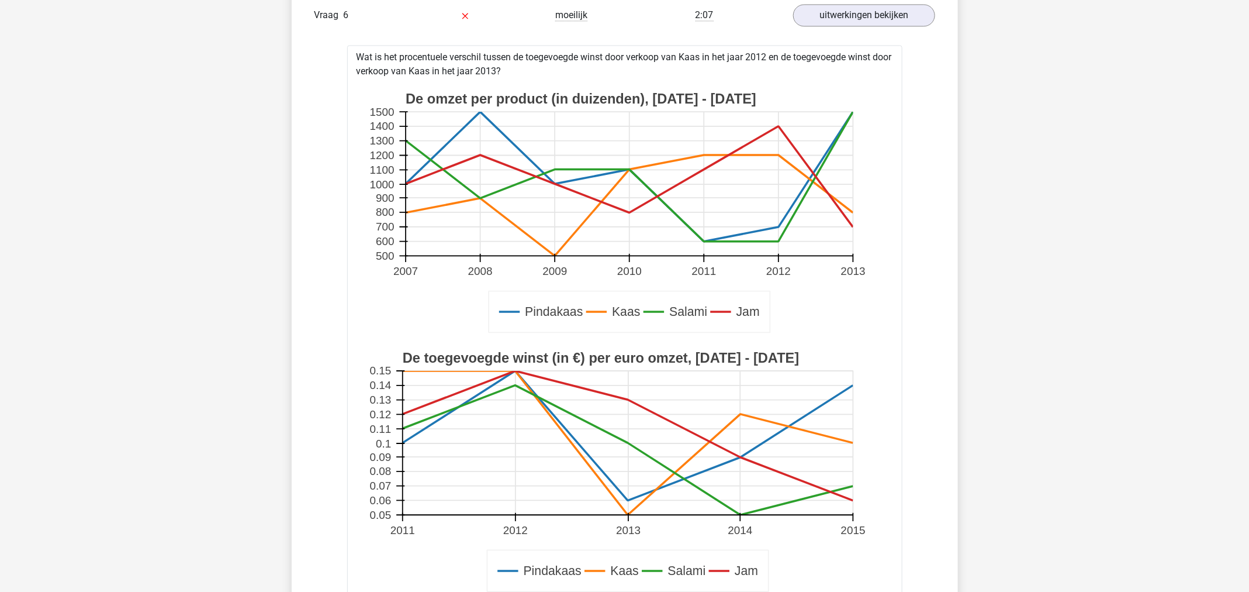
scroll to position [1283, 0]
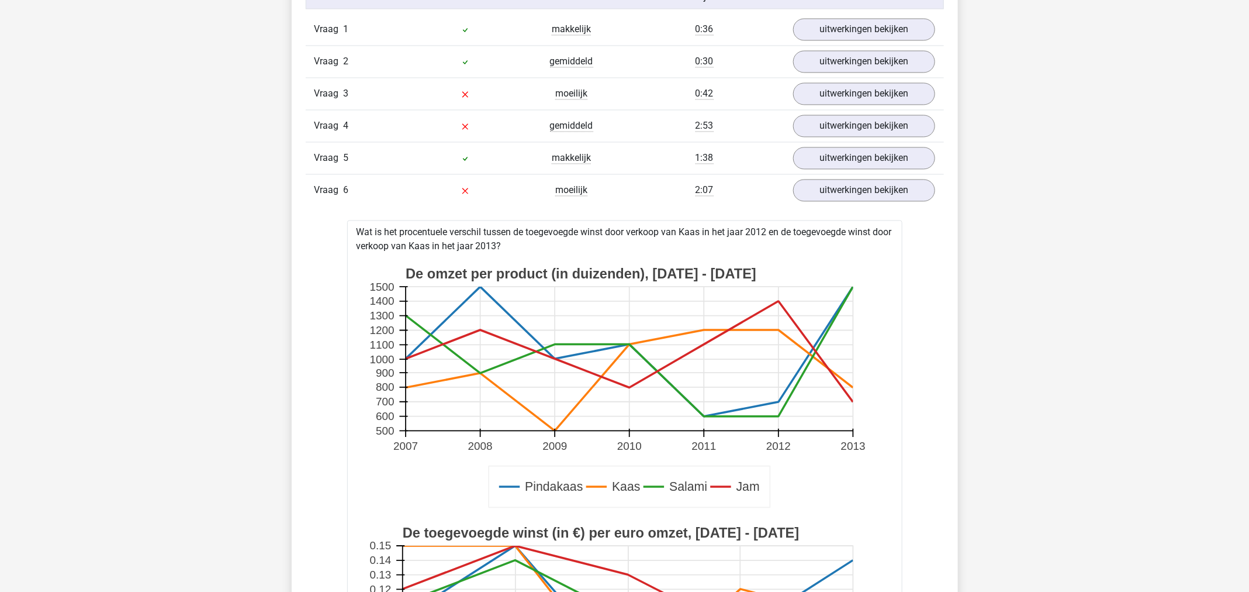
drag, startPoint x: 518, startPoint y: 239, endPoint x: 355, endPoint y: 224, distance: 163.2
copy div "Wat is het procentuele verschil tussen de toegevoegde winst door verkoop van Ka…"
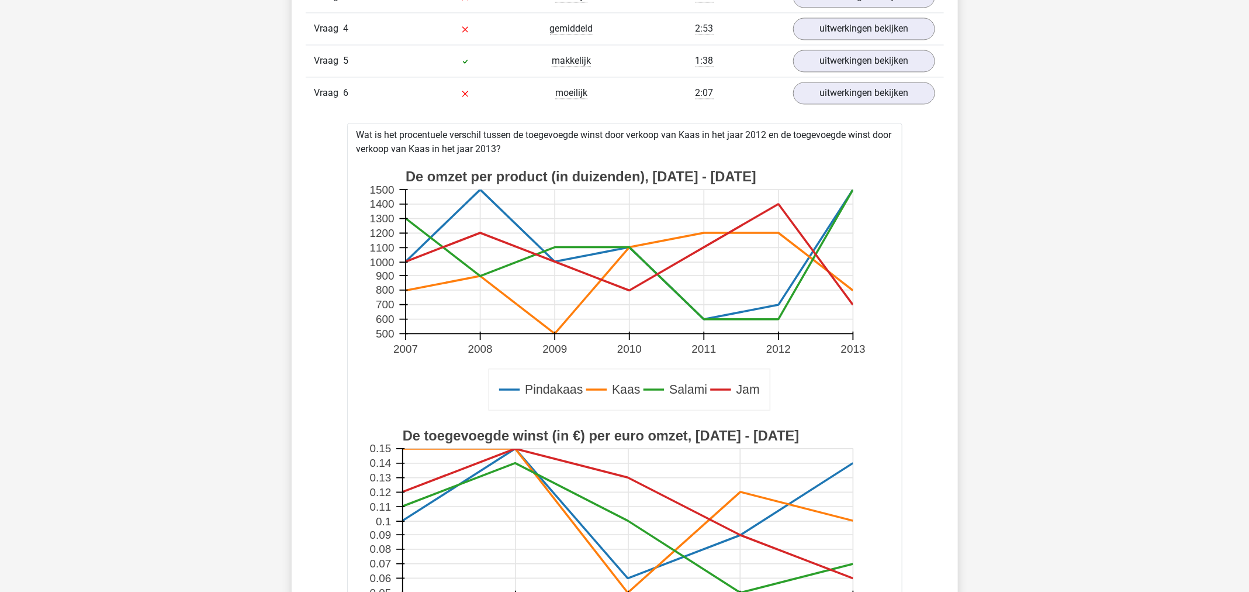
scroll to position [1371, 0]
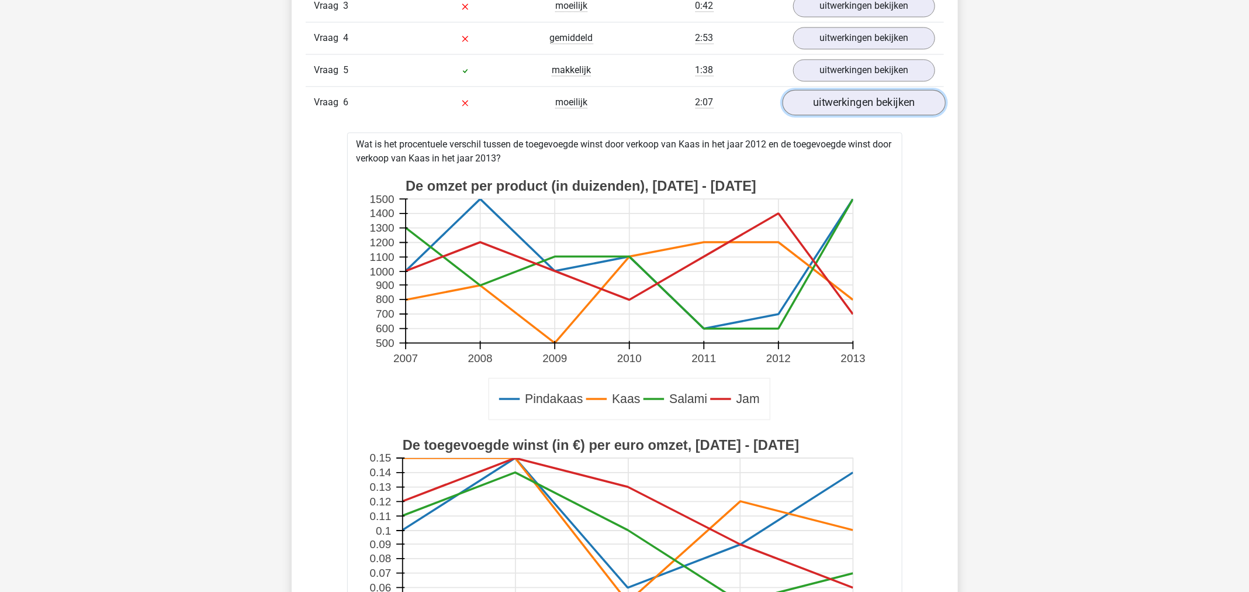
click at [872, 99] on link "uitwerkingen bekijken" at bounding box center [863, 102] width 163 height 26
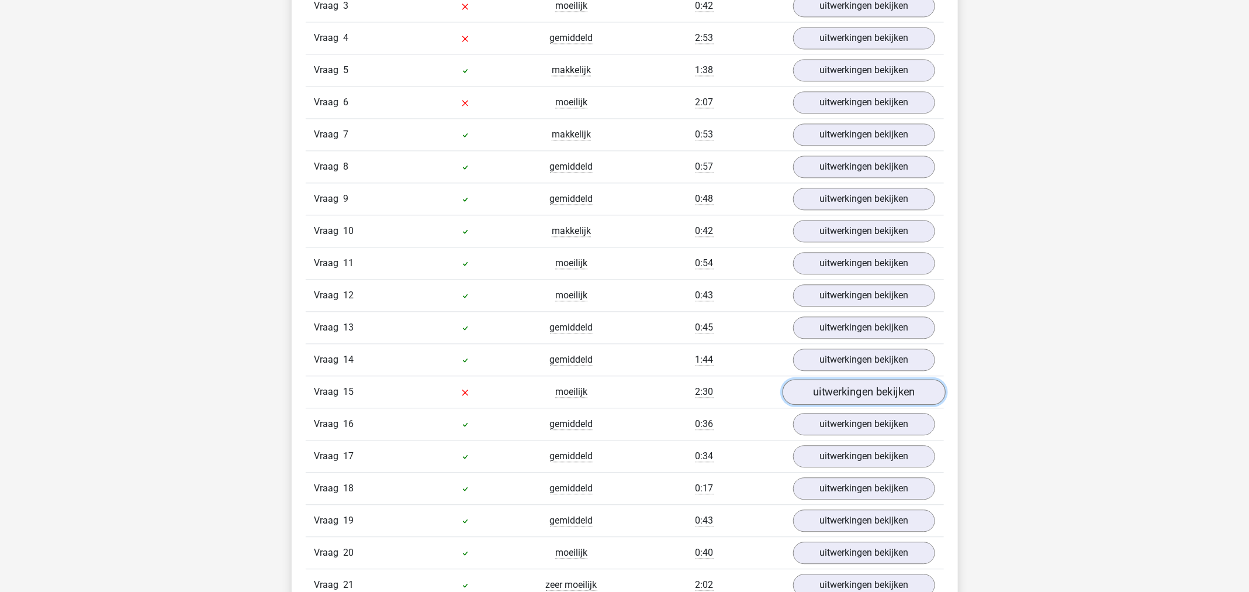
click at [836, 381] on link "uitwerkingen bekijken" at bounding box center [863, 392] width 163 height 26
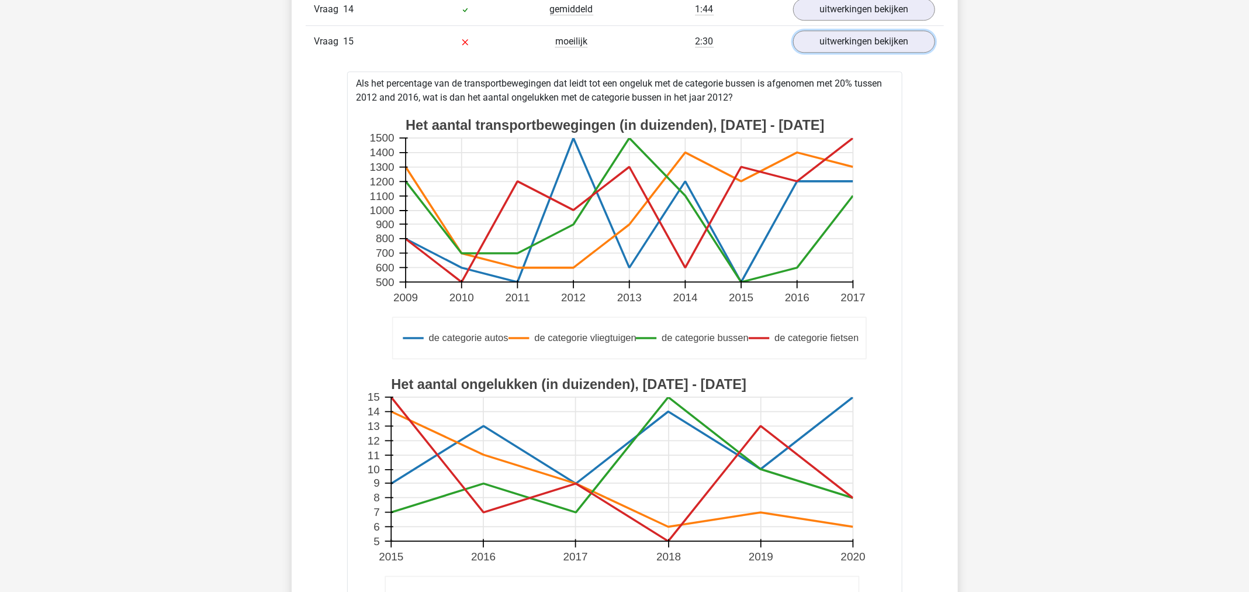
scroll to position [1721, 0]
drag, startPoint x: 736, startPoint y: 88, endPoint x: 354, endPoint y: 76, distance: 382.6
copy div "Als het percentage van de transportbewegingen dat leidt tot een ongeluk met de …"
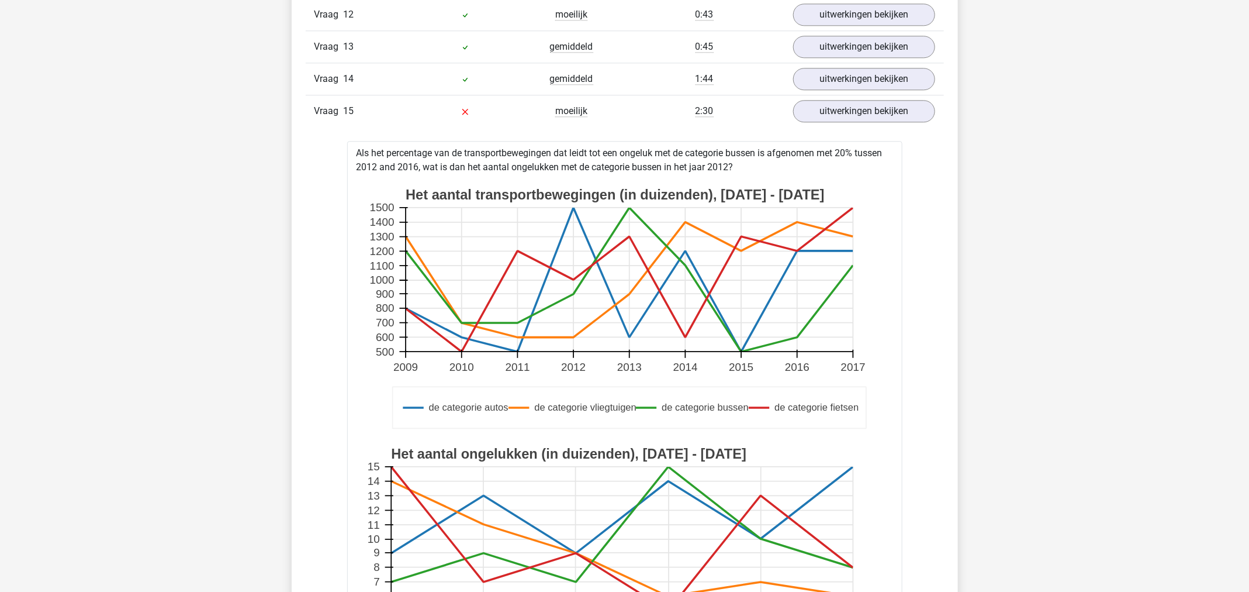
scroll to position [1546, 0]
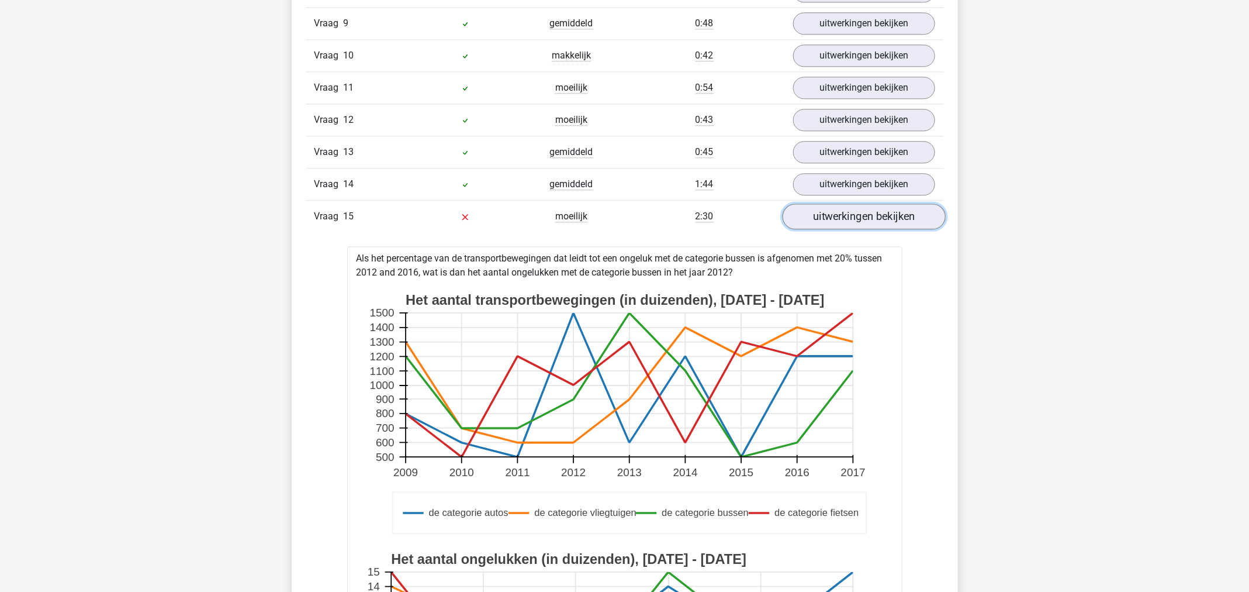
click at [849, 210] on link "uitwerkingen bekijken" at bounding box center [863, 216] width 163 height 26
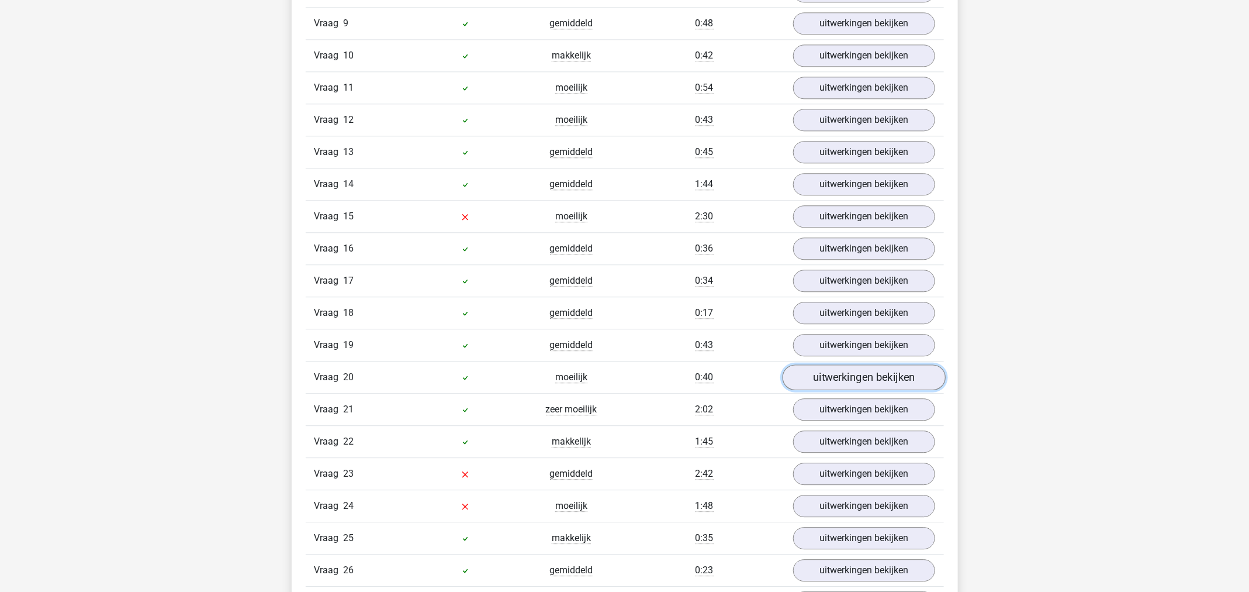
click at [821, 364] on link "uitwerkingen bekijken" at bounding box center [863, 377] width 163 height 26
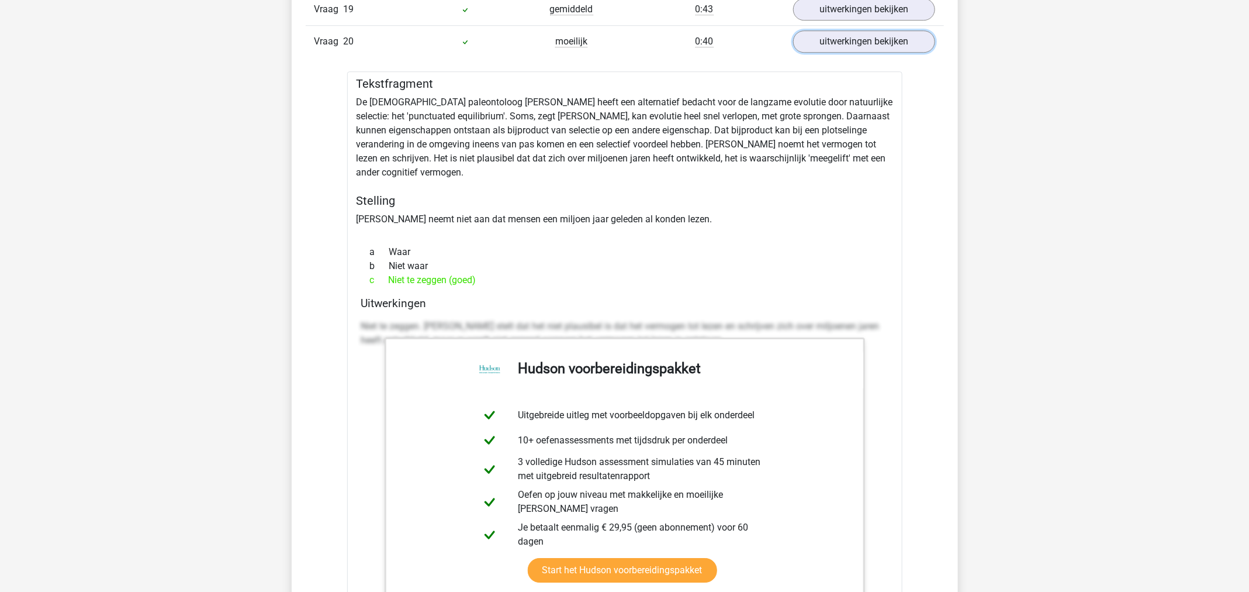
scroll to position [1897, 0]
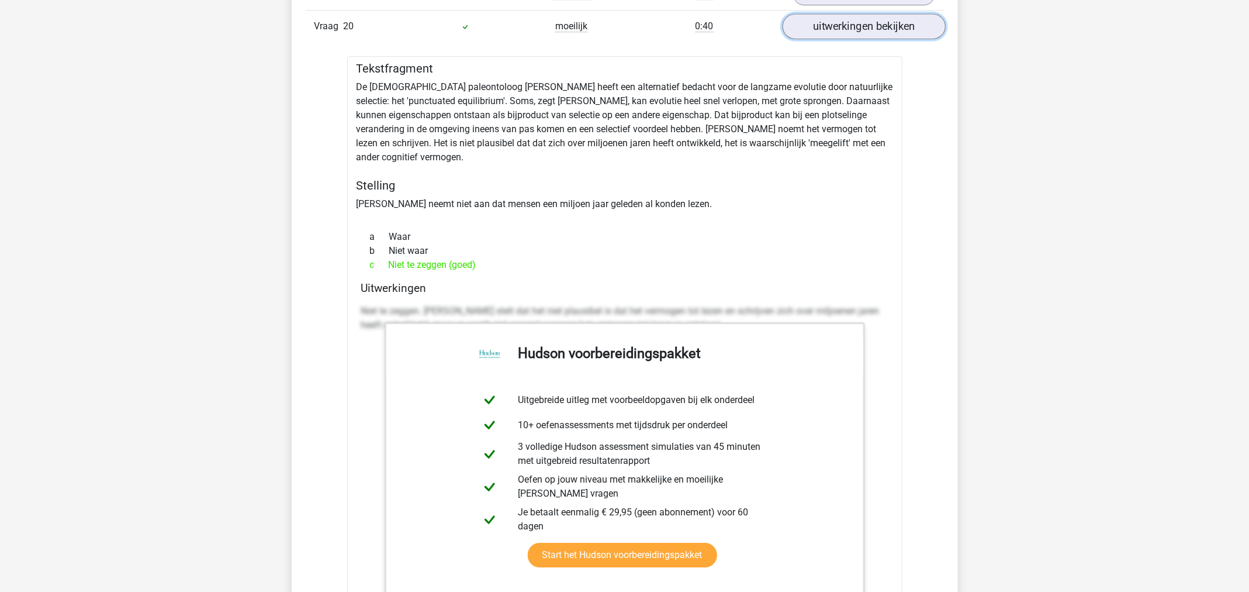
click at [872, 13] on link "uitwerkingen bekijken" at bounding box center [863, 26] width 163 height 26
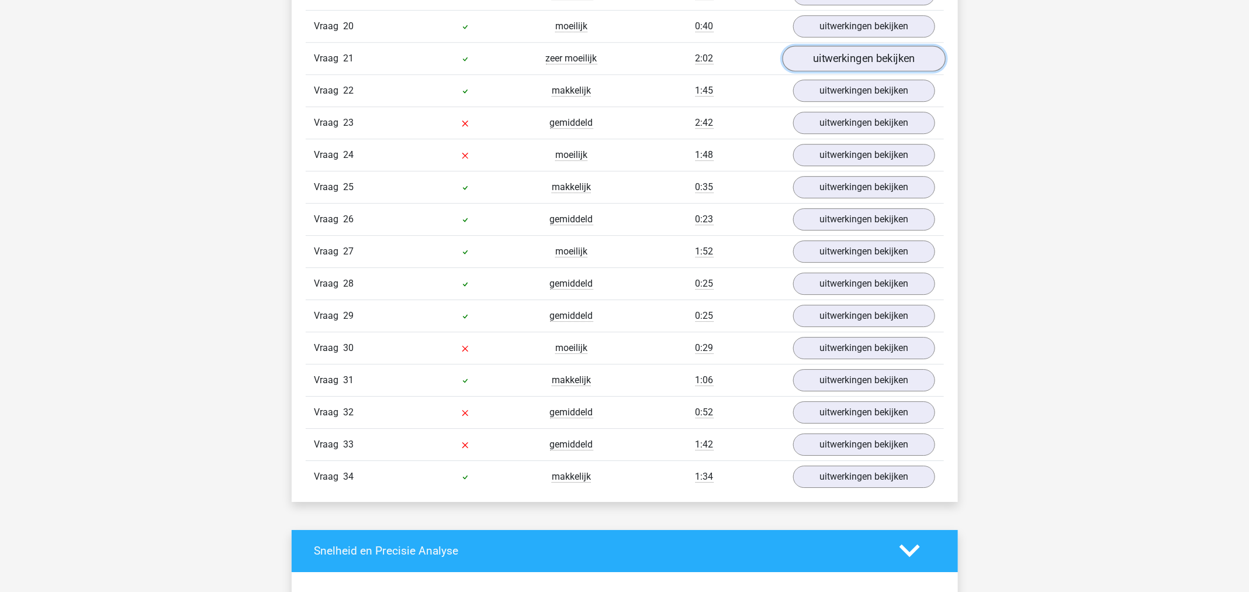
click at [865, 47] on link "uitwerkingen bekijken" at bounding box center [863, 59] width 163 height 26
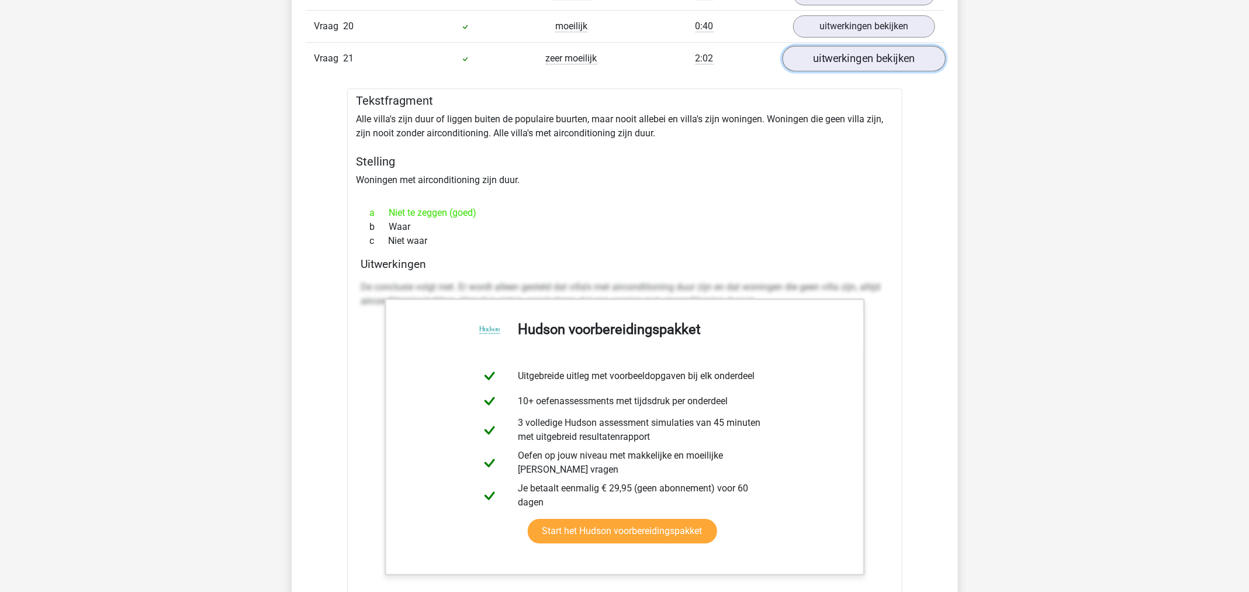
click at [865, 47] on link "uitwerkingen bekijken" at bounding box center [863, 59] width 163 height 26
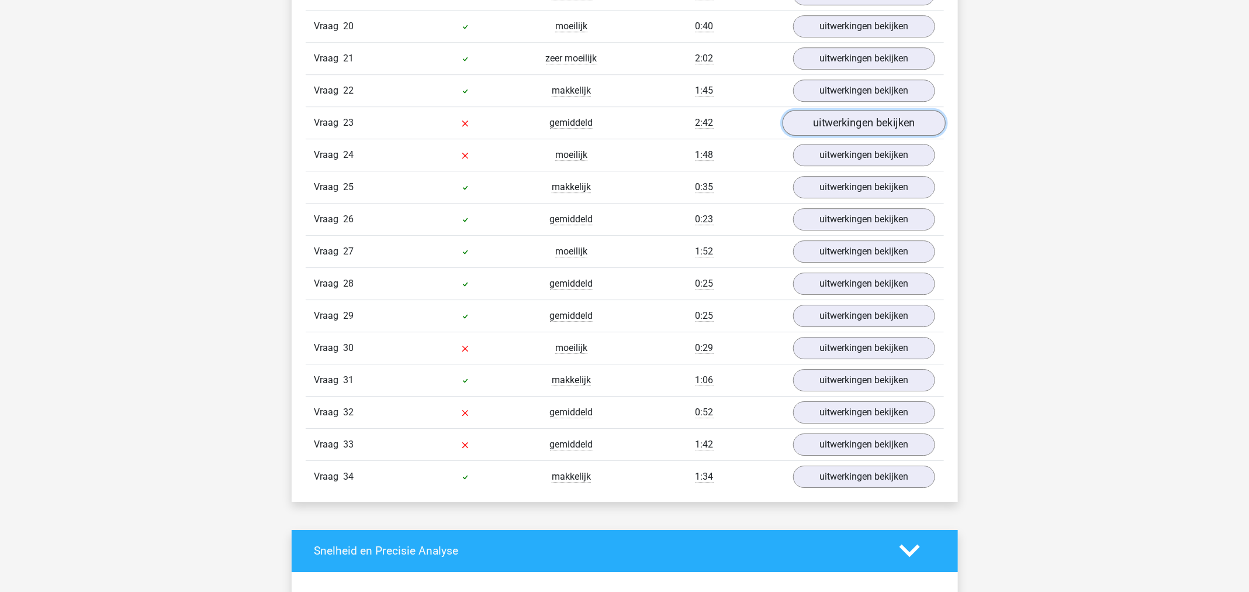
click at [857, 110] on link "uitwerkingen bekijken" at bounding box center [863, 123] width 163 height 26
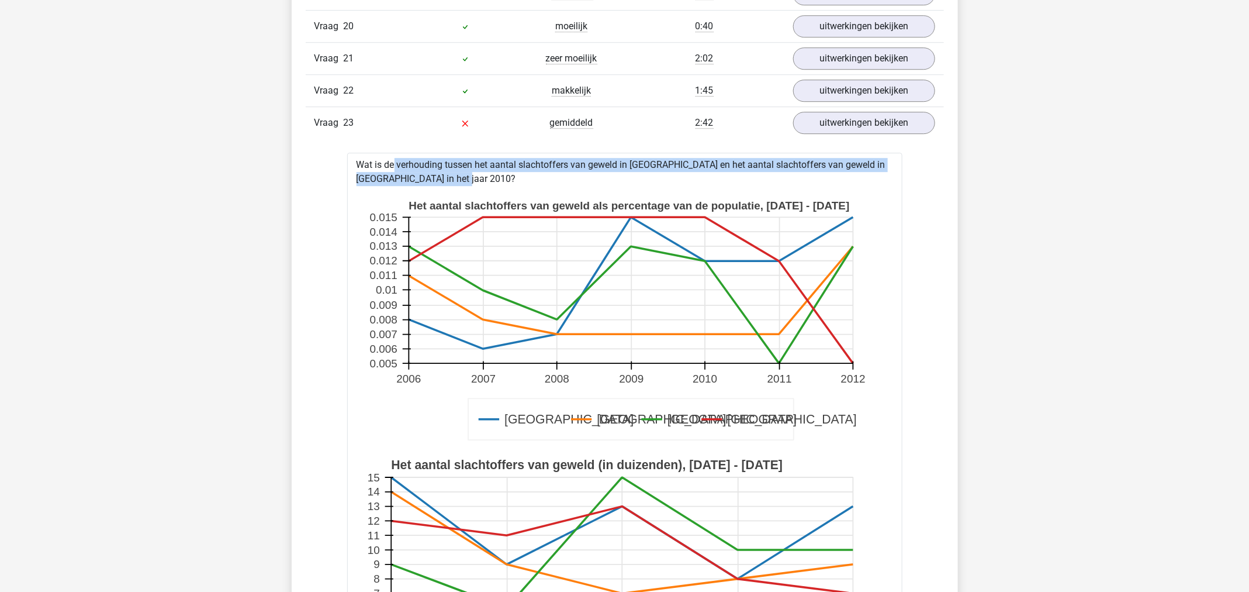
drag, startPoint x: 419, startPoint y: 167, endPoint x: 340, endPoint y: 146, distance: 82.3
click at [340, 146] on div "Vraag 1 makkelijk 0:36 uitwerkingen bekijken Tekstfragment Het aantal geregistr…" at bounding box center [625, 503] width 621 height 2207
copy div "Wat is de verhouding tussen het aantal slachtoffers van geweld in [GEOGRAPHIC_D…"
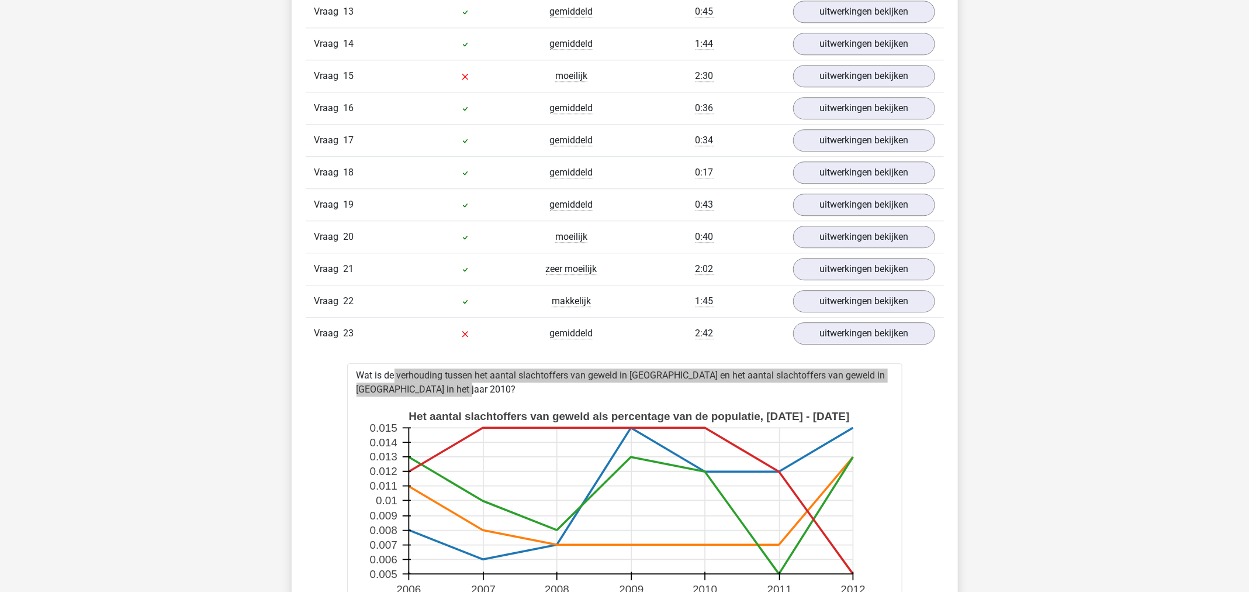
scroll to position [1634, 0]
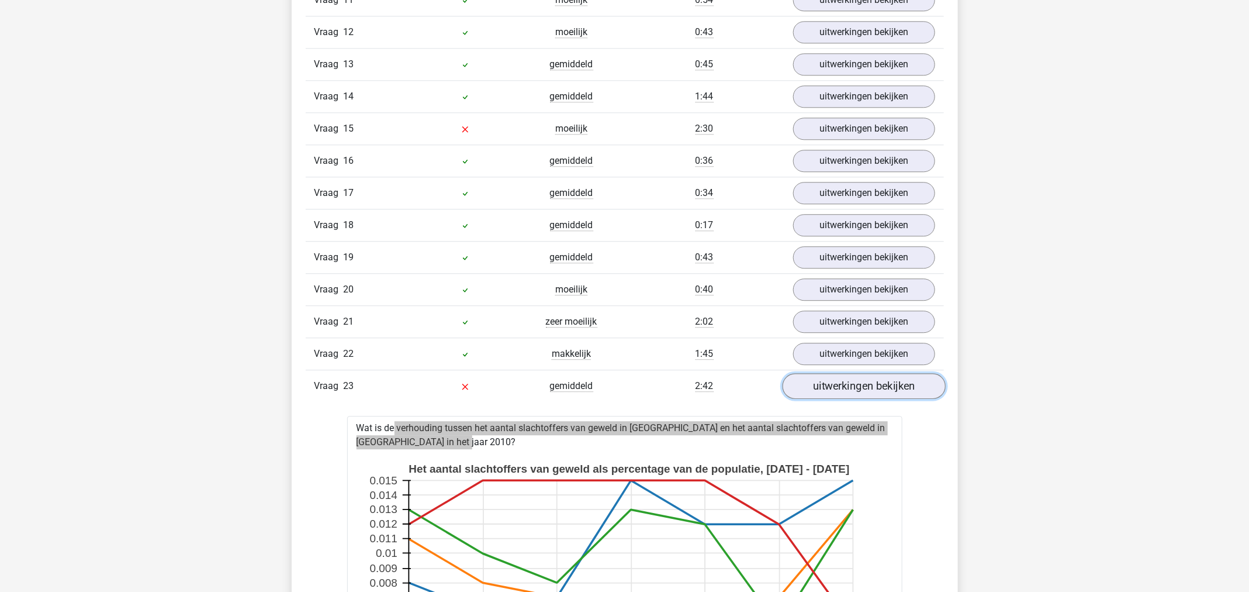
click at [872, 374] on link "uitwerkingen bekijken" at bounding box center [863, 386] width 163 height 26
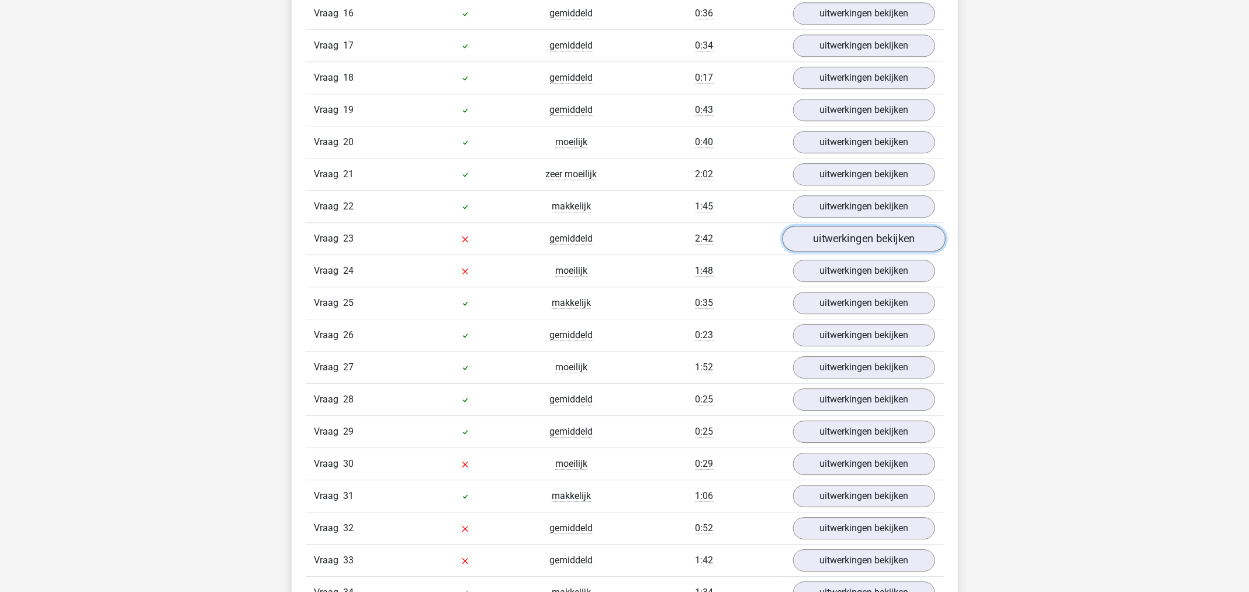
scroll to position [1809, 0]
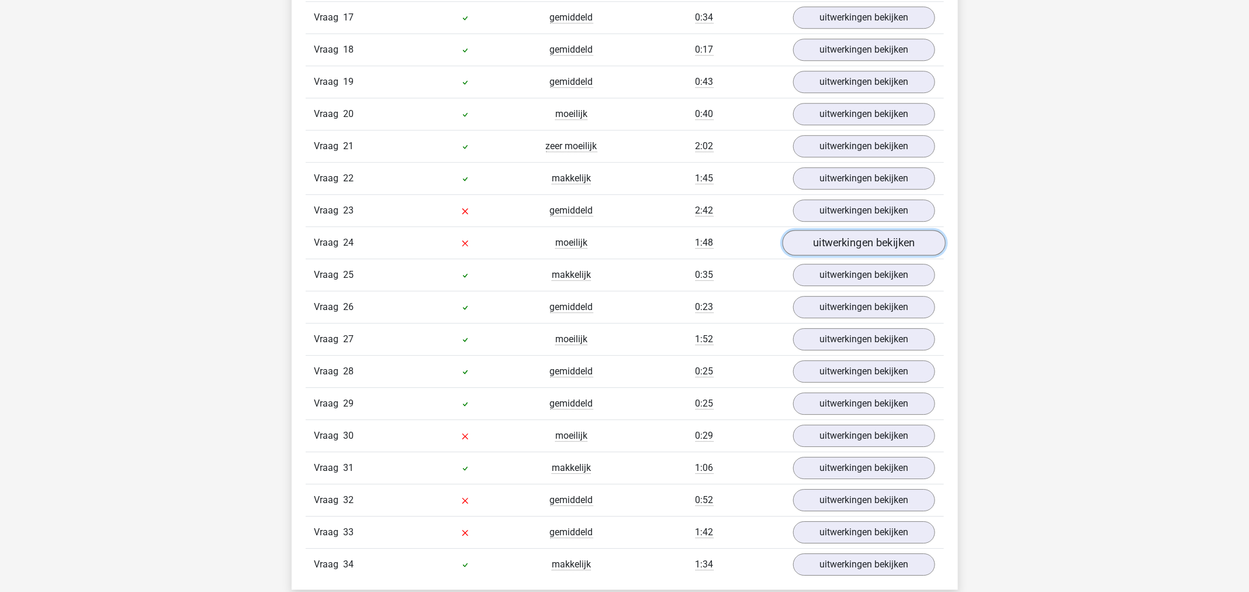
click at [838, 232] on link "uitwerkingen bekijken" at bounding box center [863, 243] width 163 height 26
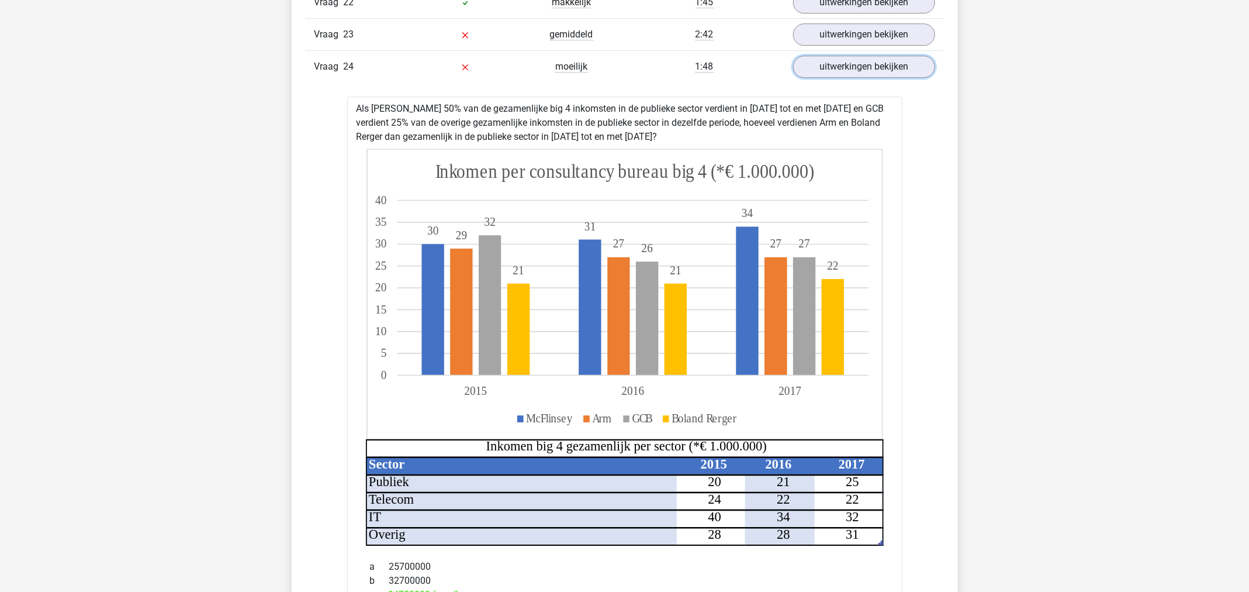
scroll to position [1984, 0]
click at [852, 54] on link "uitwerkingen bekijken" at bounding box center [863, 67] width 163 height 26
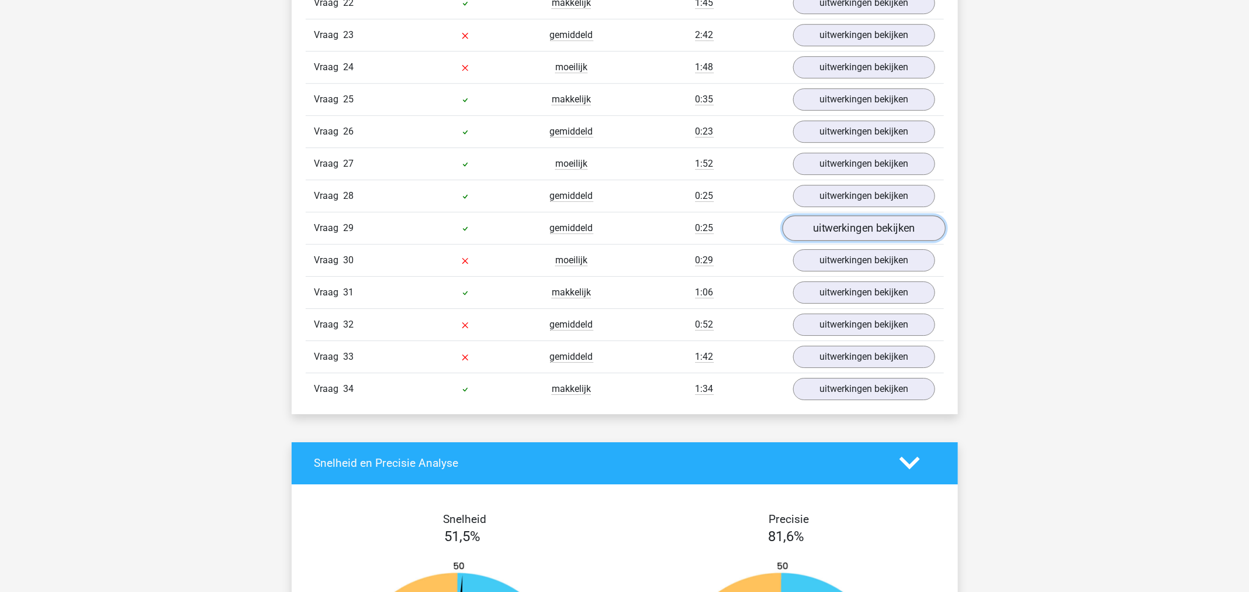
click at [847, 217] on link "uitwerkingen bekijken" at bounding box center [863, 228] width 163 height 26
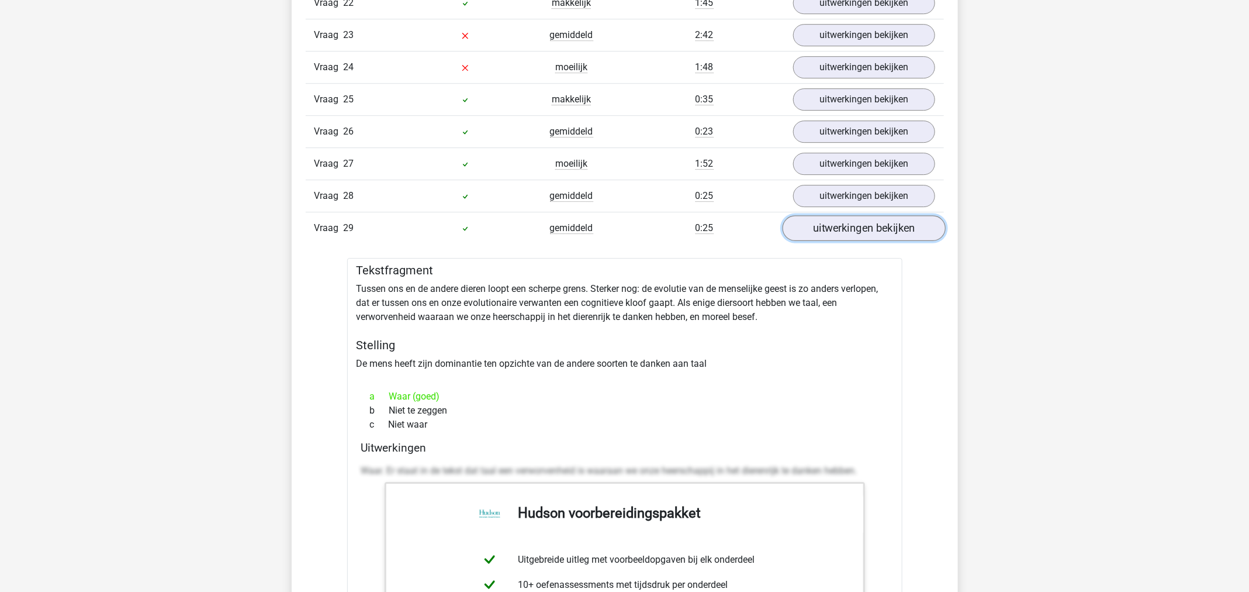
click at [844, 217] on link "uitwerkingen bekijken" at bounding box center [863, 228] width 163 height 26
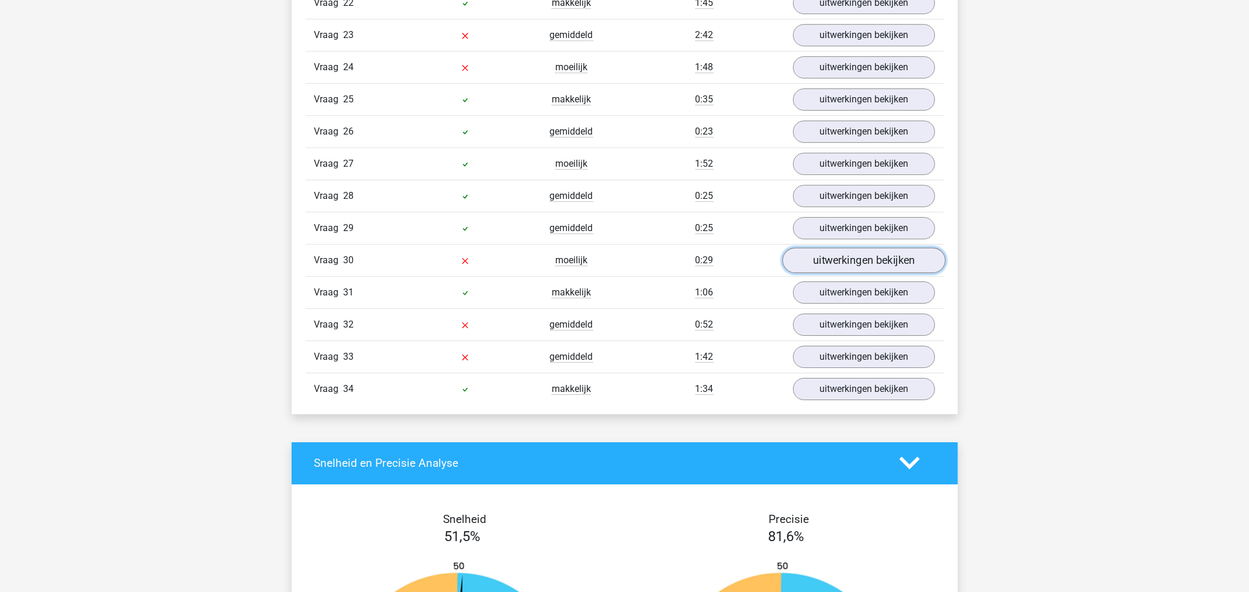
click at [843, 247] on link "uitwerkingen bekijken" at bounding box center [863, 260] width 163 height 26
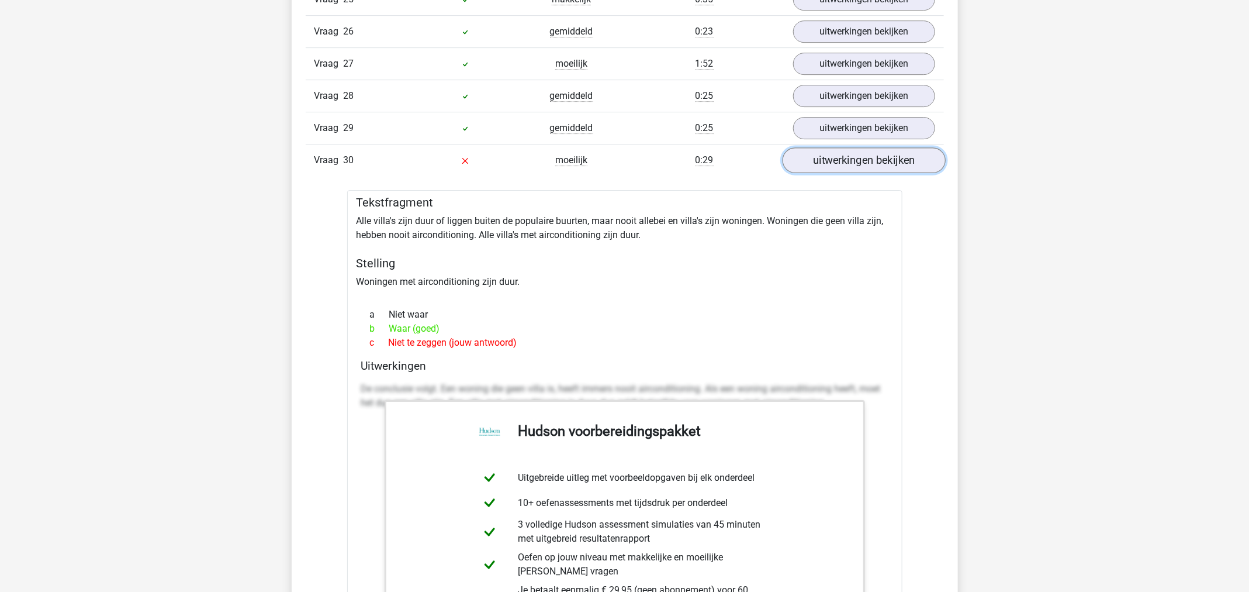
scroll to position [2160, 0]
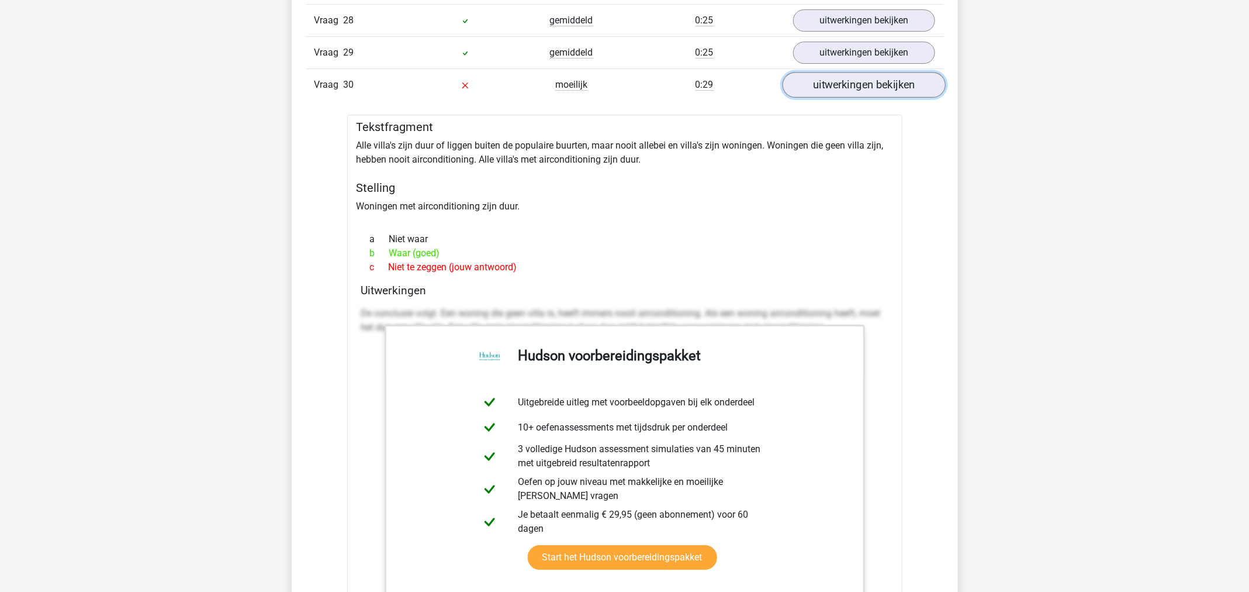
click at [879, 72] on link "uitwerkingen bekijken" at bounding box center [863, 85] width 163 height 26
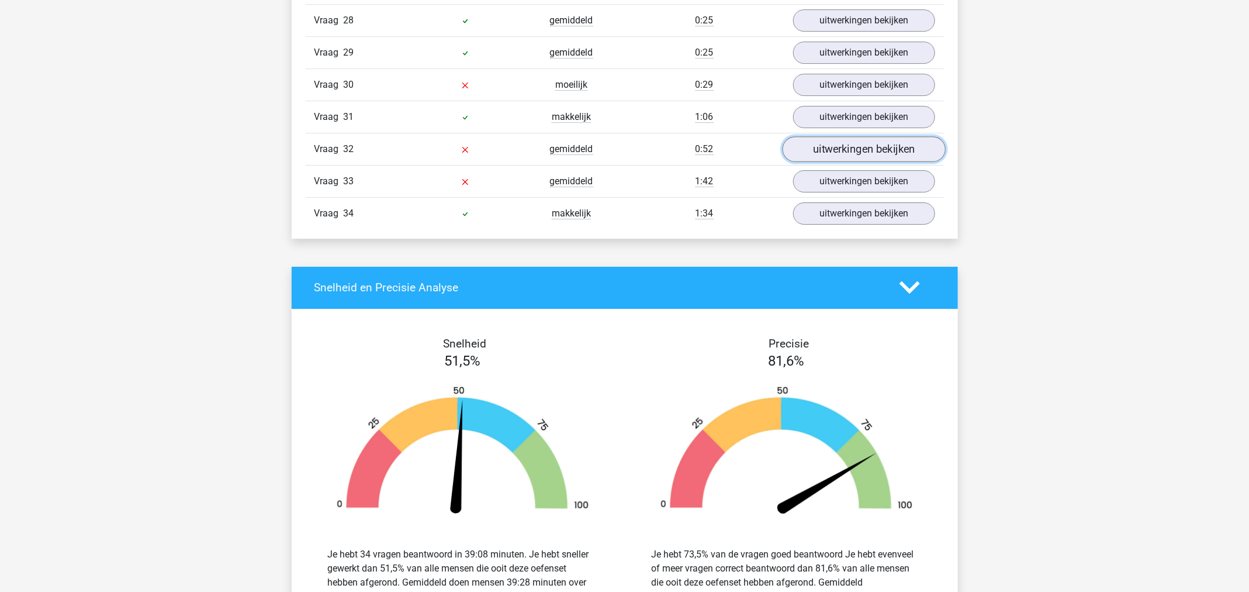
click at [865, 136] on link "uitwerkingen bekijken" at bounding box center [863, 149] width 163 height 26
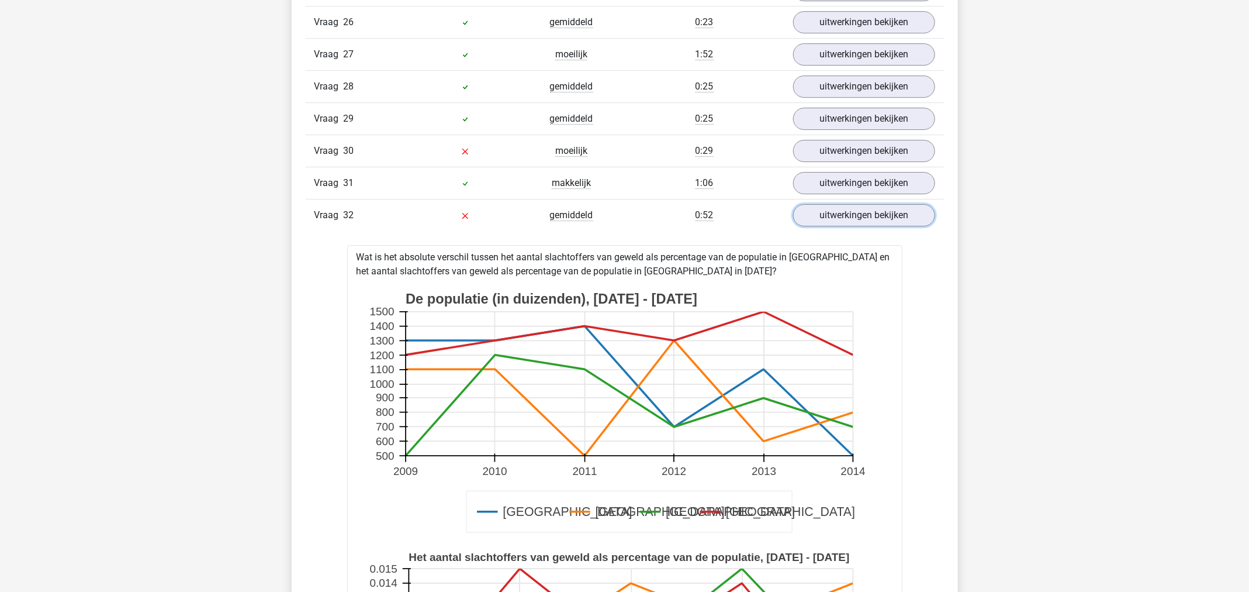
scroll to position [2072, 0]
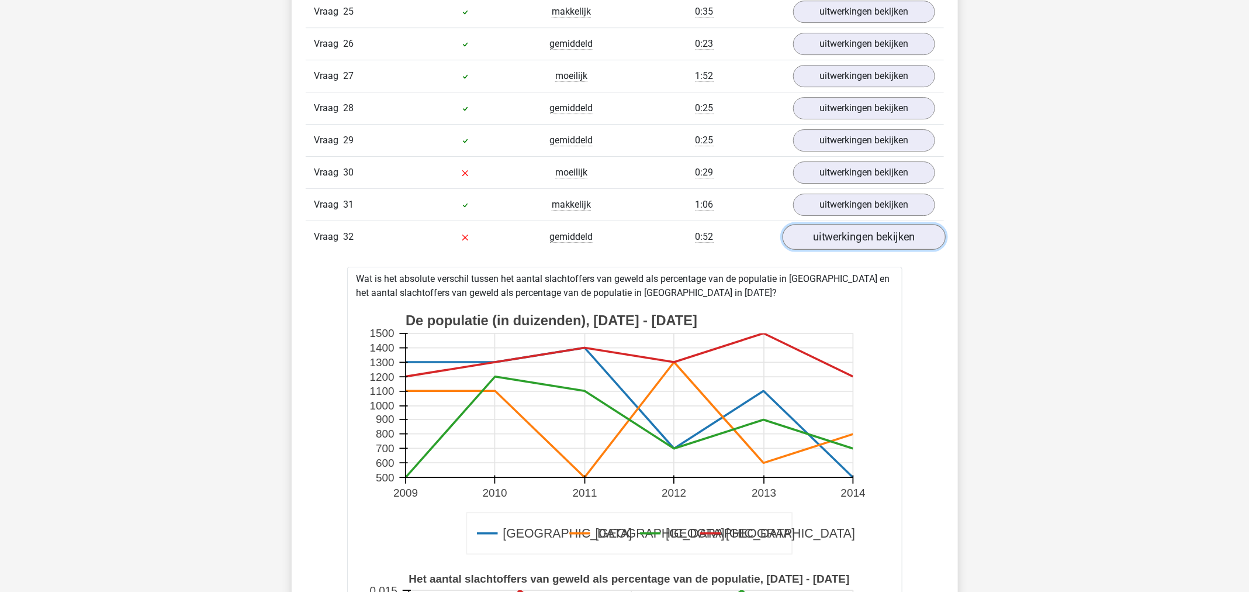
click at [896, 224] on link "uitwerkingen bekijken" at bounding box center [863, 237] width 163 height 26
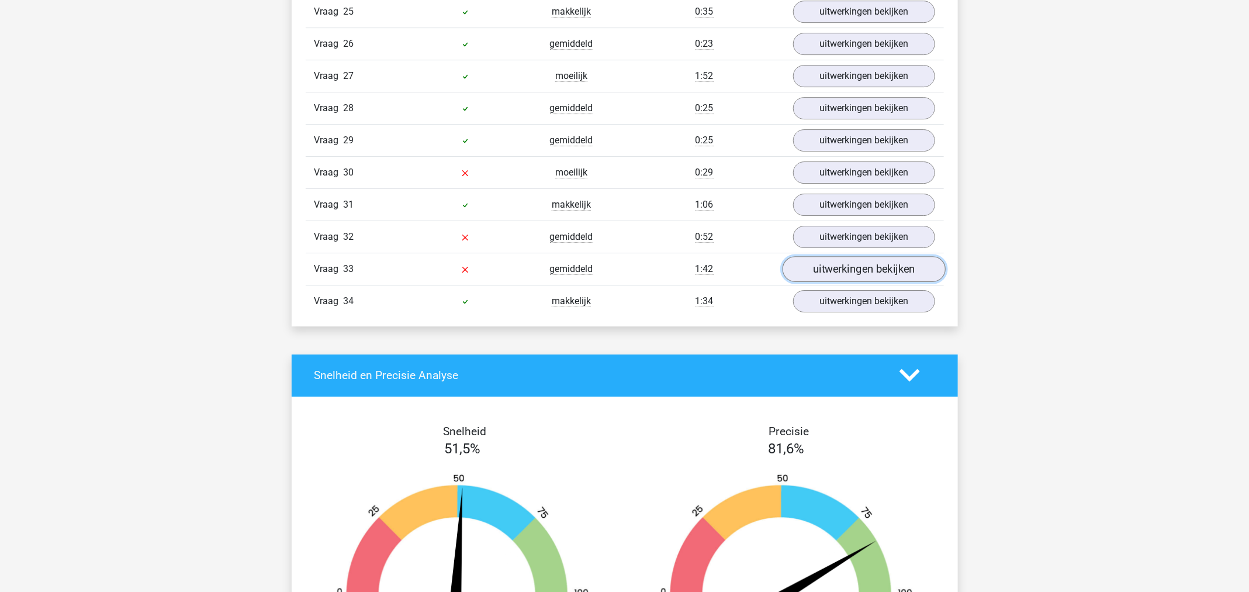
click at [869, 256] on link "uitwerkingen bekijken" at bounding box center [863, 269] width 163 height 26
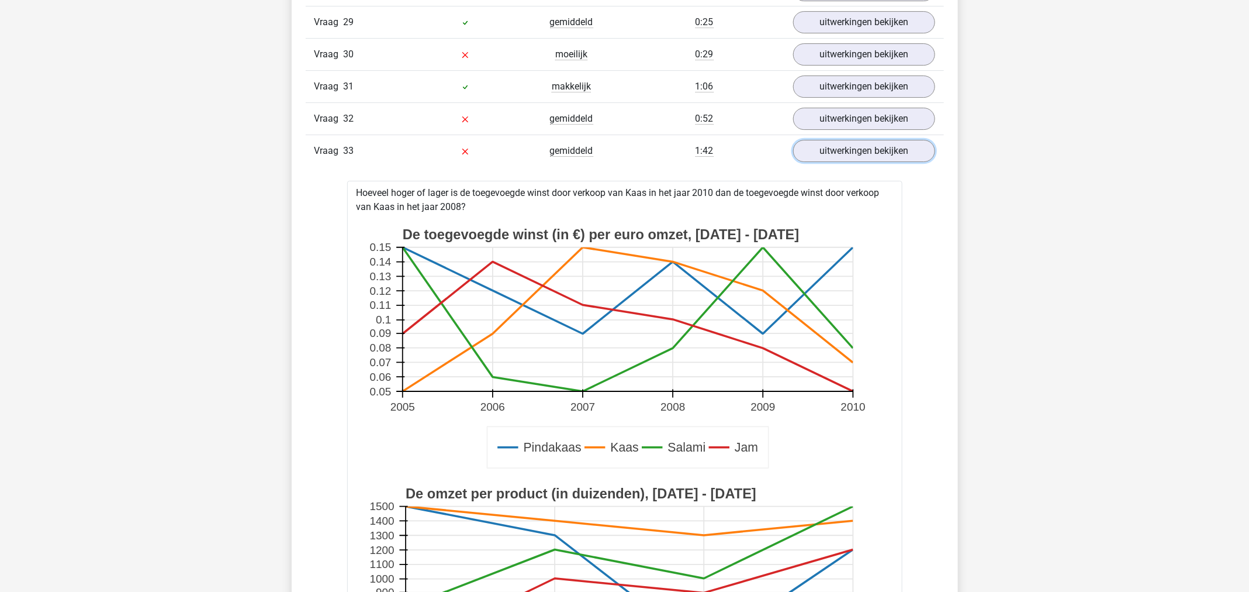
scroll to position [2160, 0]
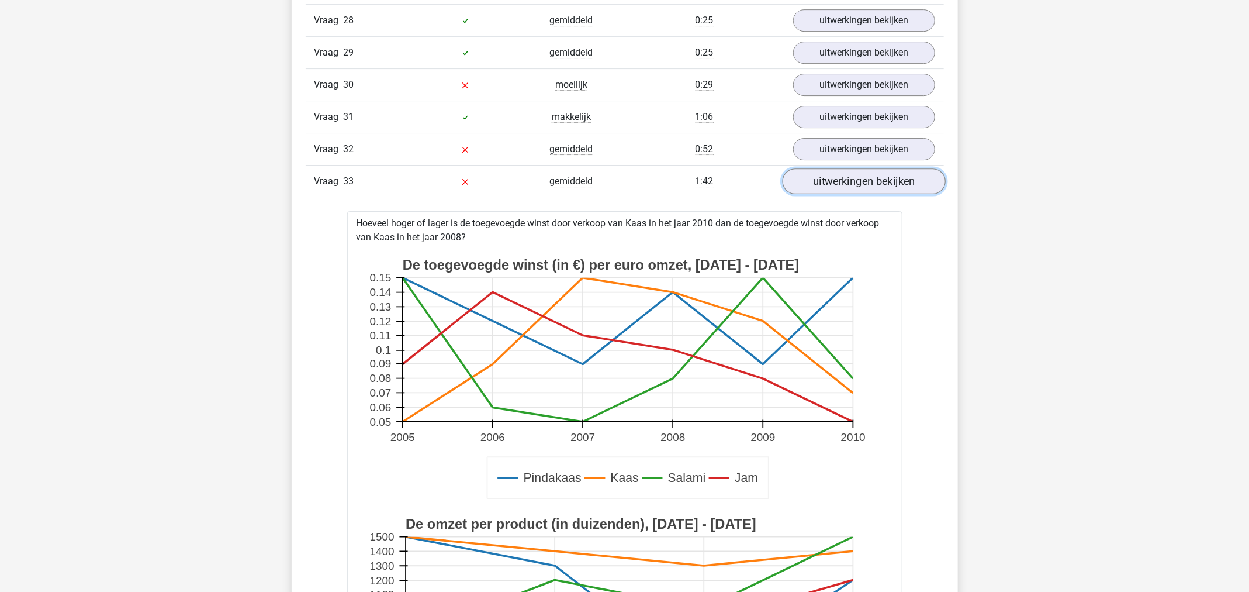
click at [869, 168] on link "uitwerkingen bekijken" at bounding box center [863, 181] width 163 height 26
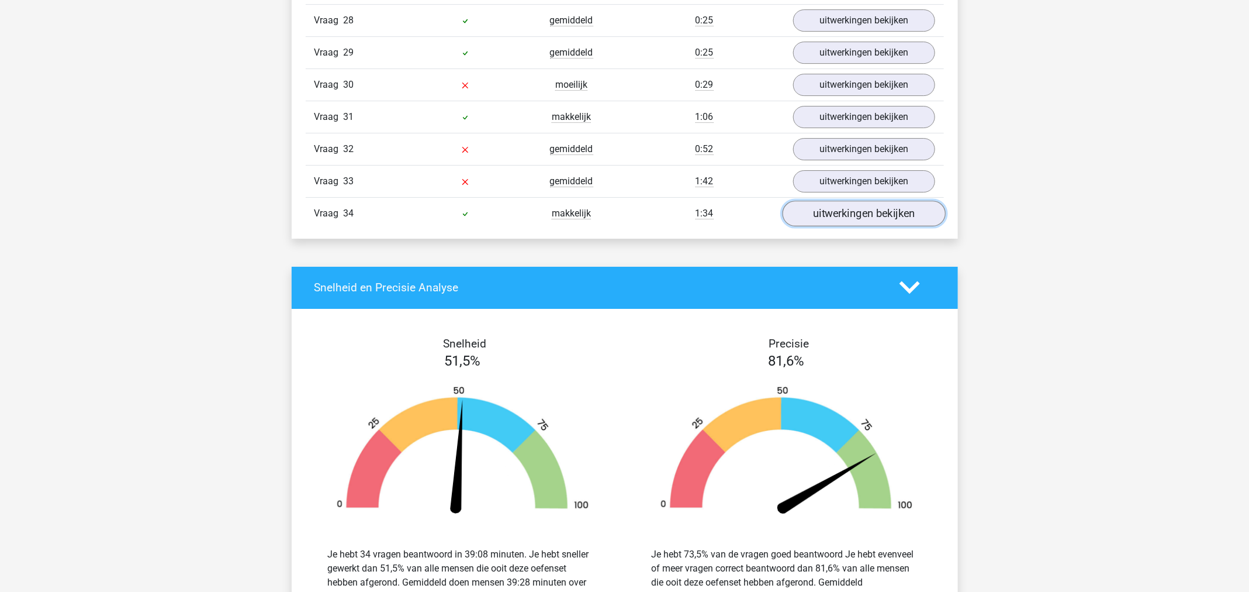
click at [867, 201] on link "uitwerkingen bekijken" at bounding box center [863, 214] width 163 height 26
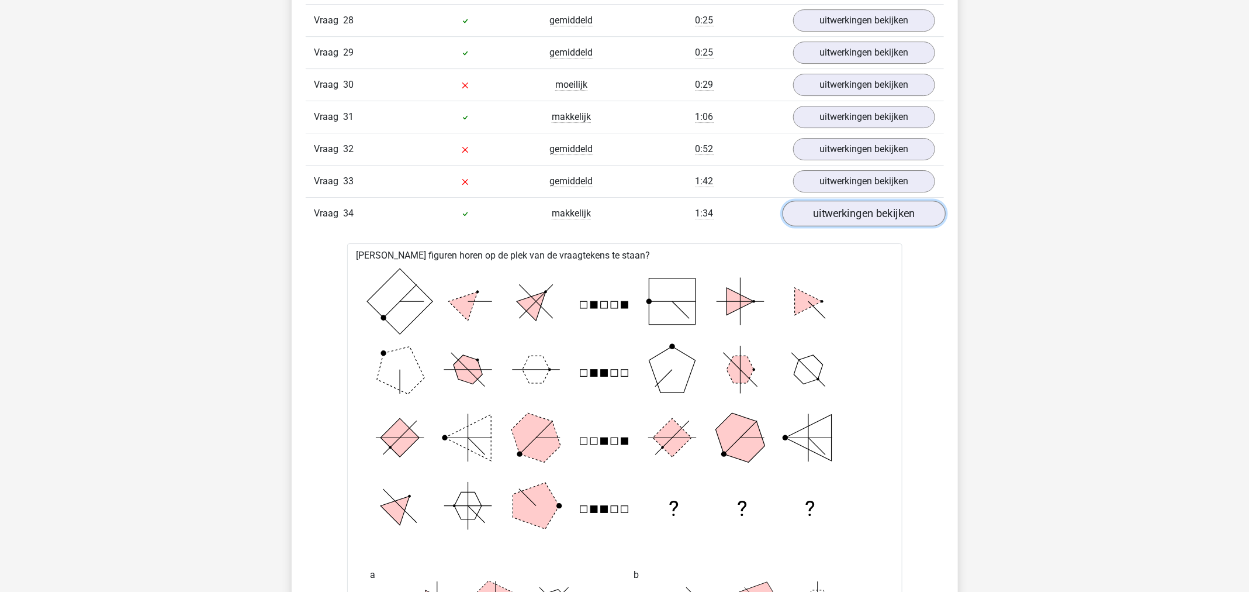
click at [867, 201] on link "uitwerkingen bekijken" at bounding box center [863, 214] width 163 height 26
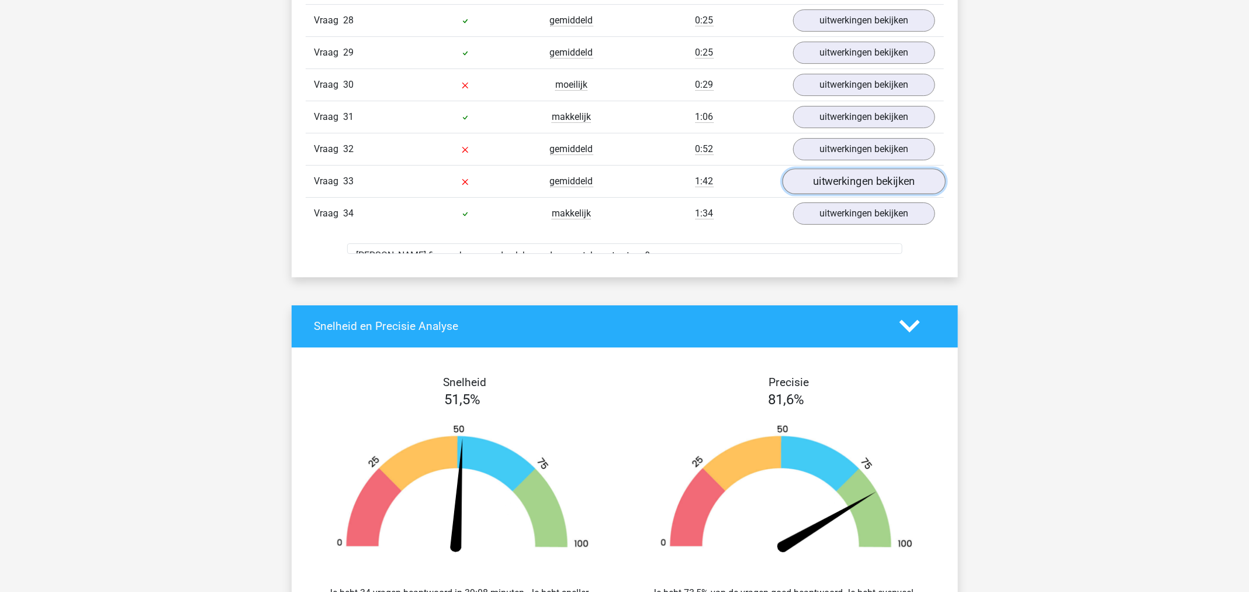
click at [865, 168] on link "uitwerkingen bekijken" at bounding box center [863, 181] width 163 height 26
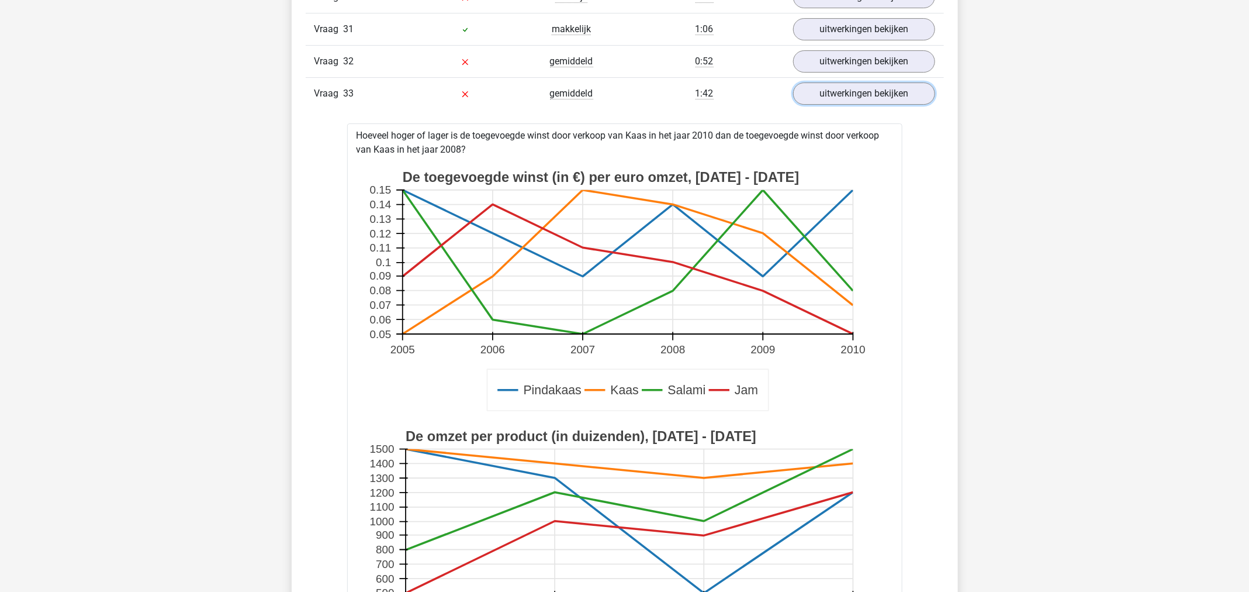
scroll to position [2335, 0]
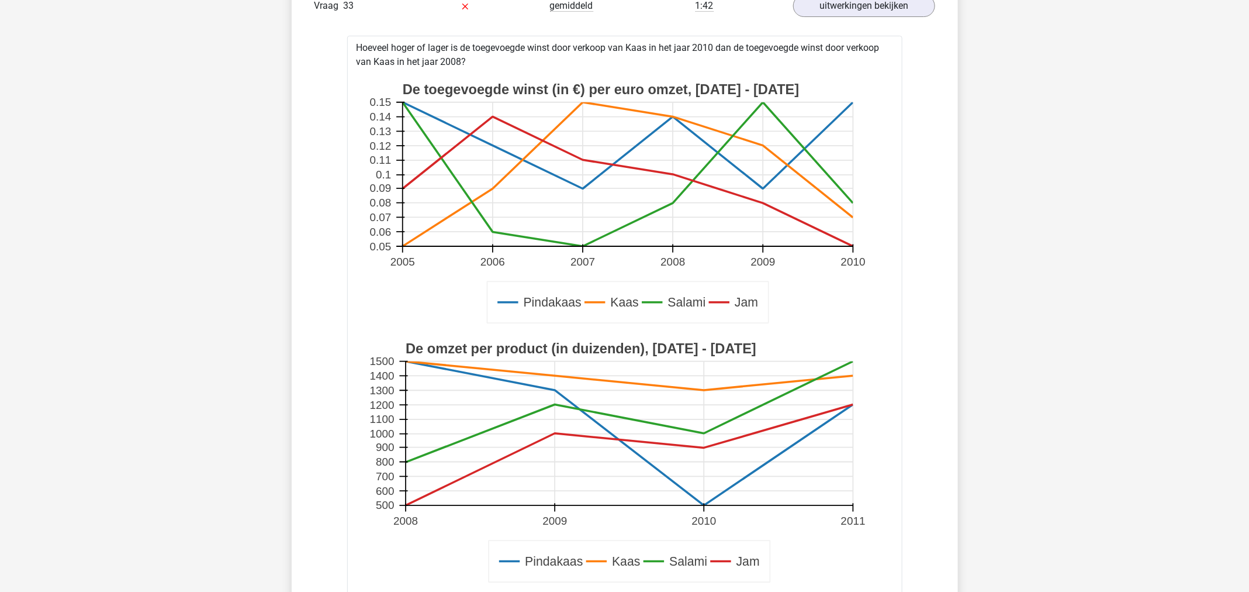
click at [403, 342] on rect at bounding box center [625, 462] width 518 height 259
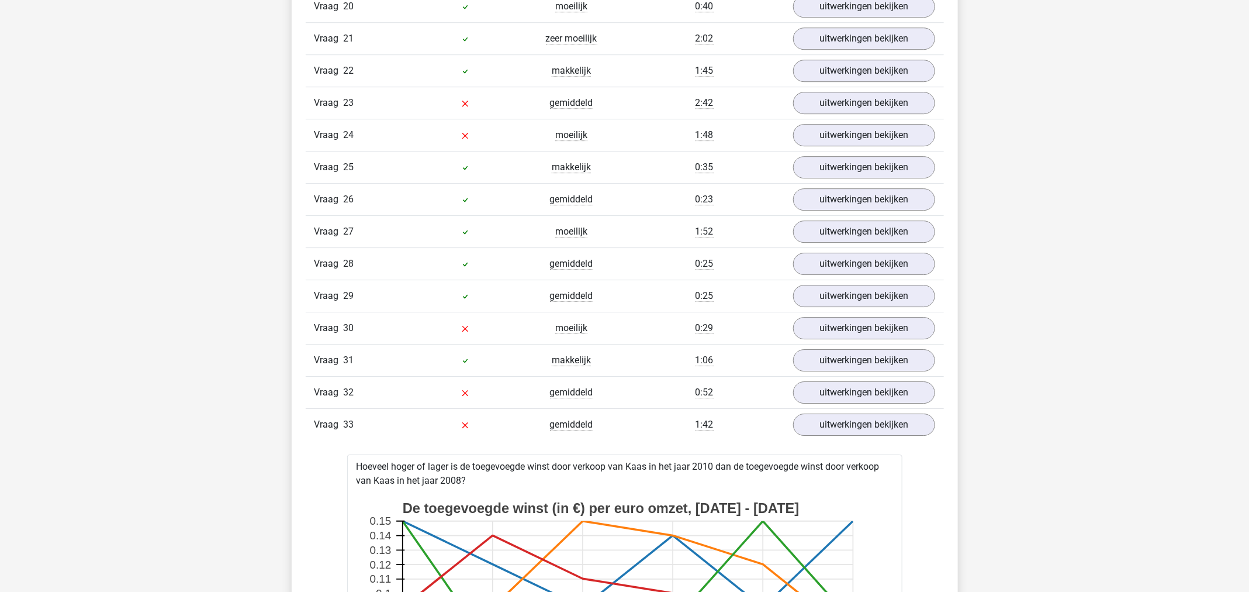
scroll to position [1897, 0]
